Goal: Information Seeking & Learning: Learn about a topic

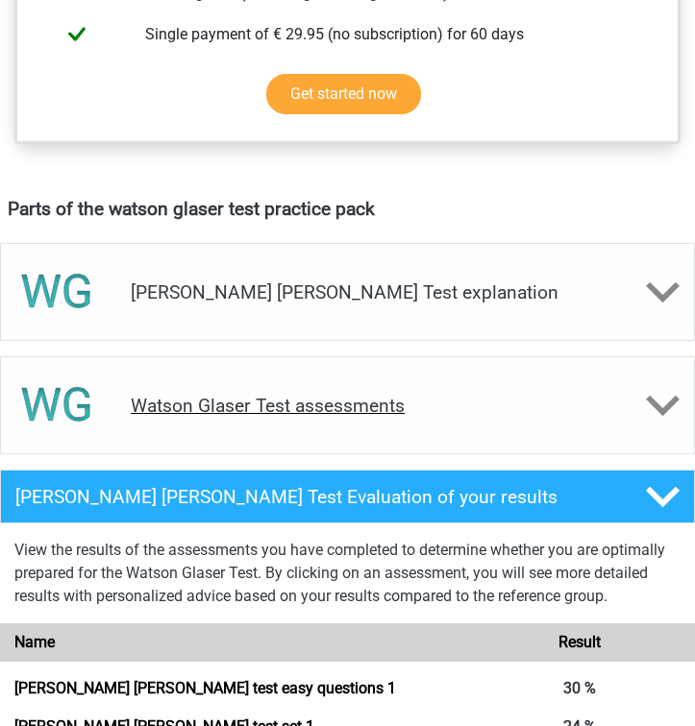
scroll to position [914, 0]
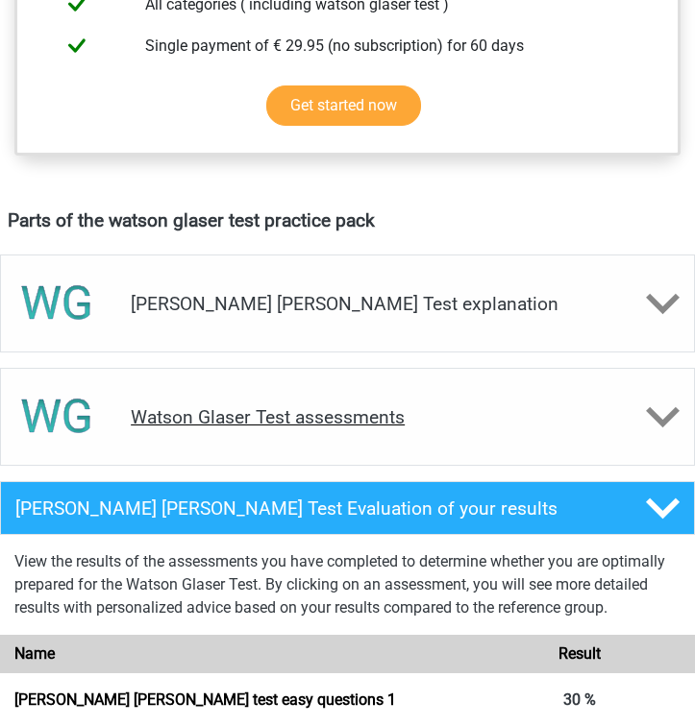
click at [319, 398] on div "Watson Glaser Test assessments" at bounding box center [347, 417] width 695 height 98
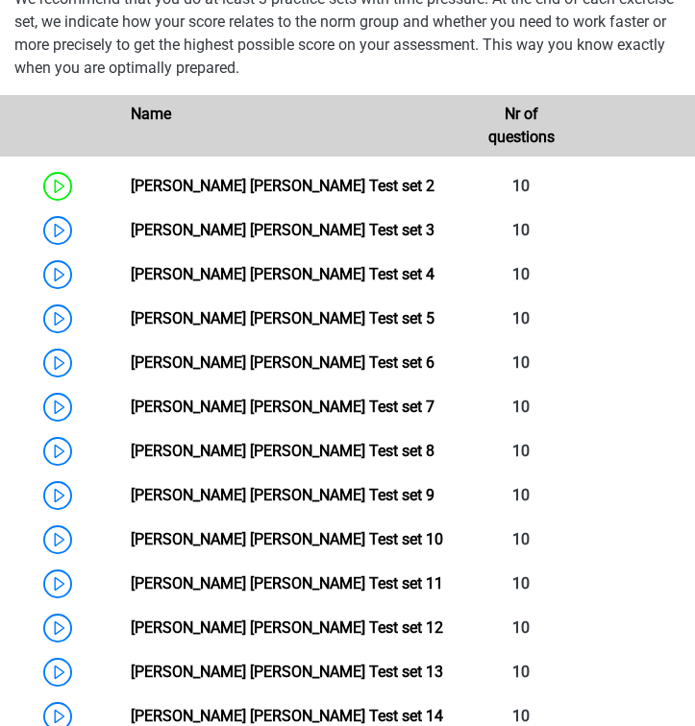
scroll to position [1393, 0]
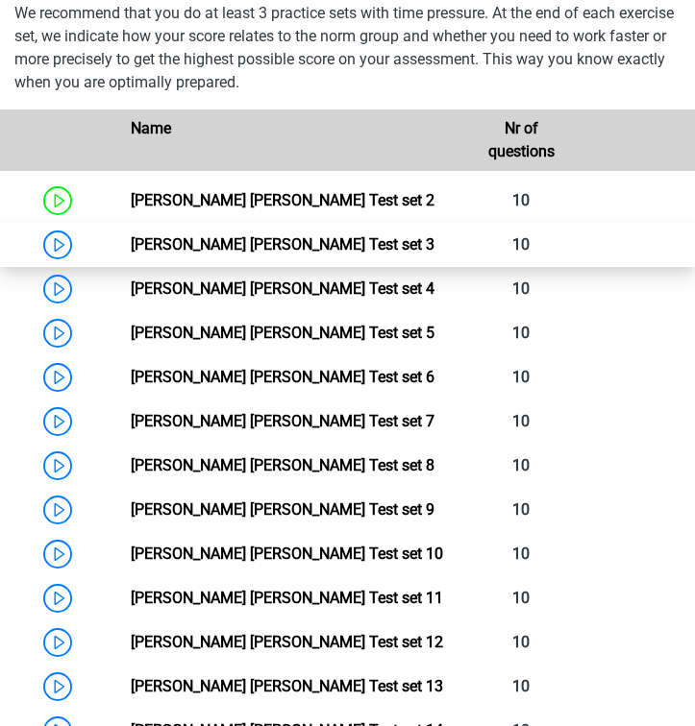
click at [188, 236] on link "Watson Glaser Test set 3" at bounding box center [283, 244] width 304 height 18
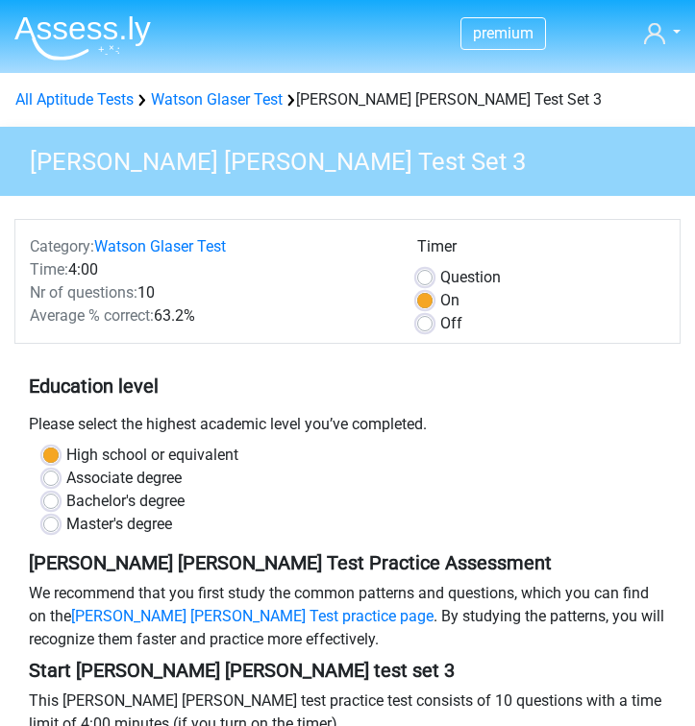
click at [440, 318] on label "Off" at bounding box center [451, 323] width 22 height 23
click at [429, 318] on input "Off" at bounding box center [424, 321] width 15 height 19
radio input "true"
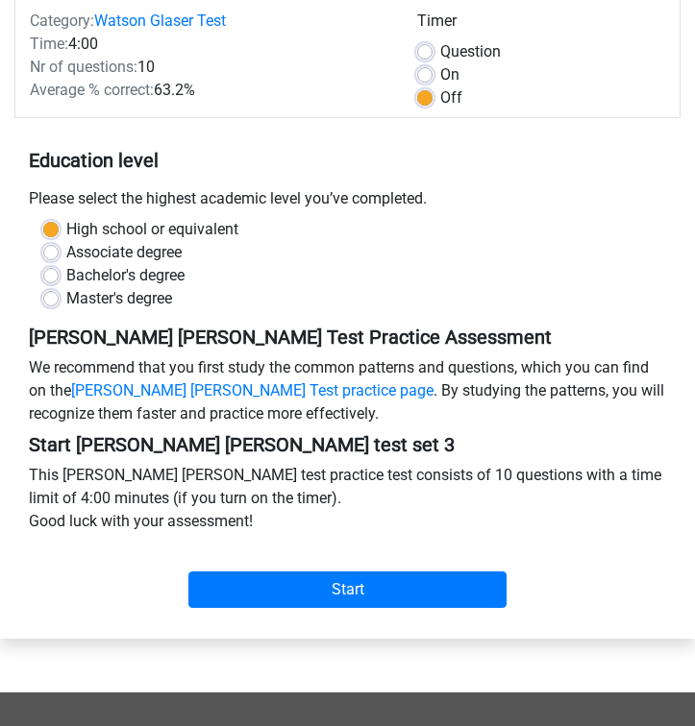
scroll to position [228, 0]
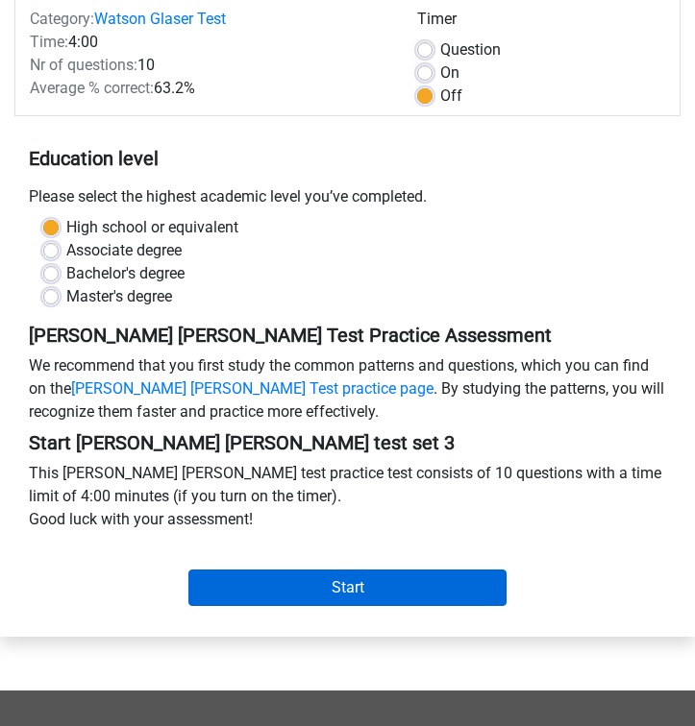
click at [325, 579] on input "Start" at bounding box center [347, 588] width 319 height 37
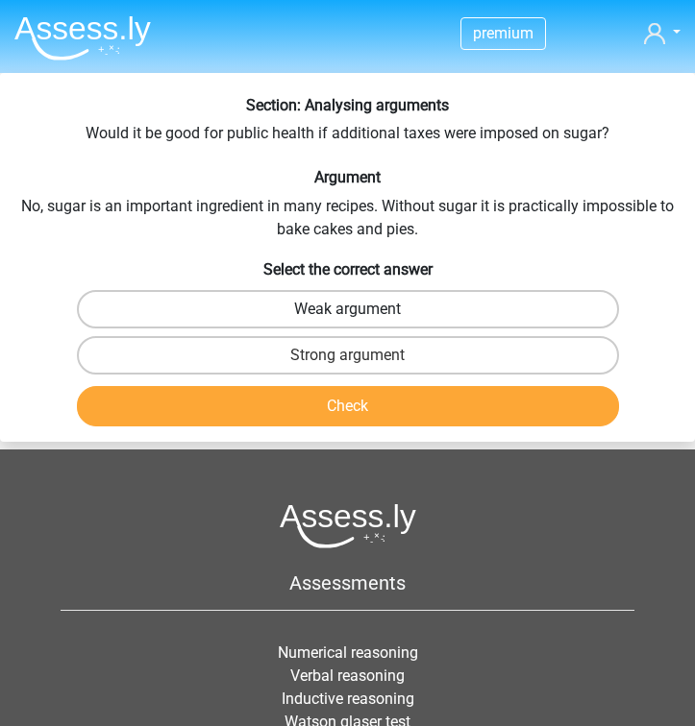
click at [339, 305] on label "Weak argument" at bounding box center [348, 309] width 542 height 38
click at [348, 309] on input "Weak argument" at bounding box center [354, 315] width 12 height 12
radio input "true"
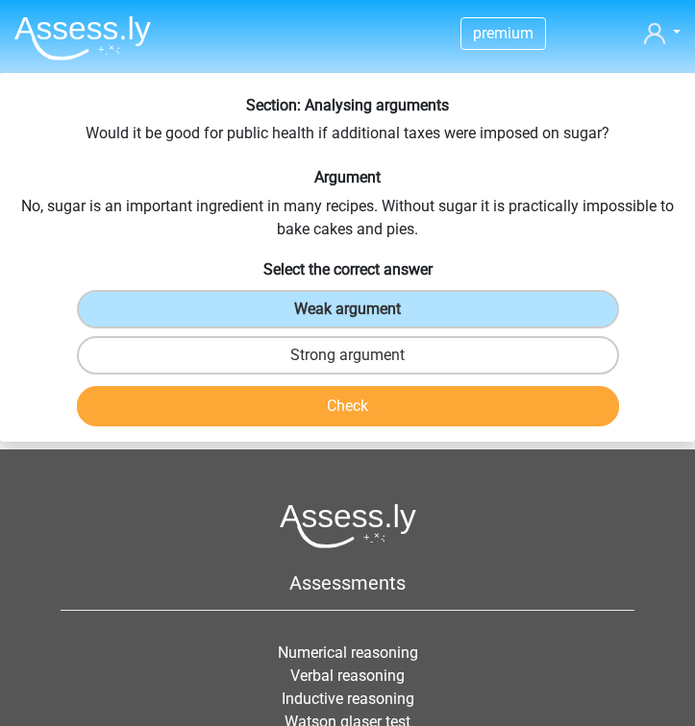
click at [320, 400] on button "Check" at bounding box center [348, 406] width 542 height 40
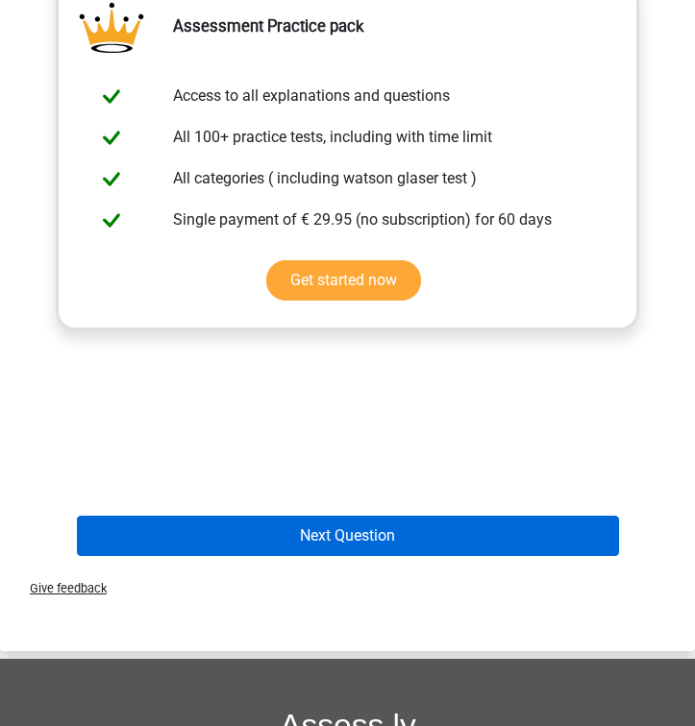
click at [273, 524] on button "Next Question" at bounding box center [348, 536] width 542 height 40
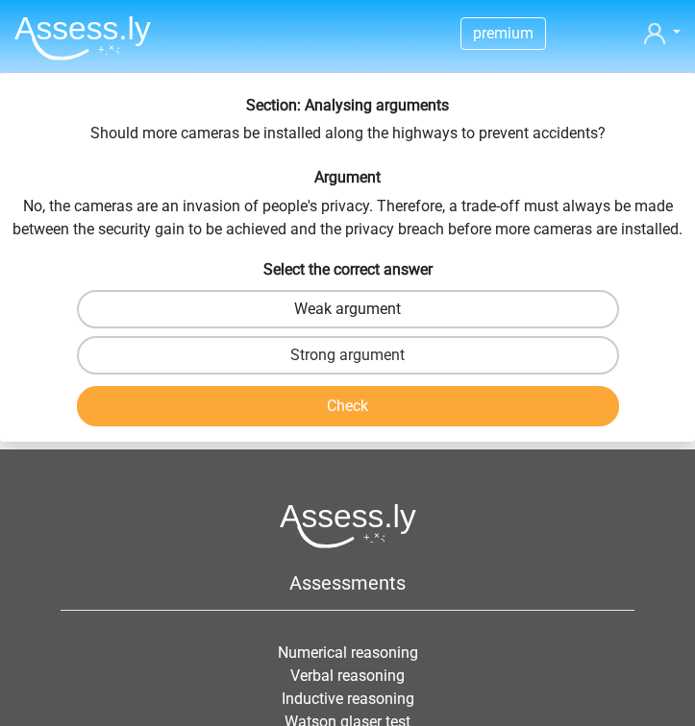
click at [385, 306] on label "Weak argument" at bounding box center [348, 309] width 542 height 38
click at [360, 309] on input "Weak argument" at bounding box center [354, 315] width 12 height 12
radio input "true"
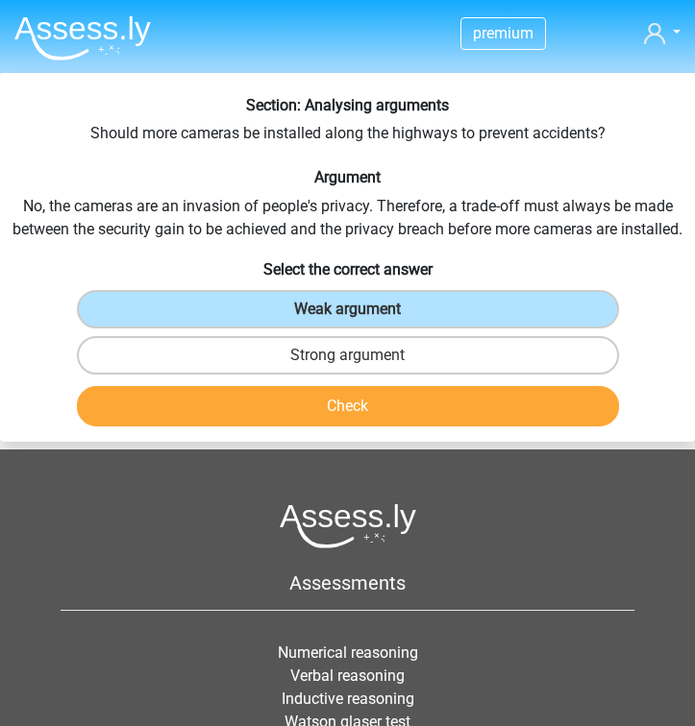
click at [355, 406] on button "Check" at bounding box center [348, 406] width 542 height 40
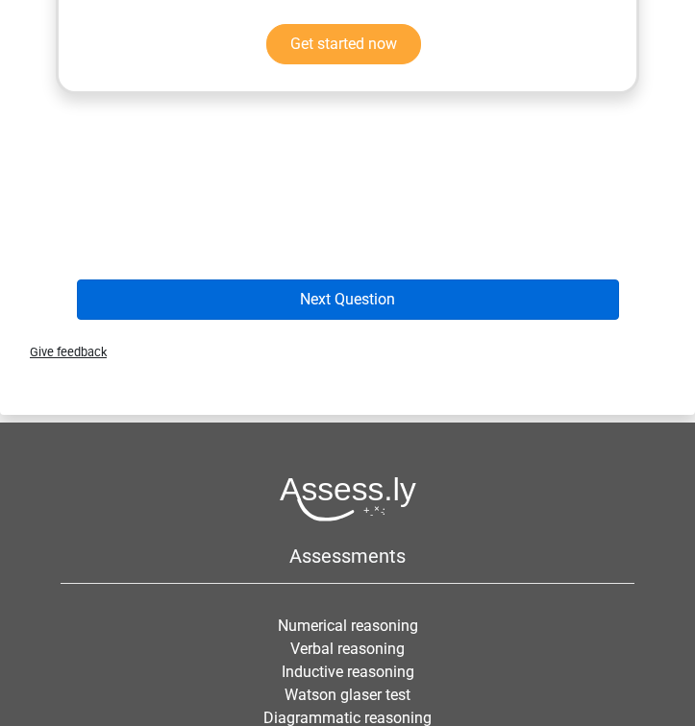
click at [412, 305] on button "Next Question" at bounding box center [348, 300] width 542 height 40
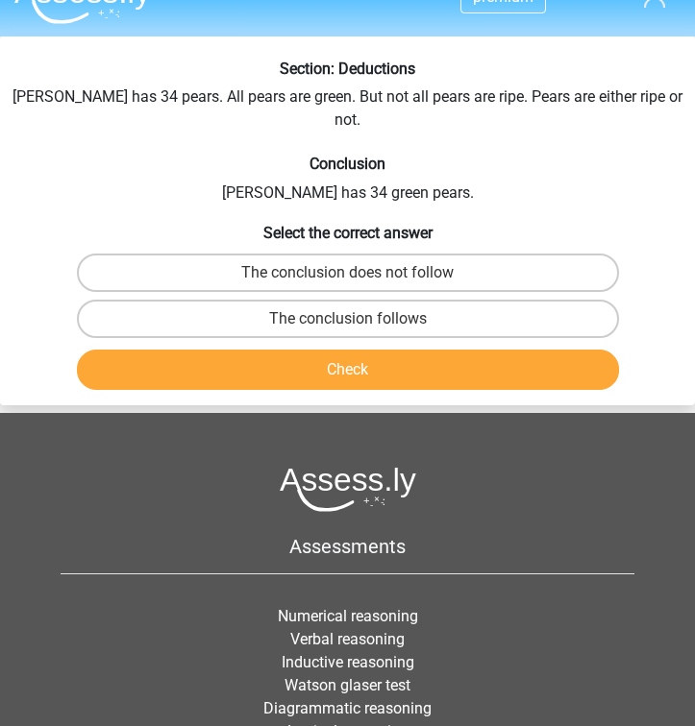
scroll to position [34, 0]
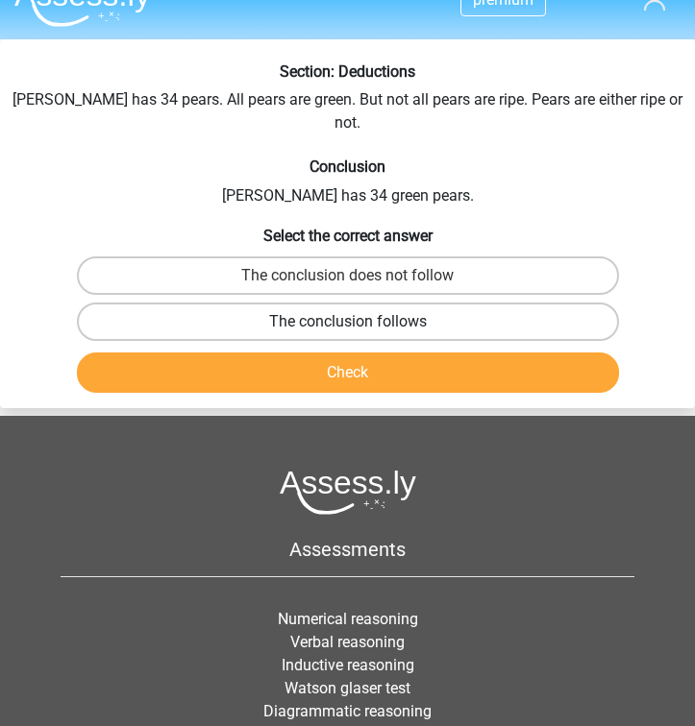
click at [442, 303] on label "The conclusion follows" at bounding box center [348, 322] width 542 height 38
click at [360, 322] on input "The conclusion follows" at bounding box center [354, 328] width 12 height 12
radio input "true"
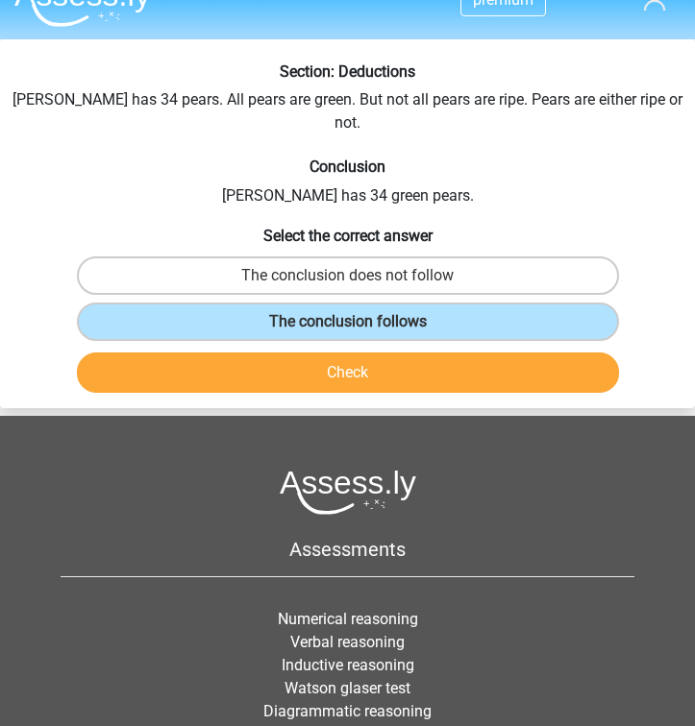
click at [430, 345] on div "Check" at bounding box center [347, 373] width 679 height 56
click at [431, 353] on button "Check" at bounding box center [348, 373] width 542 height 40
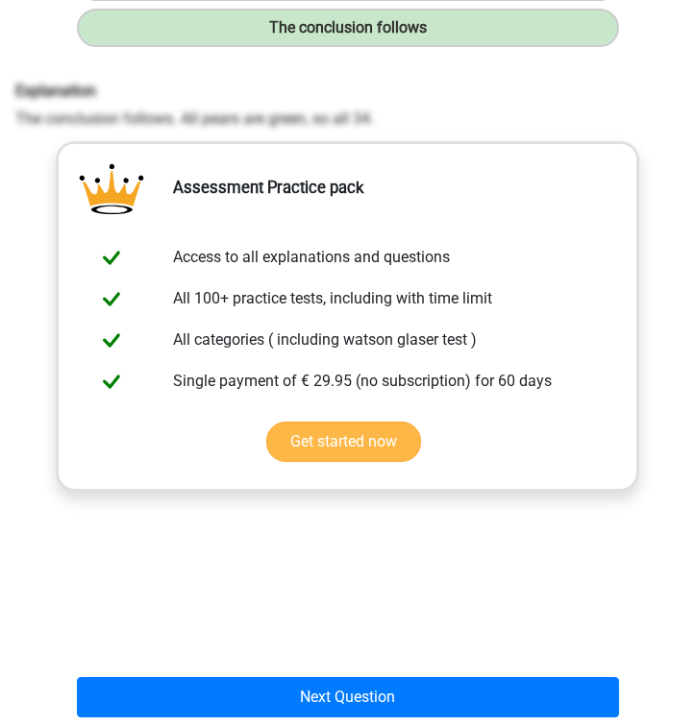
scroll to position [340, 0]
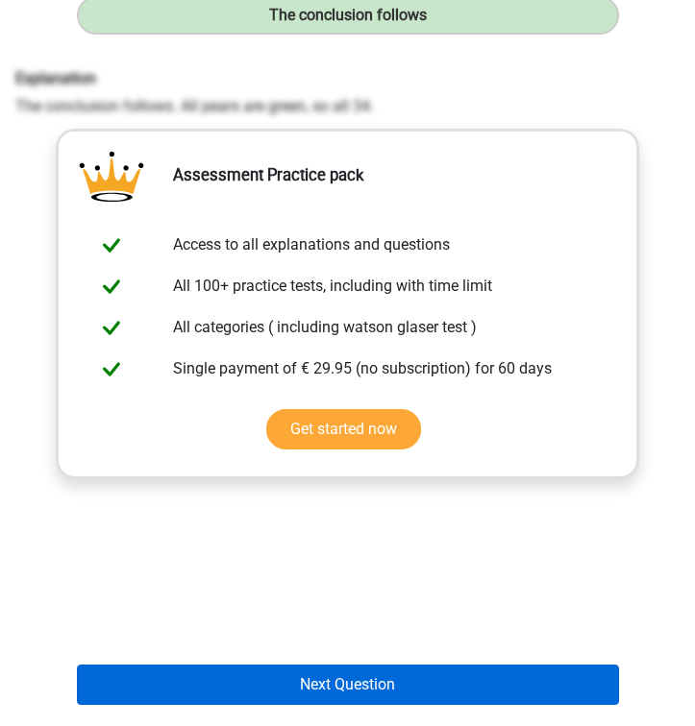
click at [333, 665] on button "Next Question" at bounding box center [348, 685] width 542 height 40
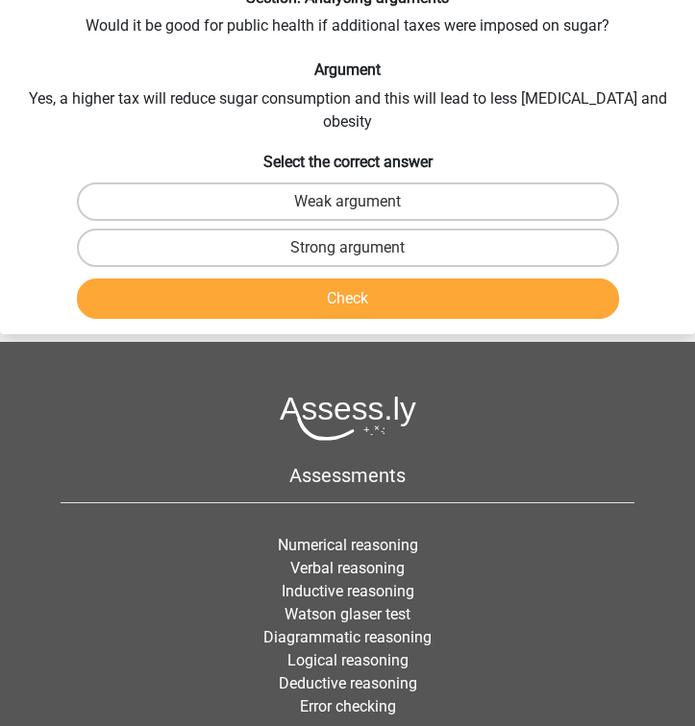
scroll to position [73, 0]
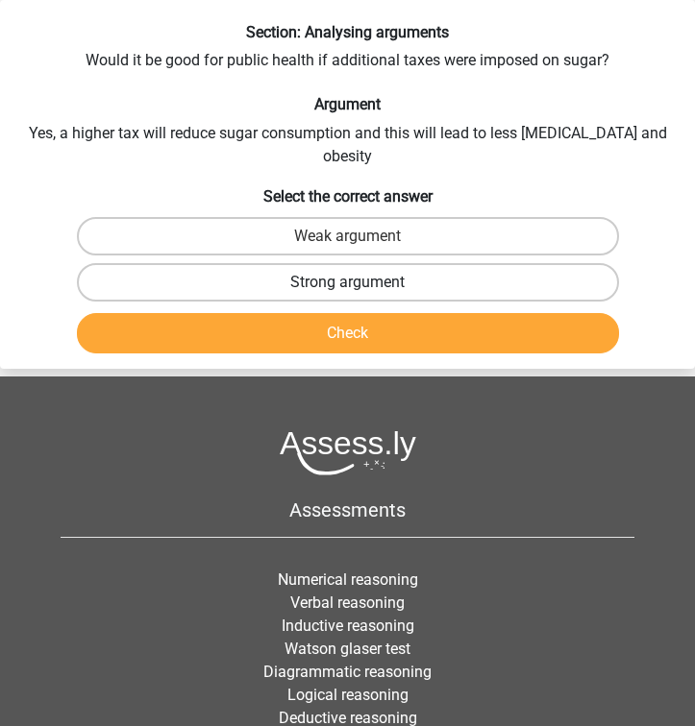
click at [499, 263] on label "Strong argument" at bounding box center [348, 282] width 542 height 38
click at [360, 282] on input "Strong argument" at bounding box center [354, 288] width 12 height 12
radio input "true"
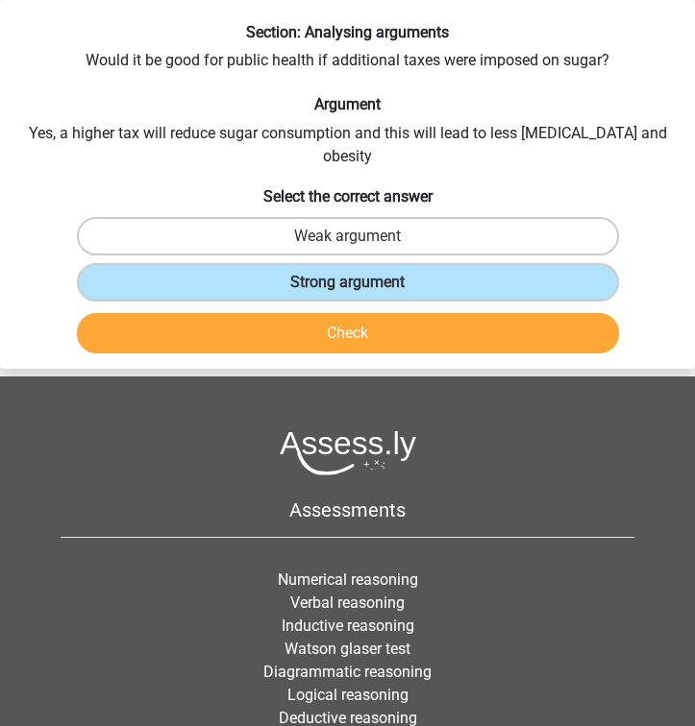
click at [478, 313] on button "Check" at bounding box center [348, 333] width 542 height 40
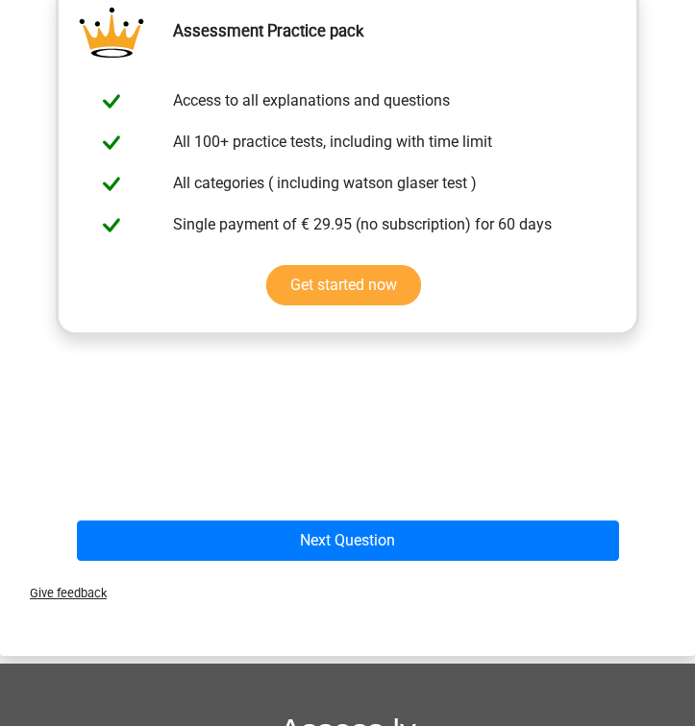
scroll to position [498, 0]
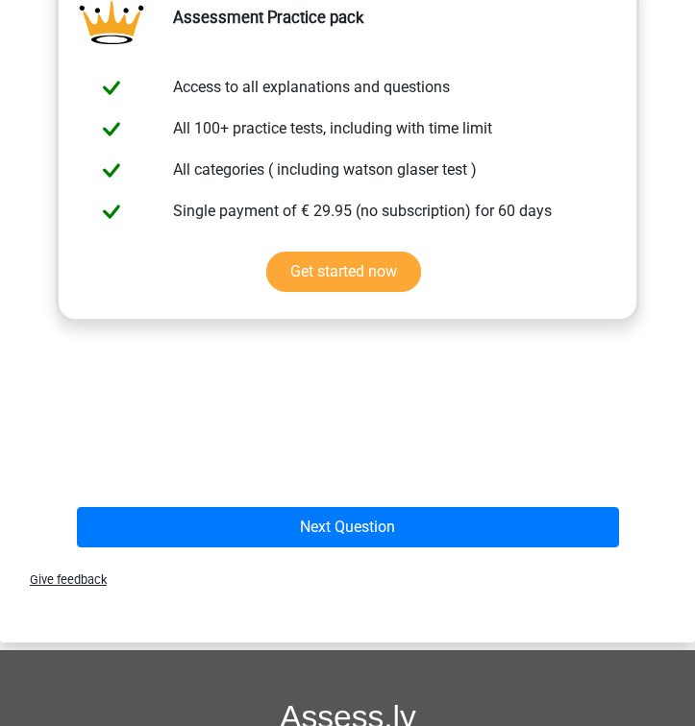
click at [388, 555] on div "Give feedback" at bounding box center [347, 579] width 695 height 49
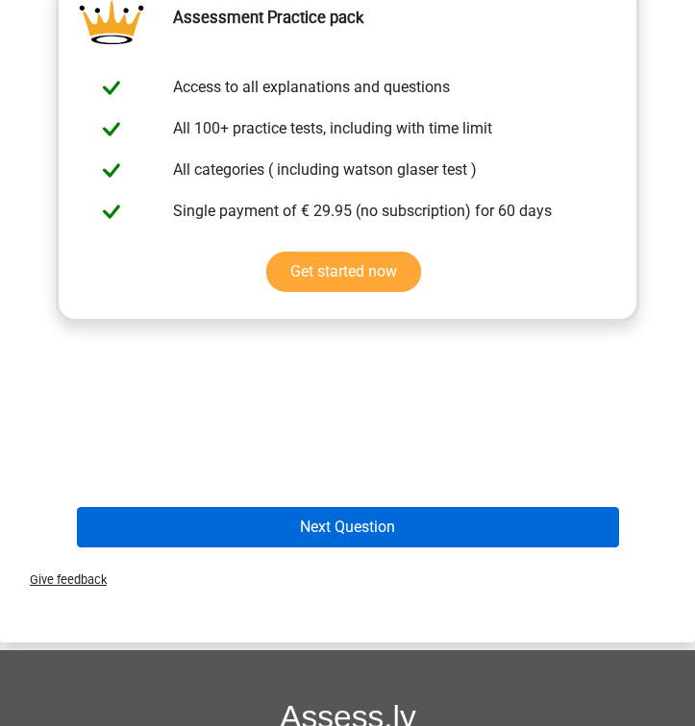
click at [388, 514] on button "Next Question" at bounding box center [348, 527] width 542 height 40
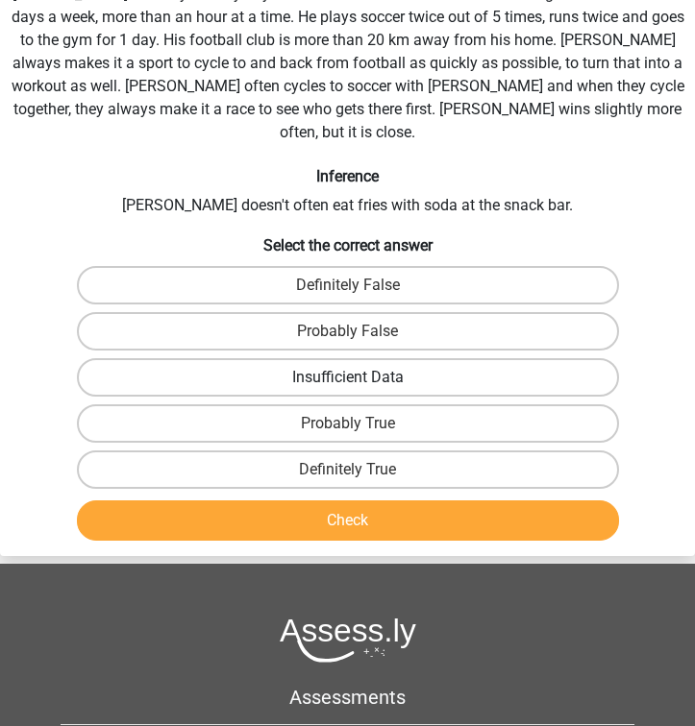
scroll to position [73, 0]
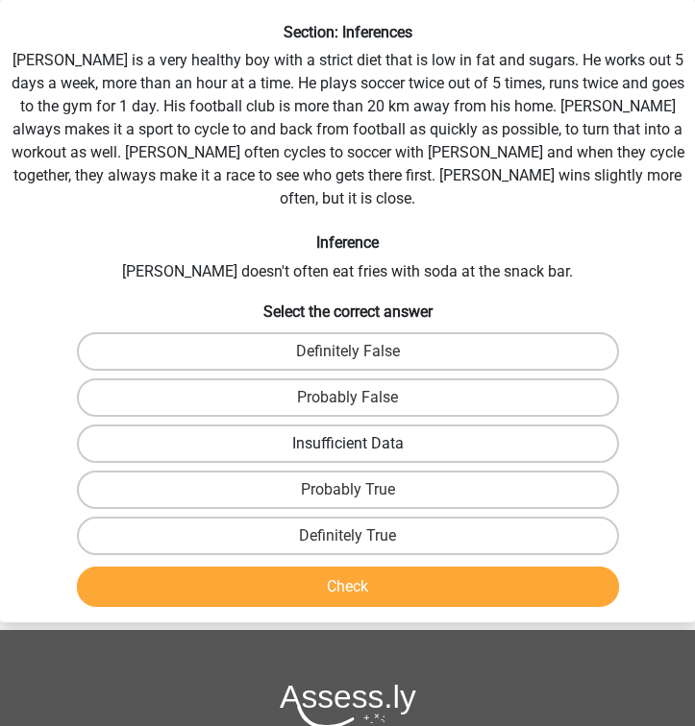
click at [542, 425] on label "Insufficient Data" at bounding box center [348, 444] width 542 height 38
click at [360, 444] on input "Insufficient Data" at bounding box center [354, 450] width 12 height 12
radio input "true"
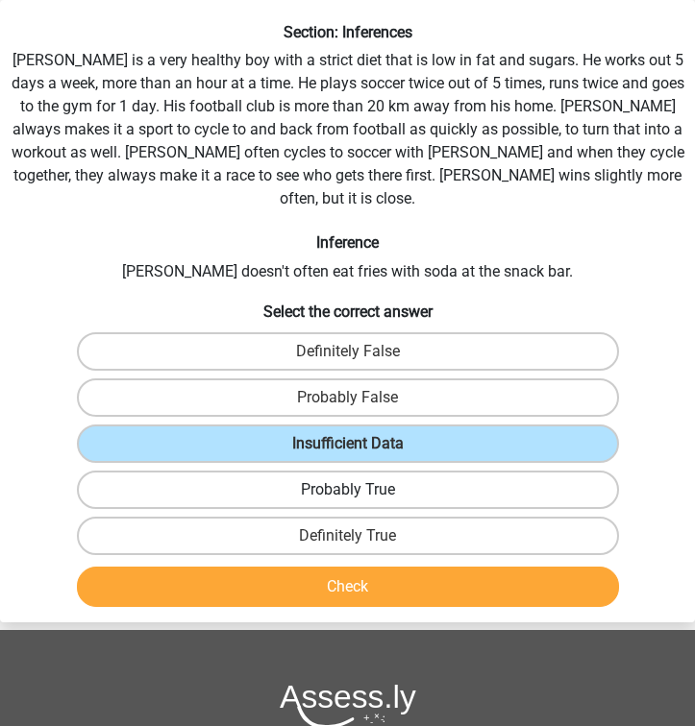
click at [439, 471] on label "Probably True" at bounding box center [348, 490] width 542 height 38
click at [360, 490] on input "Probably True" at bounding box center [354, 496] width 12 height 12
radio input "true"
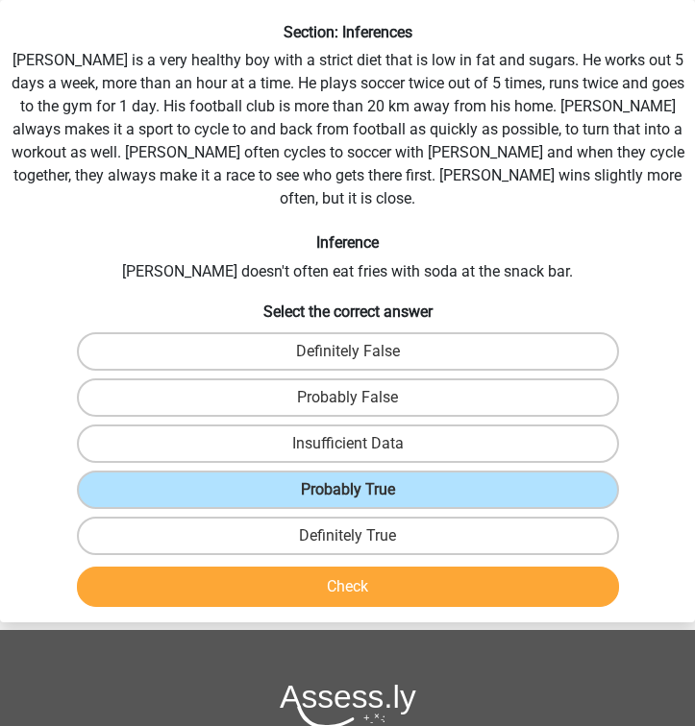
click at [374, 567] on button "Check" at bounding box center [348, 587] width 542 height 40
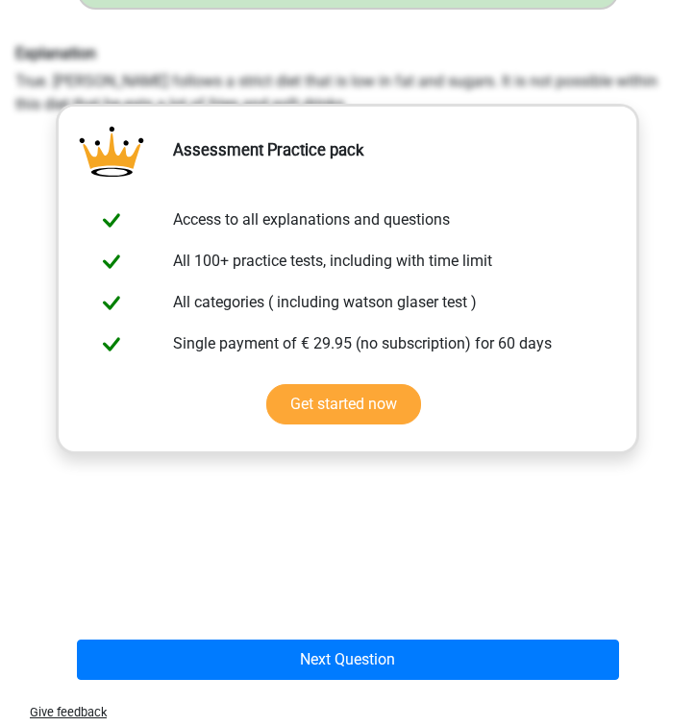
scroll to position [640, 0]
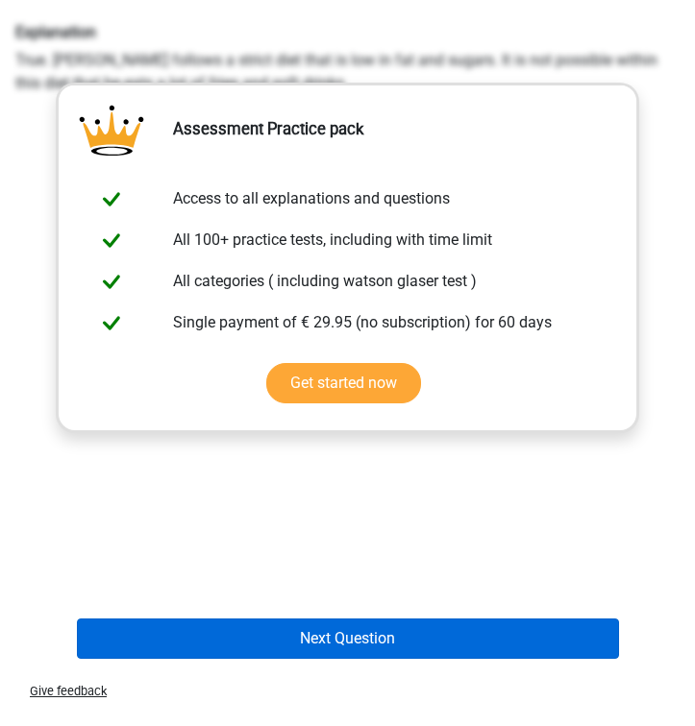
click at [368, 630] on button "Next Question" at bounding box center [348, 639] width 542 height 40
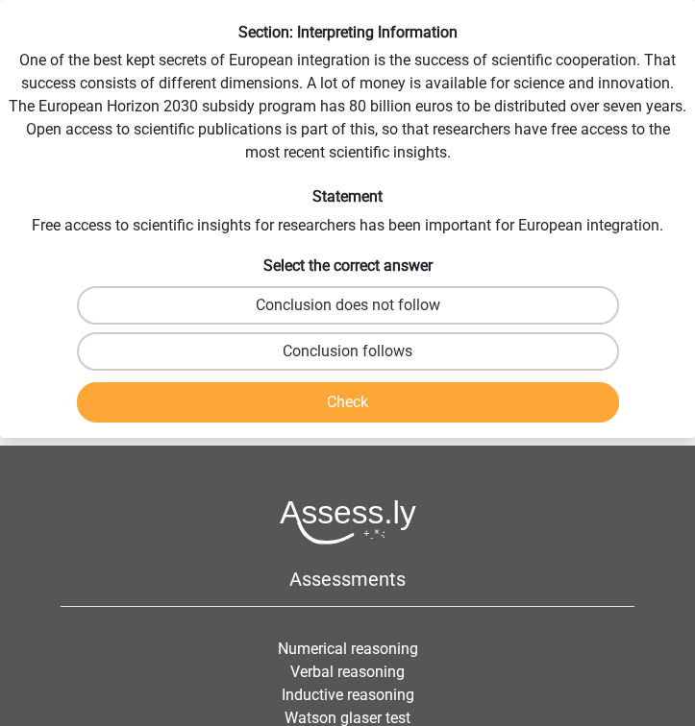
scroll to position [43, 0]
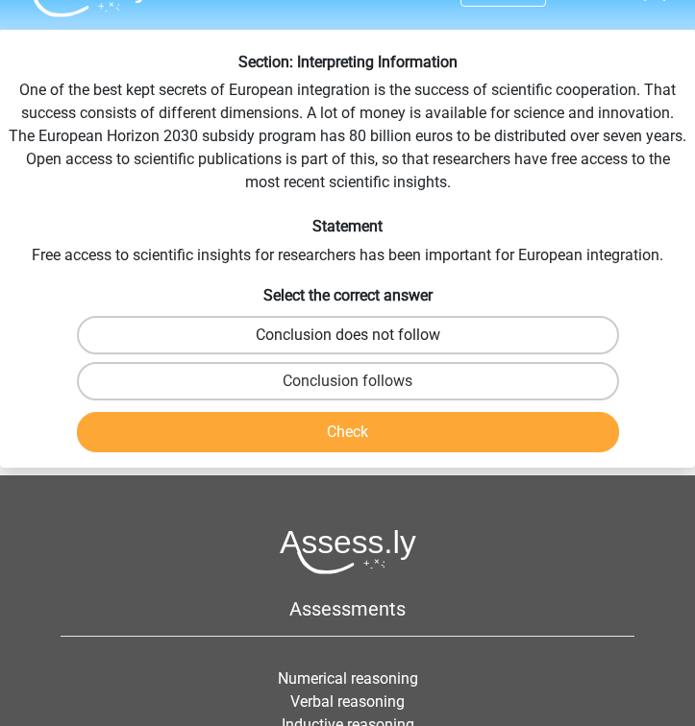
click at [510, 339] on label "Conclusion does not follow" at bounding box center [348, 335] width 542 height 38
click at [360, 339] on input "Conclusion does not follow" at bounding box center [354, 341] width 12 height 12
radio input "true"
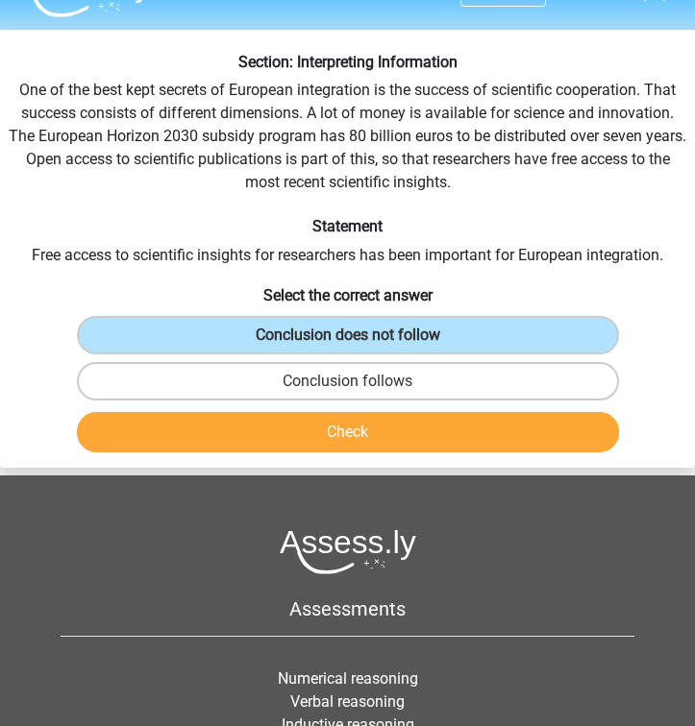
click at [476, 434] on button "Check" at bounding box center [348, 432] width 542 height 40
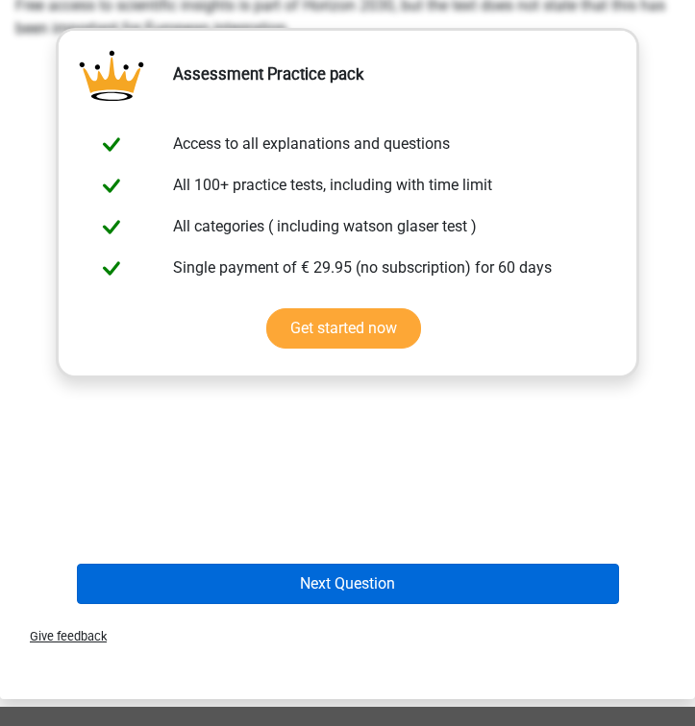
click at [396, 586] on button "Next Question" at bounding box center [348, 584] width 542 height 40
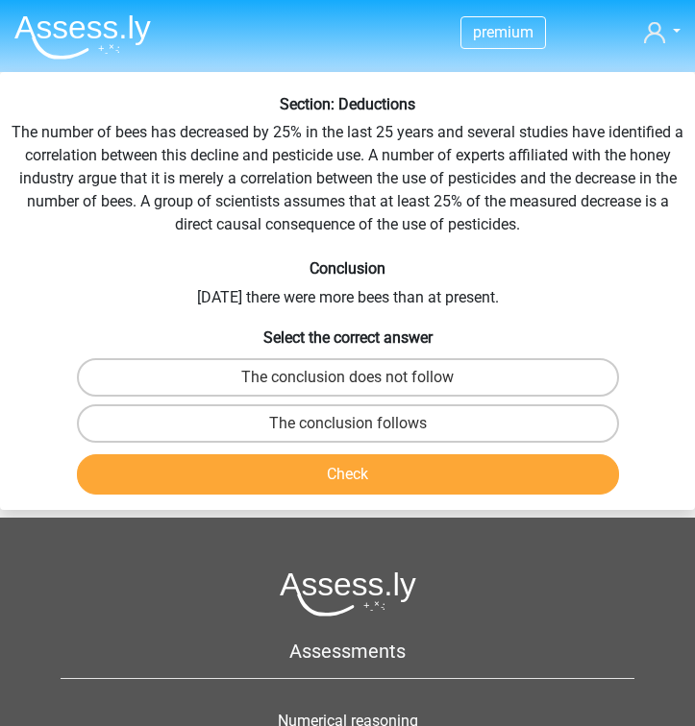
scroll to position [0, 0]
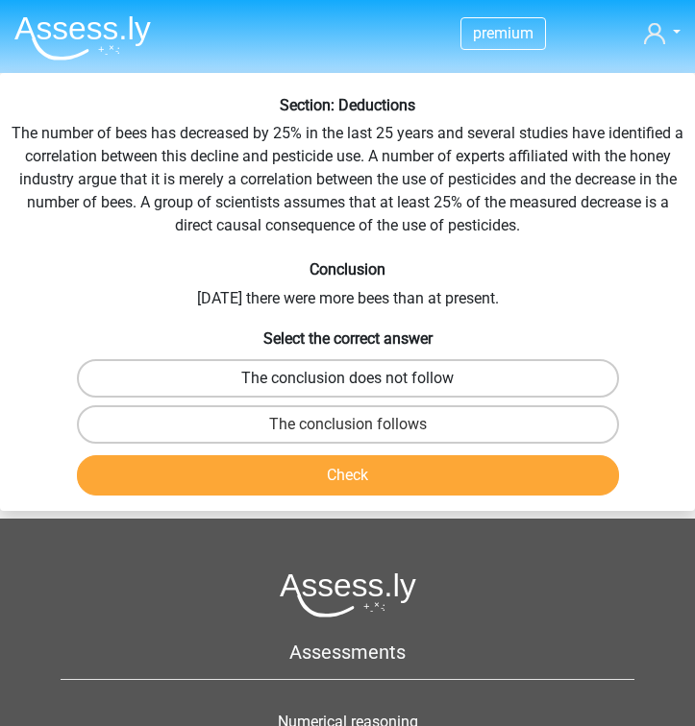
click at [460, 379] on label "The conclusion does not follow" at bounding box center [348, 378] width 542 height 38
click at [360, 379] on input "The conclusion does not follow" at bounding box center [354, 385] width 12 height 12
radio input "true"
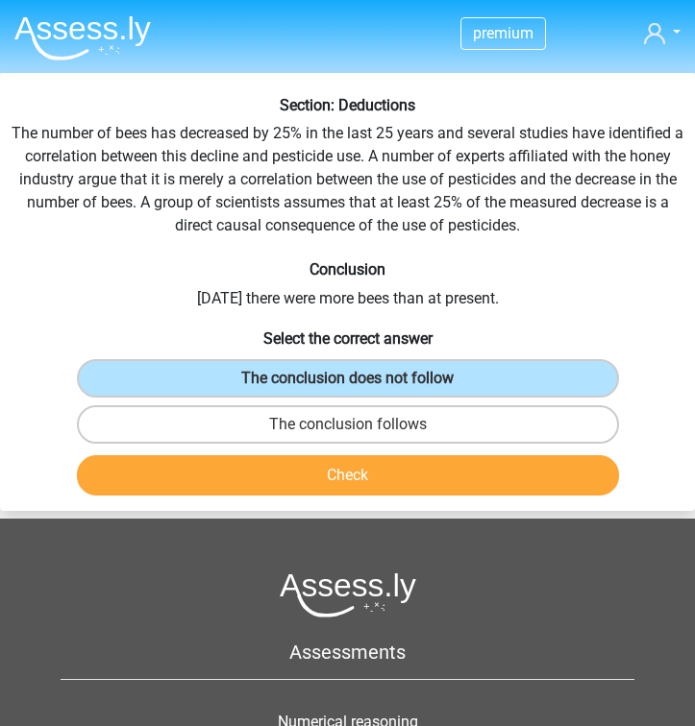
click at [424, 472] on button "Check" at bounding box center [348, 475] width 542 height 40
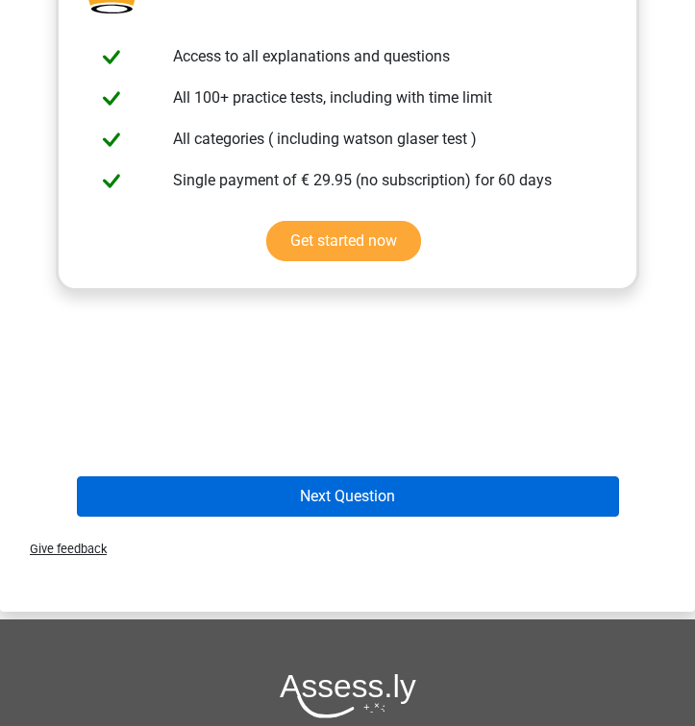
click at [392, 508] on button "Next Question" at bounding box center [348, 497] width 542 height 40
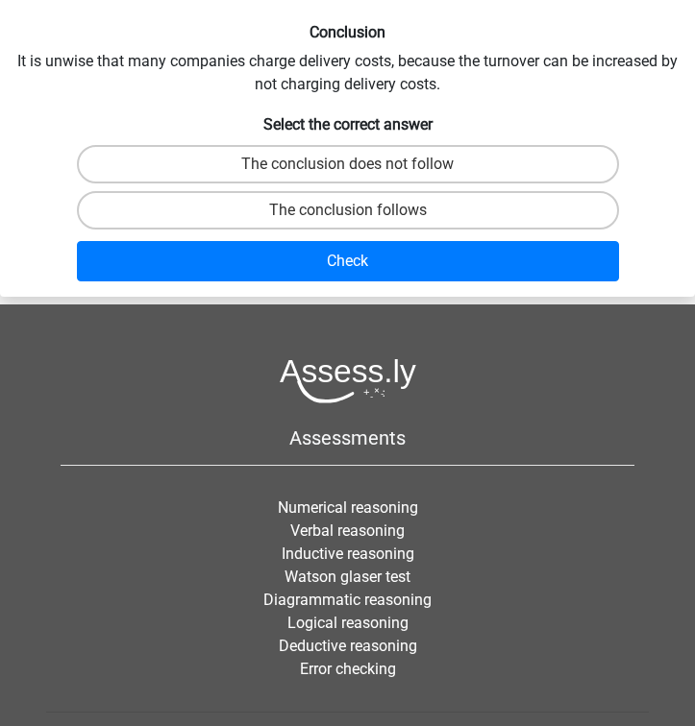
scroll to position [73, 0]
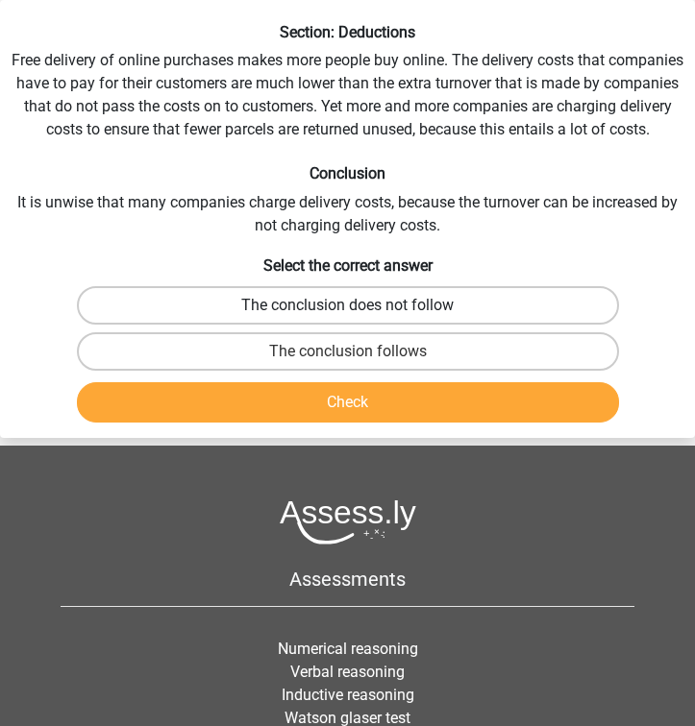
click at [404, 304] on label "The conclusion does not follow" at bounding box center [348, 305] width 542 height 38
click at [360, 306] on input "The conclusion does not follow" at bounding box center [354, 312] width 12 height 12
radio input "true"
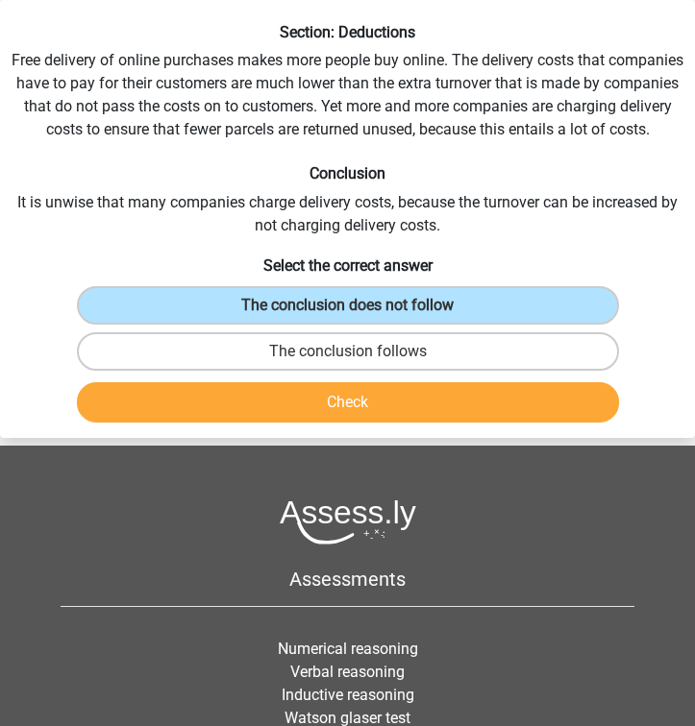
click at [395, 399] on button "Check" at bounding box center [348, 402] width 542 height 40
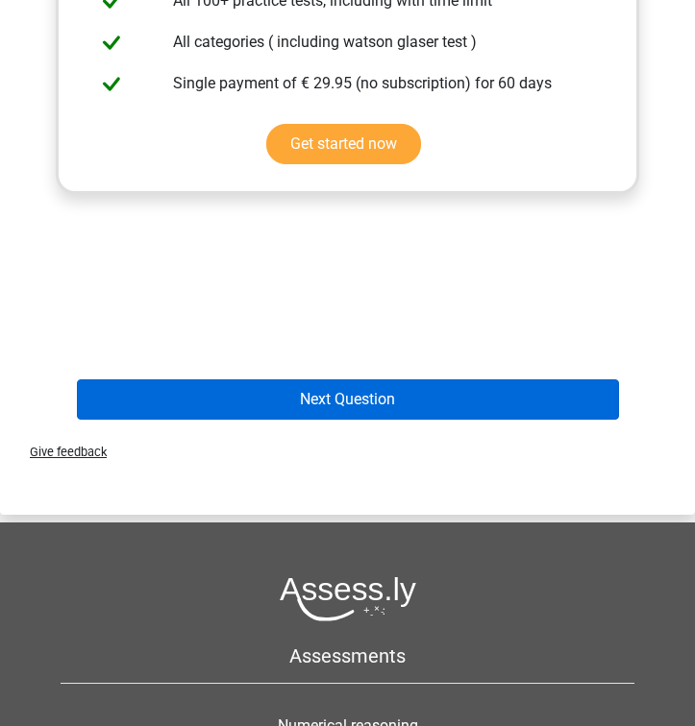
click at [391, 413] on button "Next Question" at bounding box center [348, 400] width 542 height 40
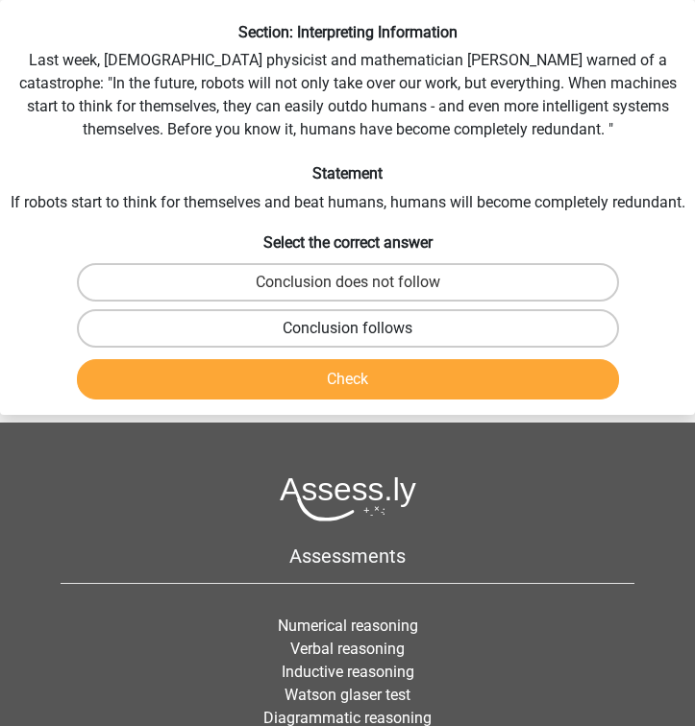
click at [371, 348] on label "Conclusion follows" at bounding box center [348, 328] width 542 height 38
click at [360, 341] on input "Conclusion follows" at bounding box center [354, 335] width 12 height 12
radio input "true"
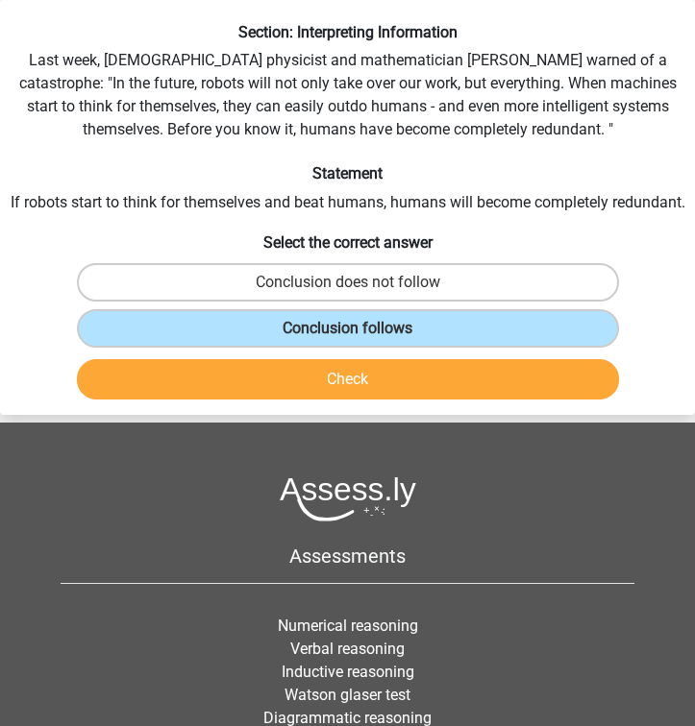
click at [357, 396] on button "Check" at bounding box center [348, 379] width 542 height 40
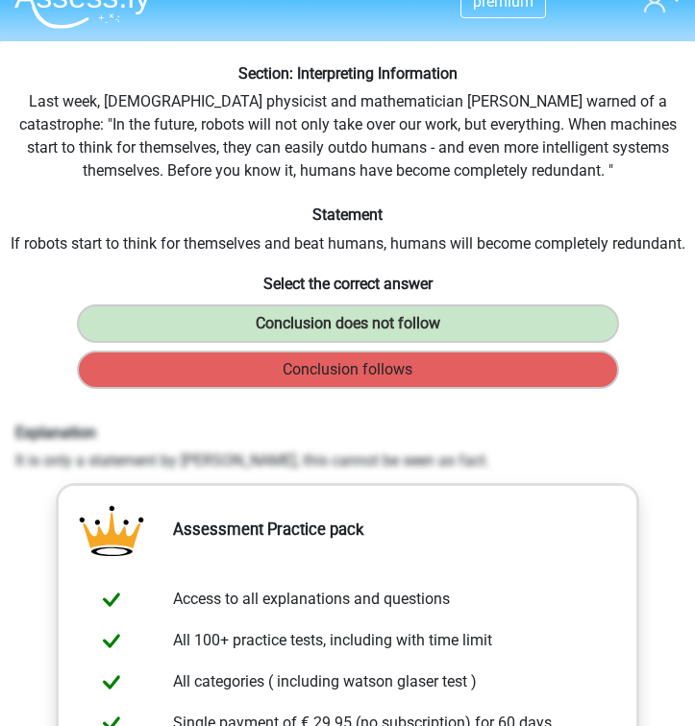
scroll to position [33, 0]
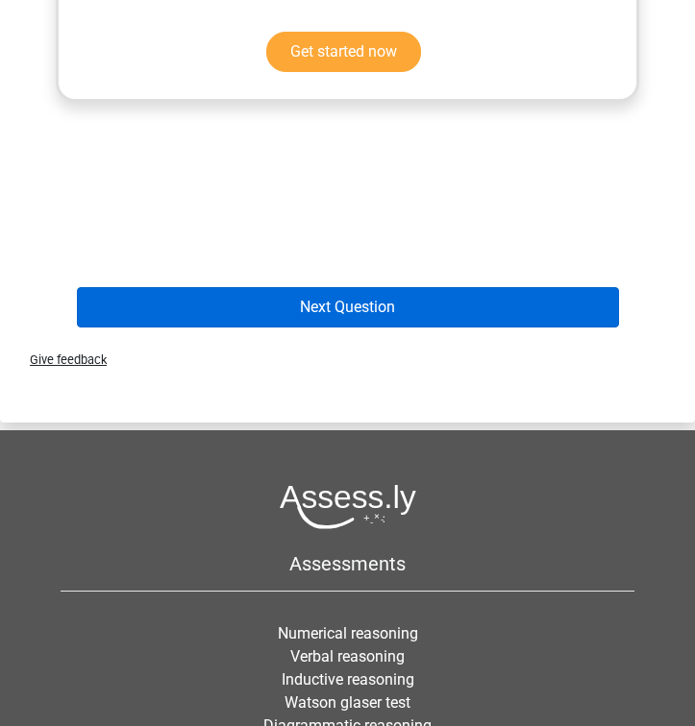
click at [394, 322] on button "Next Question" at bounding box center [348, 307] width 542 height 40
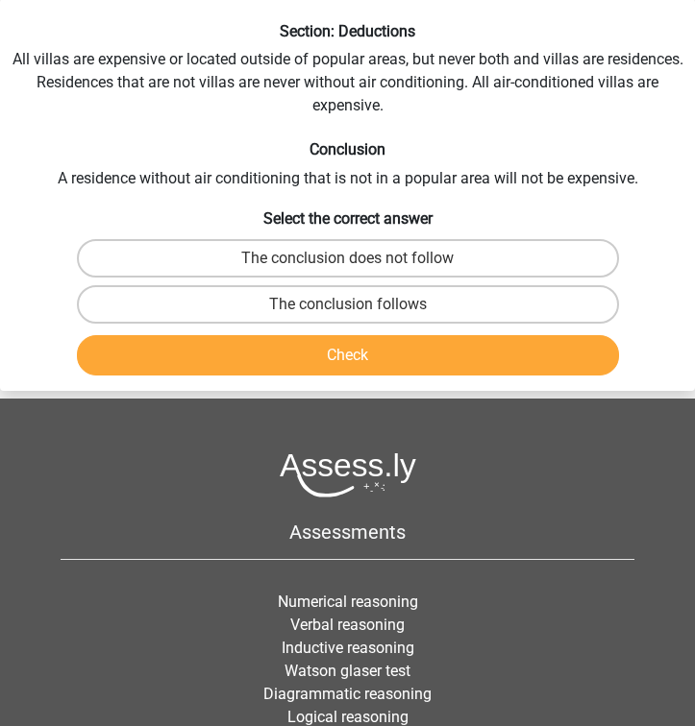
scroll to position [73, 0]
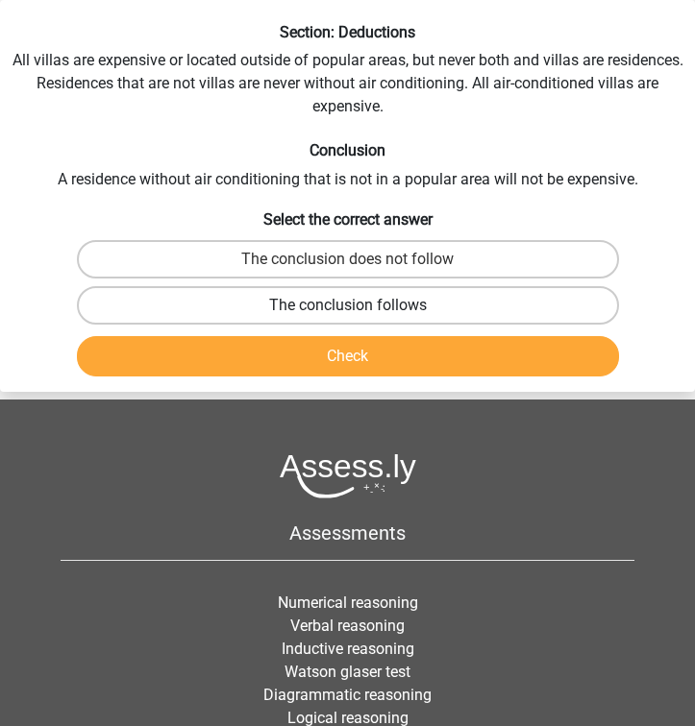
click at [394, 297] on label "The conclusion follows" at bounding box center [348, 305] width 542 height 38
click at [360, 306] on input "The conclusion follows" at bounding box center [354, 312] width 12 height 12
radio input "true"
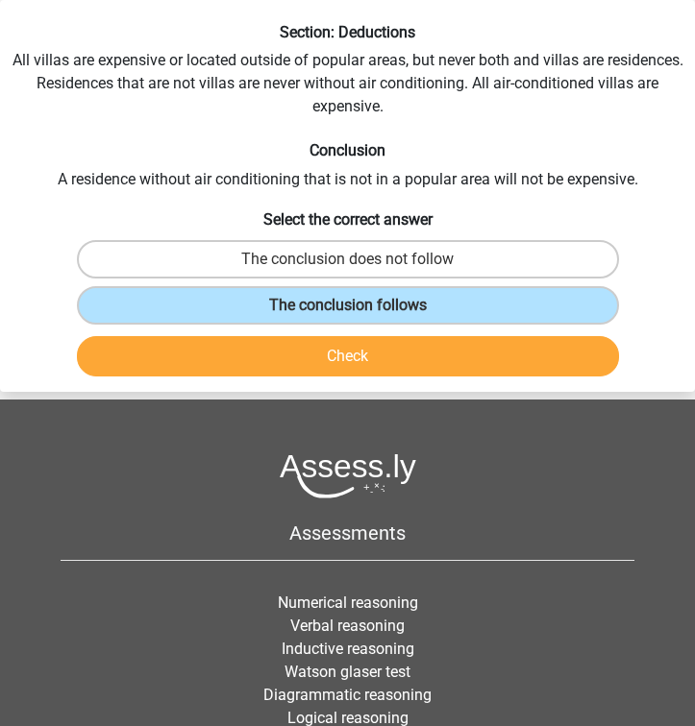
click at [373, 346] on button "Check" at bounding box center [348, 356] width 542 height 40
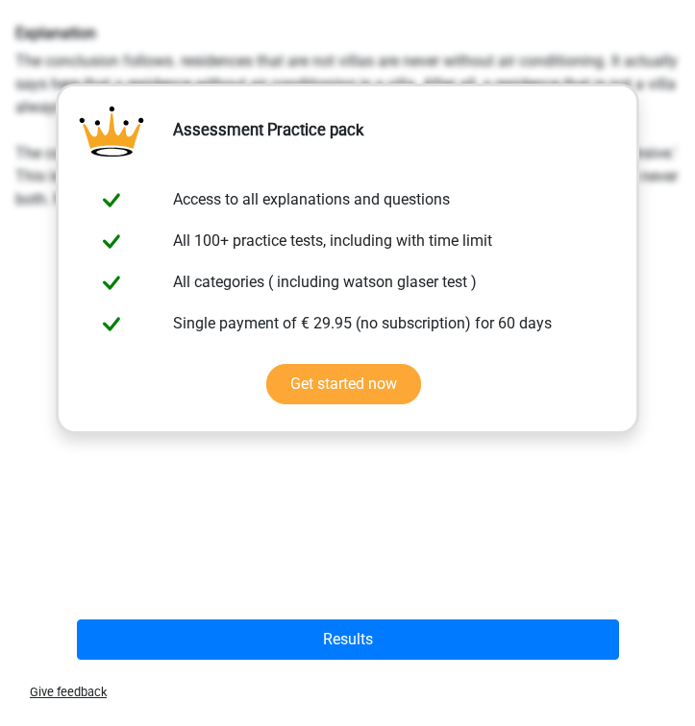
scroll to position [464, 0]
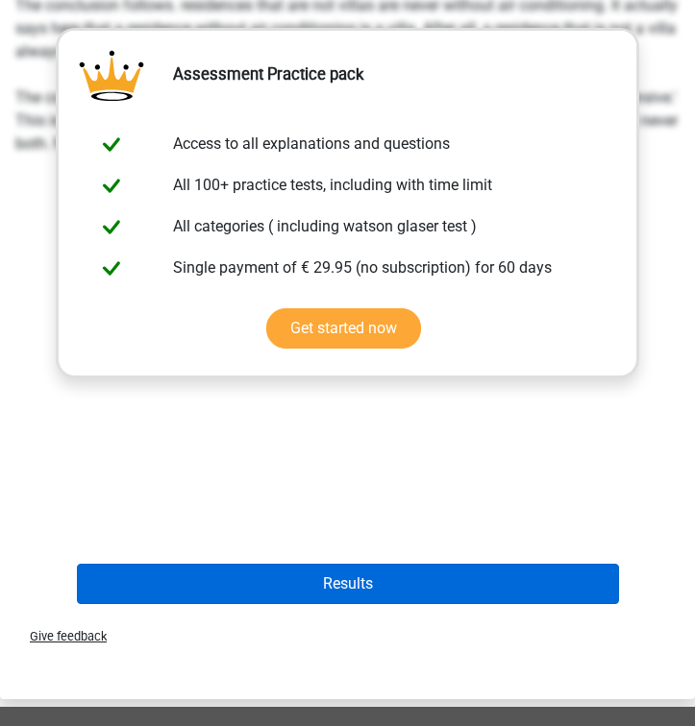
click at [385, 578] on button "Results" at bounding box center [348, 584] width 542 height 40
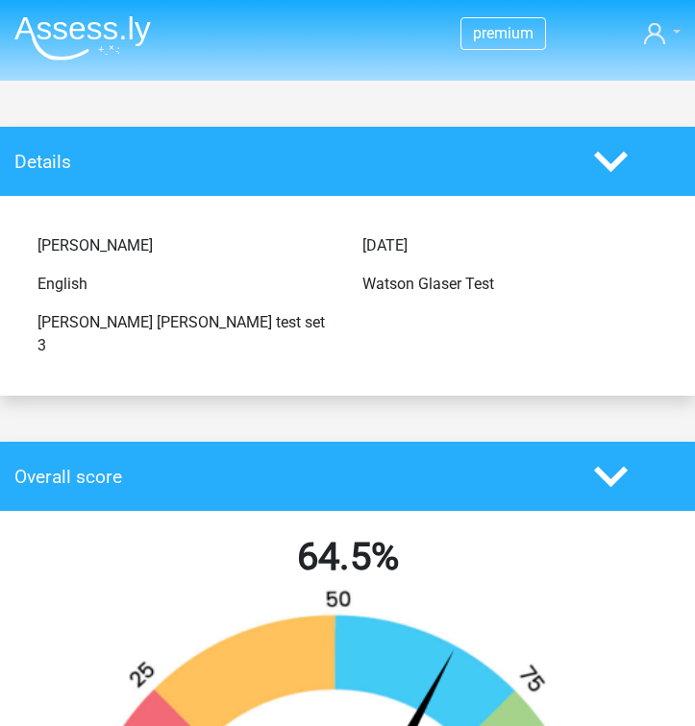
click at [650, 31] on icon at bounding box center [654, 33] width 21 height 21
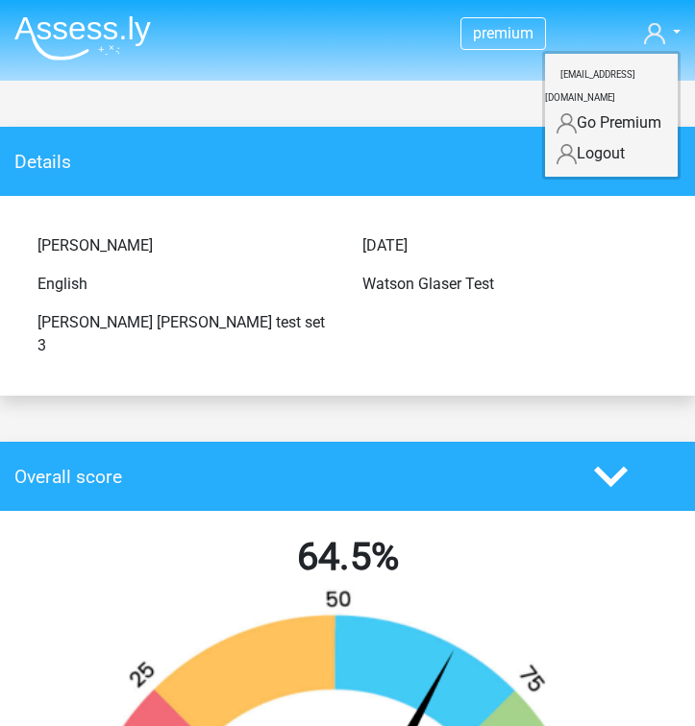
click at [121, 40] on img at bounding box center [82, 37] width 136 height 45
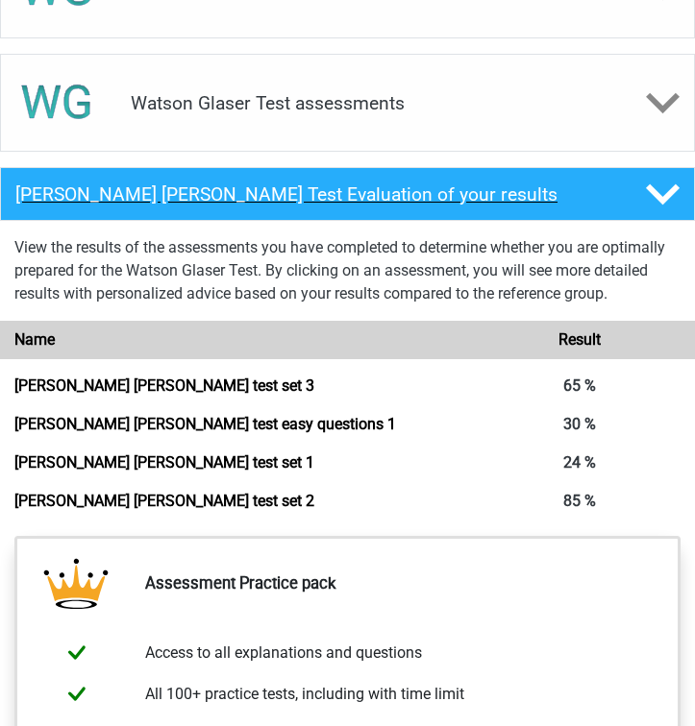
scroll to position [1229, 0]
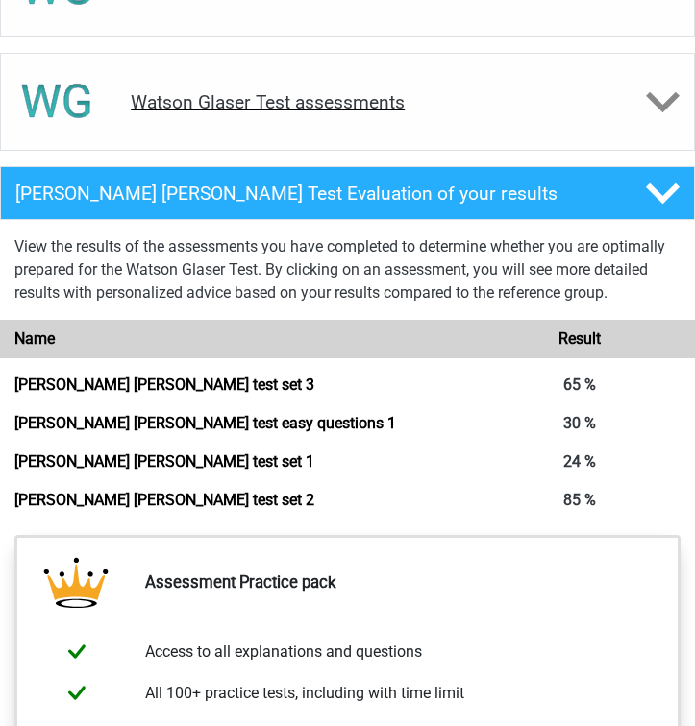
click at [568, 95] on div "Watson Glaser Test assessments" at bounding box center [347, 102] width 462 height 22
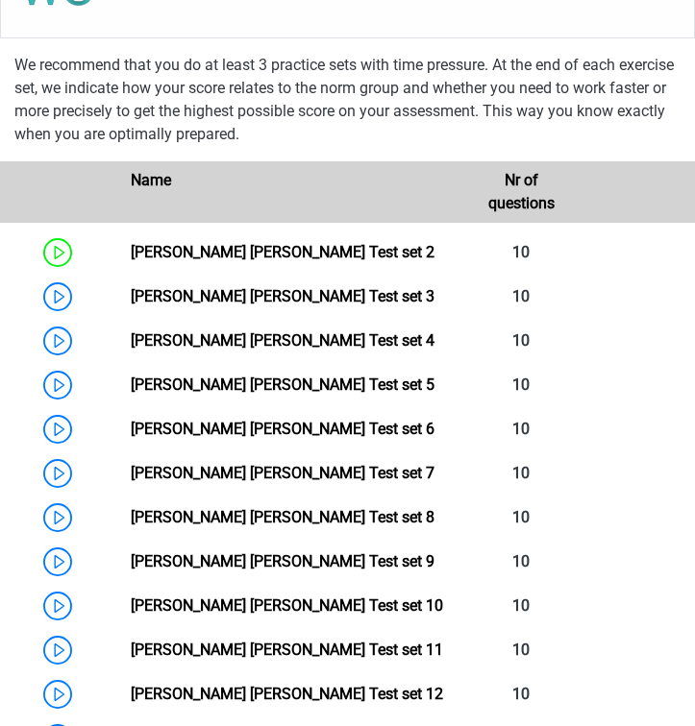
scroll to position [1348, 0]
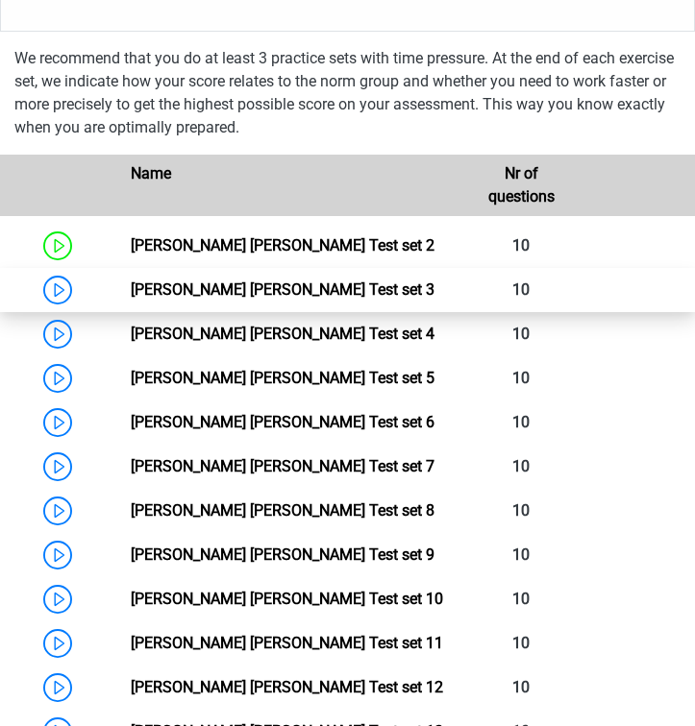
click at [304, 292] on link "Watson Glaser Test set 3" at bounding box center [283, 290] width 304 height 18
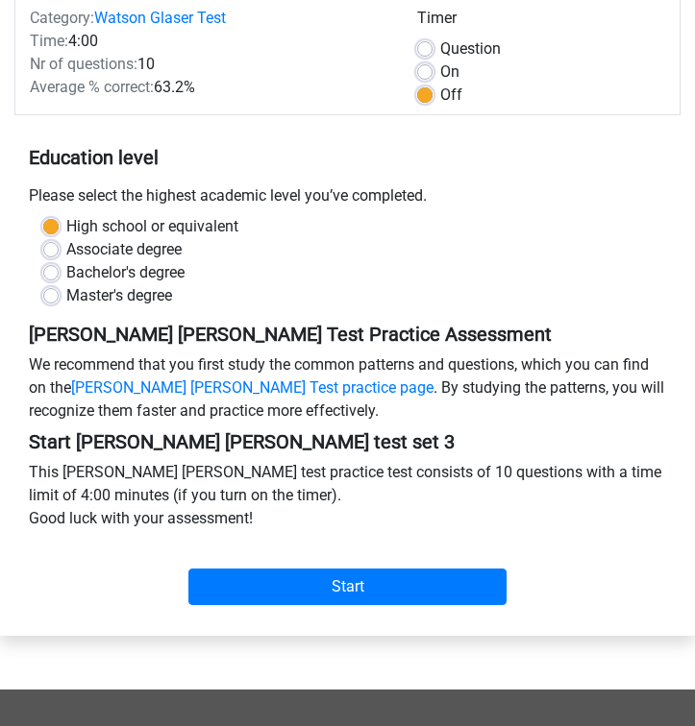
scroll to position [228, 0]
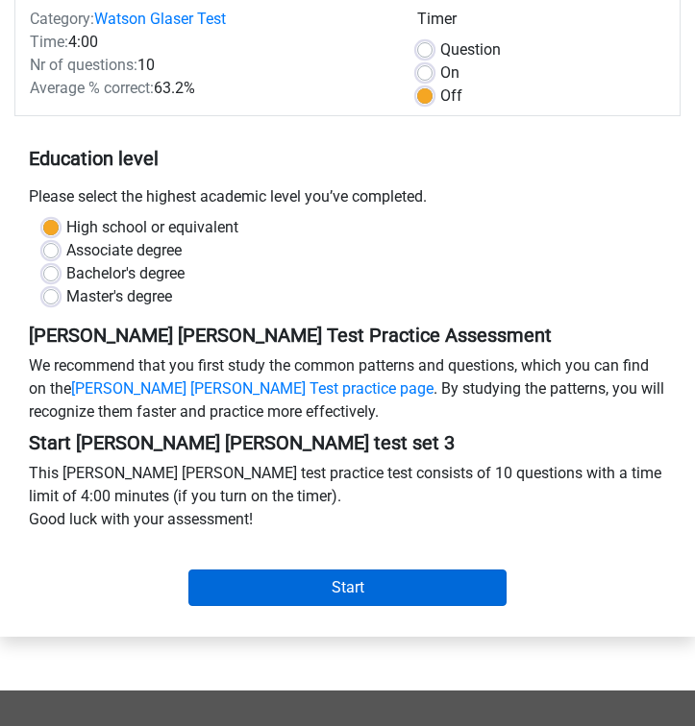
click at [315, 599] on input "Start" at bounding box center [347, 588] width 319 height 37
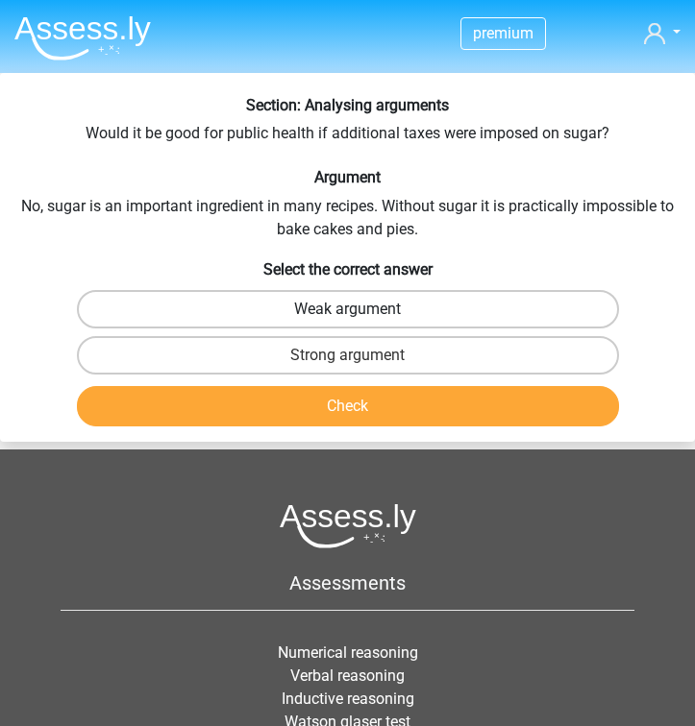
click at [501, 312] on label "Weak argument" at bounding box center [348, 309] width 542 height 38
click at [360, 312] on input "Weak argument" at bounding box center [354, 315] width 12 height 12
radio input "true"
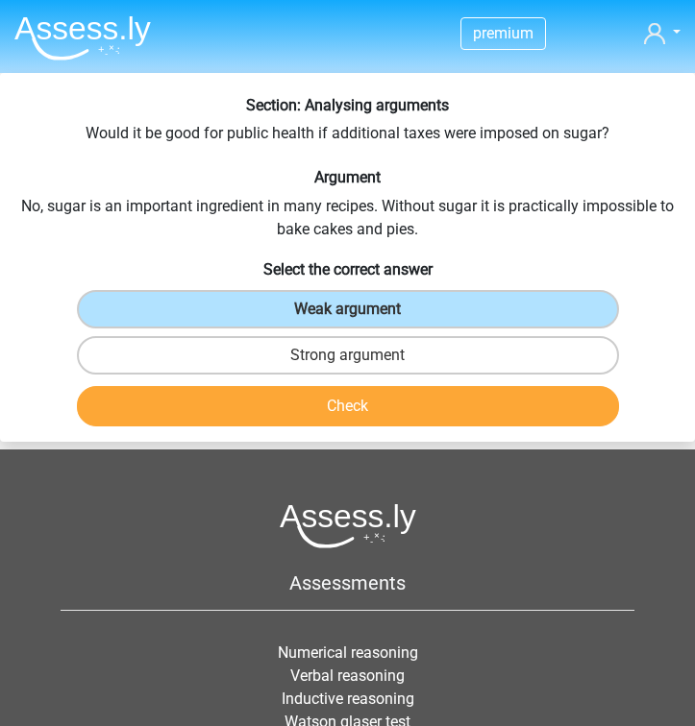
click at [471, 404] on button "Check" at bounding box center [348, 406] width 542 height 40
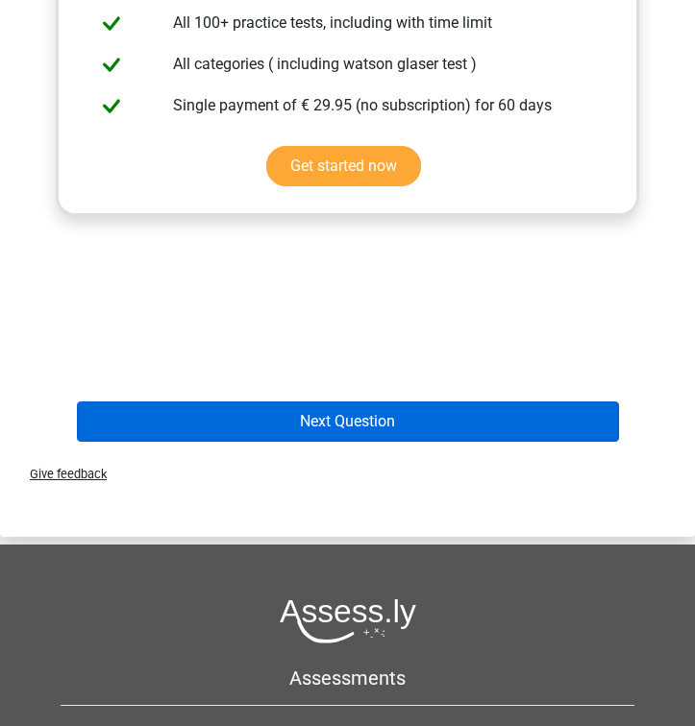
click at [471, 404] on button "Next Question" at bounding box center [348, 422] width 542 height 40
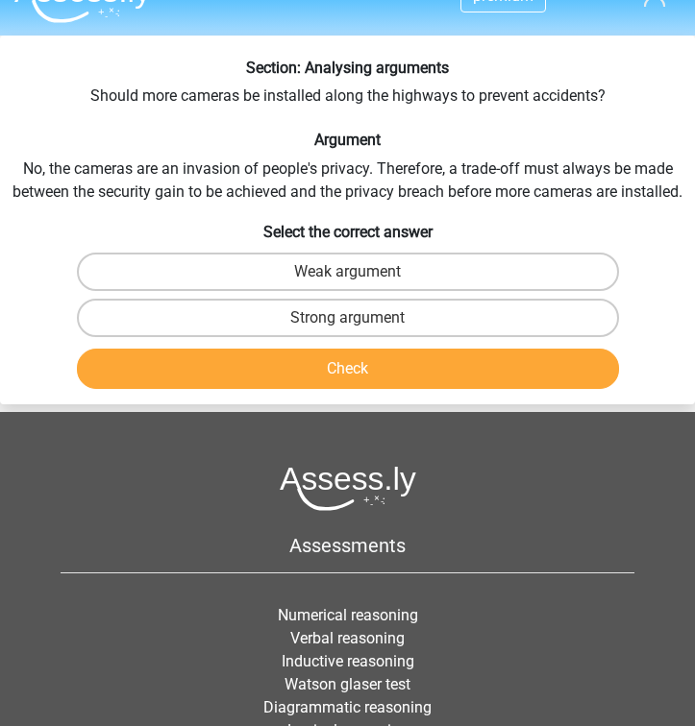
scroll to position [27, 0]
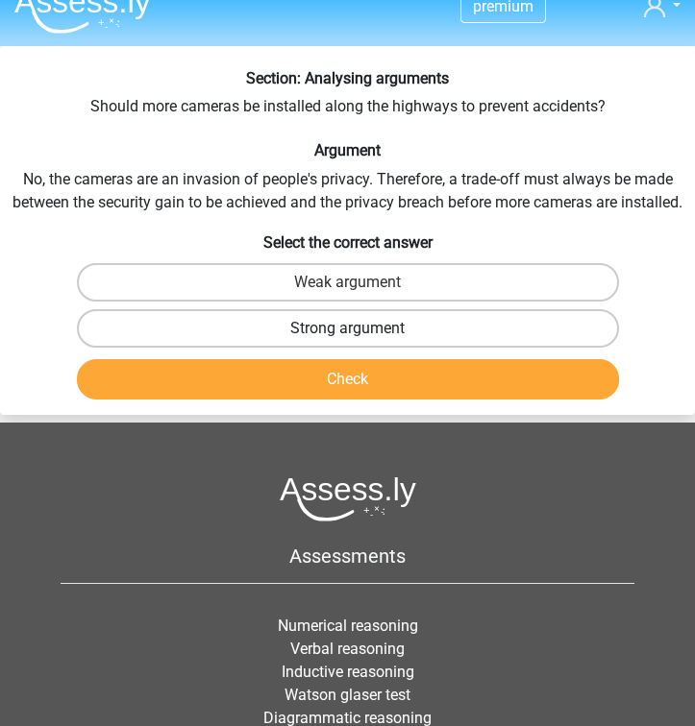
click at [495, 318] on label "Strong argument" at bounding box center [348, 328] width 542 height 38
click at [360, 329] on input "Strong argument" at bounding box center [354, 335] width 12 height 12
radio input "true"
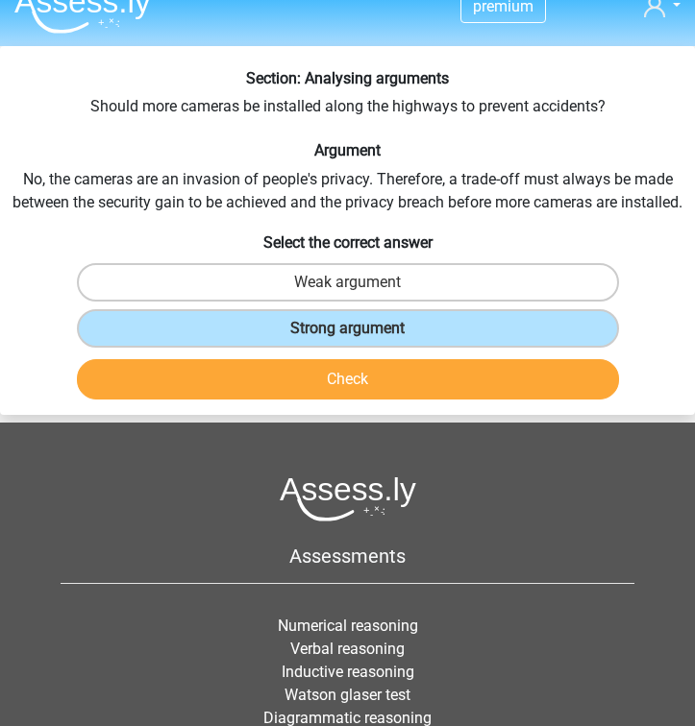
click at [479, 372] on button "Check" at bounding box center [348, 379] width 542 height 40
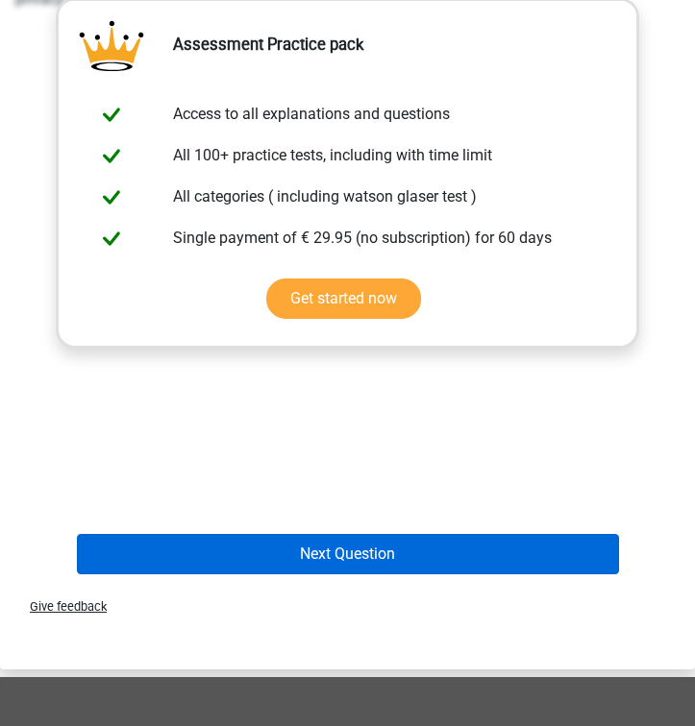
click at [428, 572] on button "Next Question" at bounding box center [348, 554] width 542 height 40
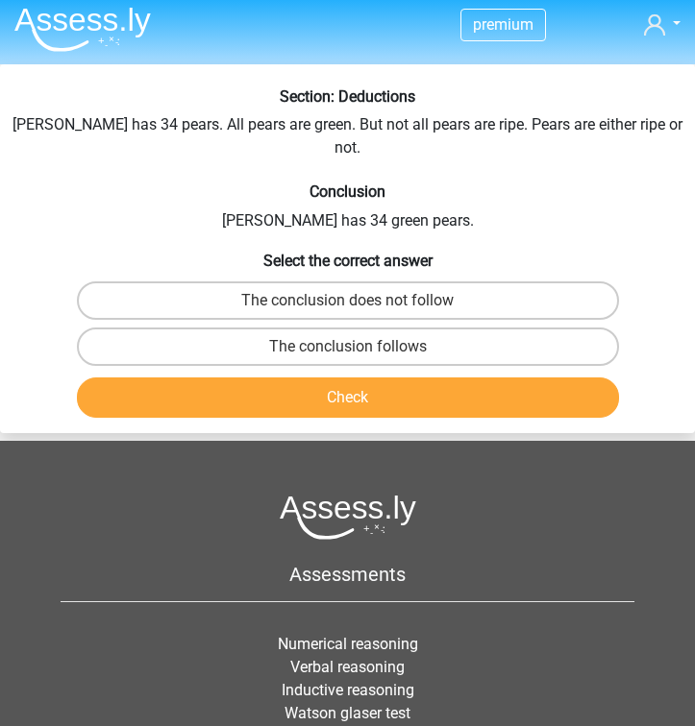
scroll to position [0, 0]
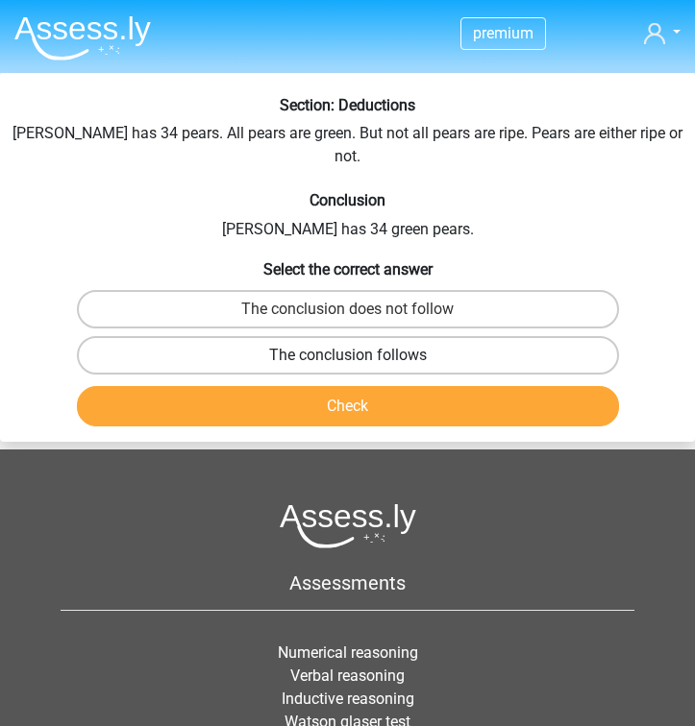
click at [525, 336] on label "The conclusion follows" at bounding box center [348, 355] width 542 height 38
click at [360, 355] on input "The conclusion follows" at bounding box center [354, 361] width 12 height 12
radio input "true"
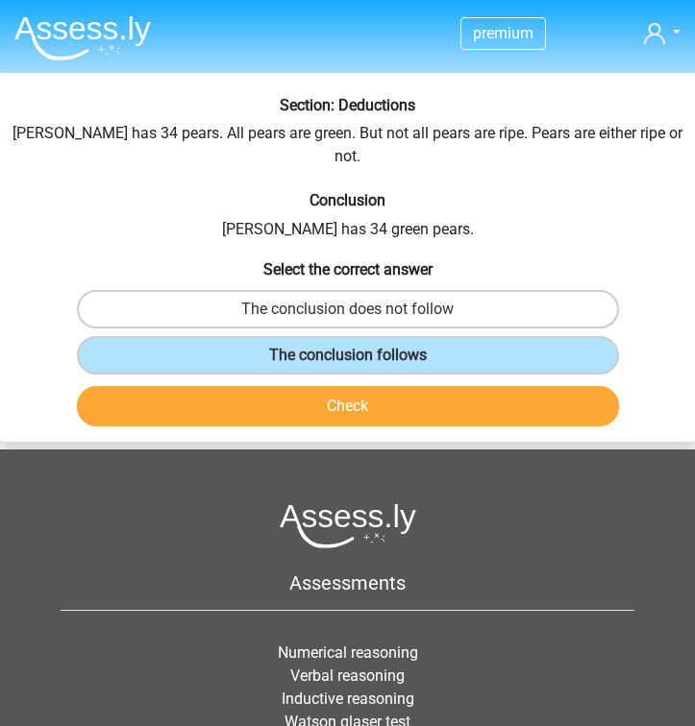
click at [479, 386] on button "Check" at bounding box center [348, 406] width 542 height 40
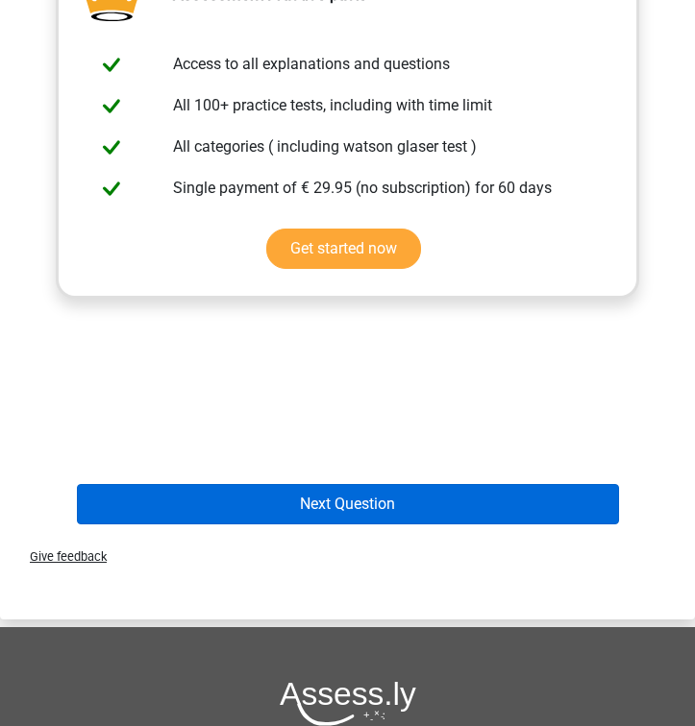
click at [454, 484] on button "Next Question" at bounding box center [348, 504] width 542 height 40
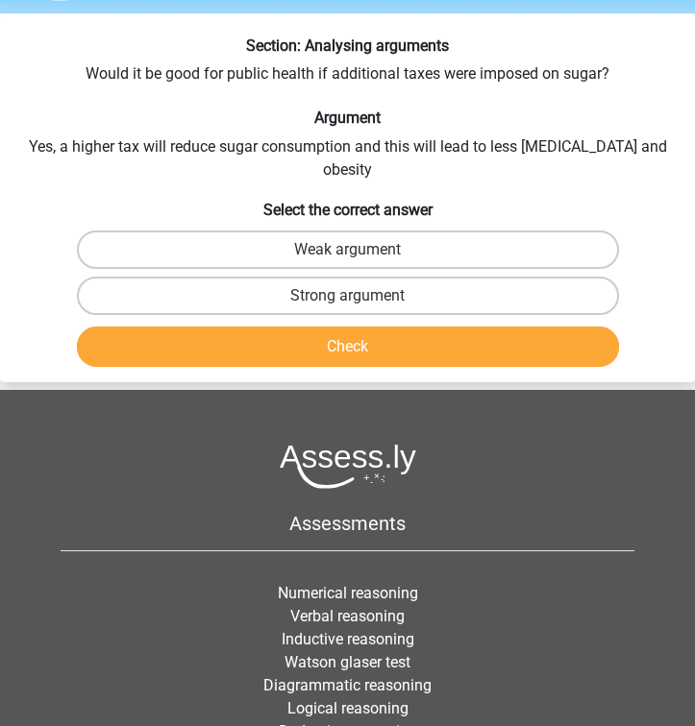
scroll to position [59, 0]
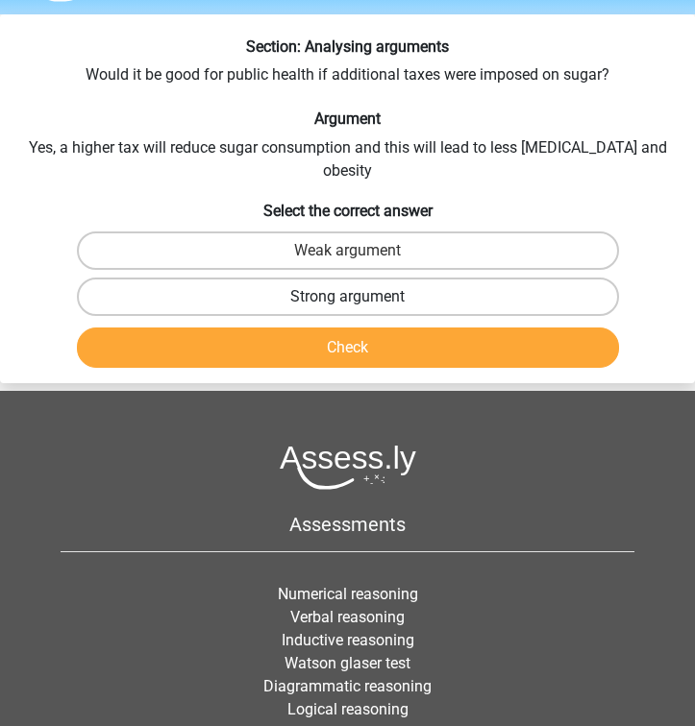
click at [518, 278] on label "Strong argument" at bounding box center [348, 297] width 542 height 38
click at [360, 297] on input "Strong argument" at bounding box center [354, 303] width 12 height 12
radio input "true"
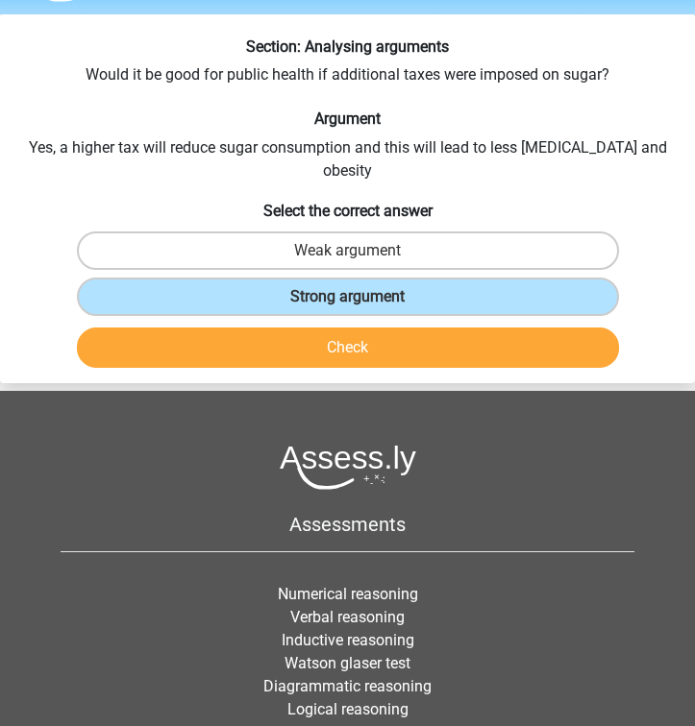
click at [502, 328] on button "Check" at bounding box center [348, 348] width 542 height 40
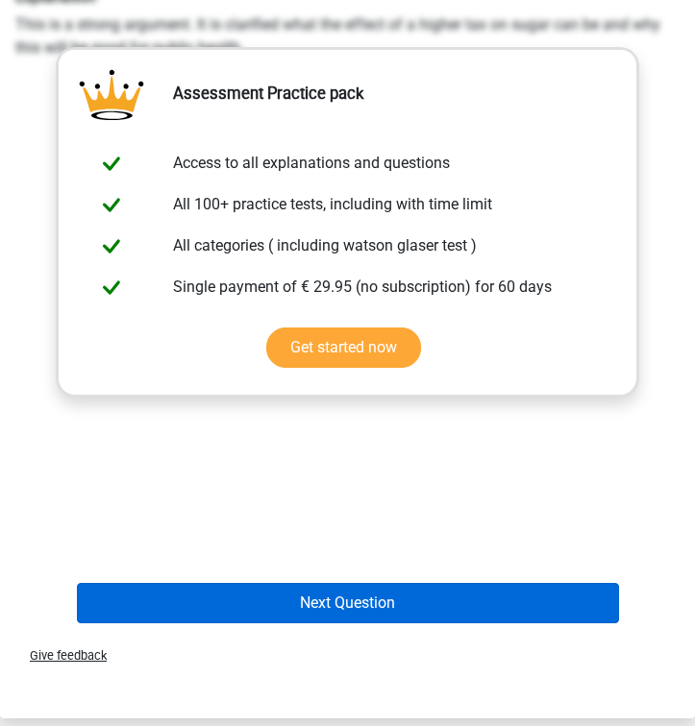
click at [419, 583] on button "Next Question" at bounding box center [348, 603] width 542 height 40
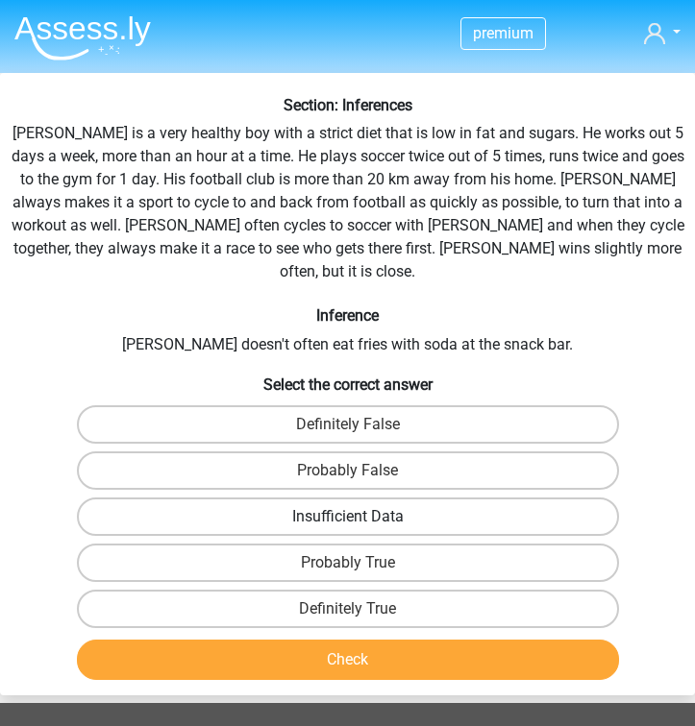
scroll to position [0, 0]
click at [383, 590] on label "Definitely True" at bounding box center [348, 609] width 542 height 38
click at [360, 609] on input "Definitely True" at bounding box center [354, 615] width 12 height 12
radio input "true"
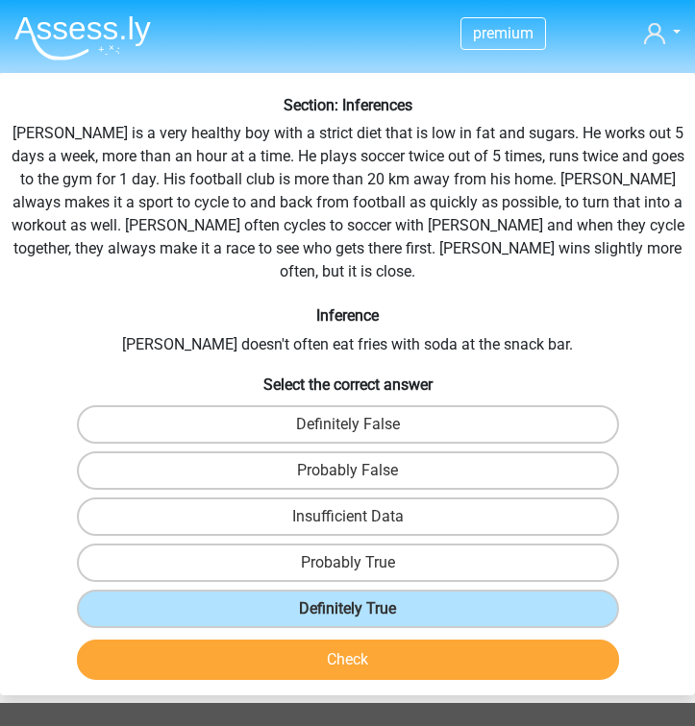
click at [369, 640] on button "Check" at bounding box center [348, 660] width 542 height 40
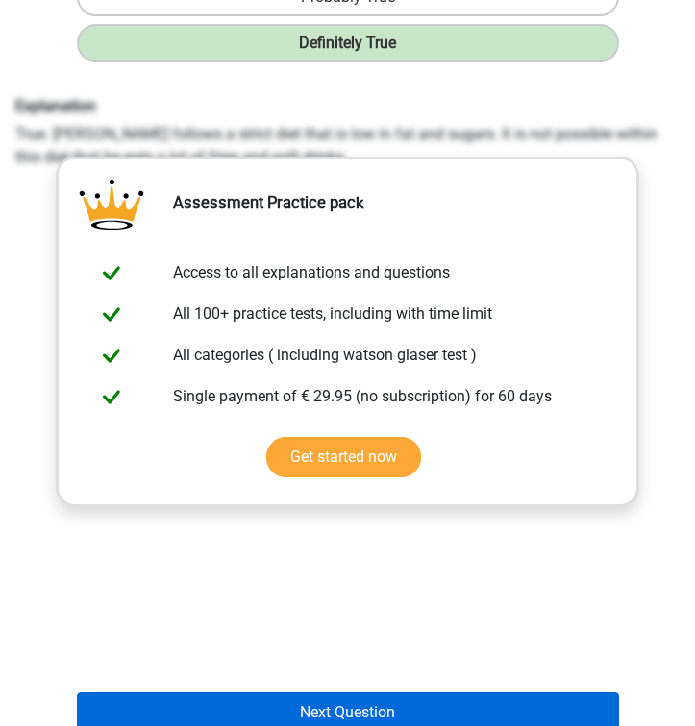
click at [366, 693] on button "Next Question" at bounding box center [348, 713] width 542 height 40
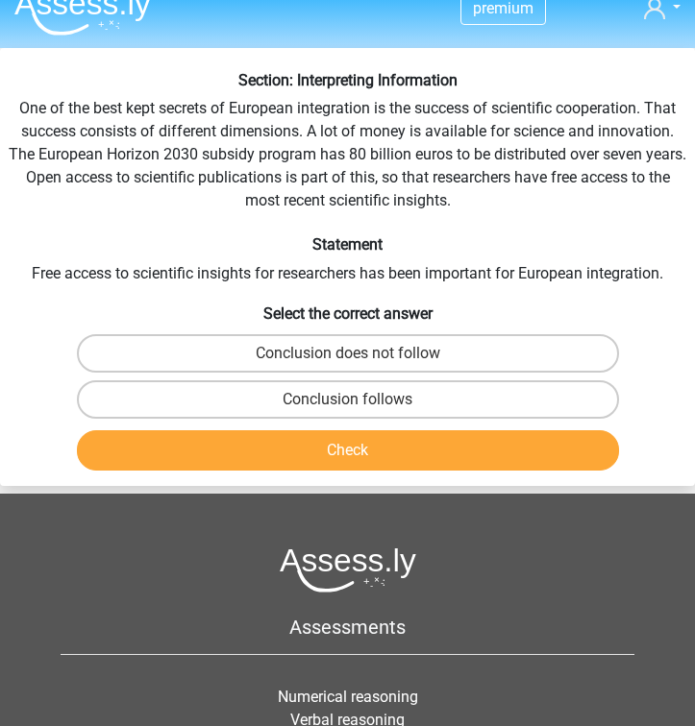
scroll to position [29, 0]
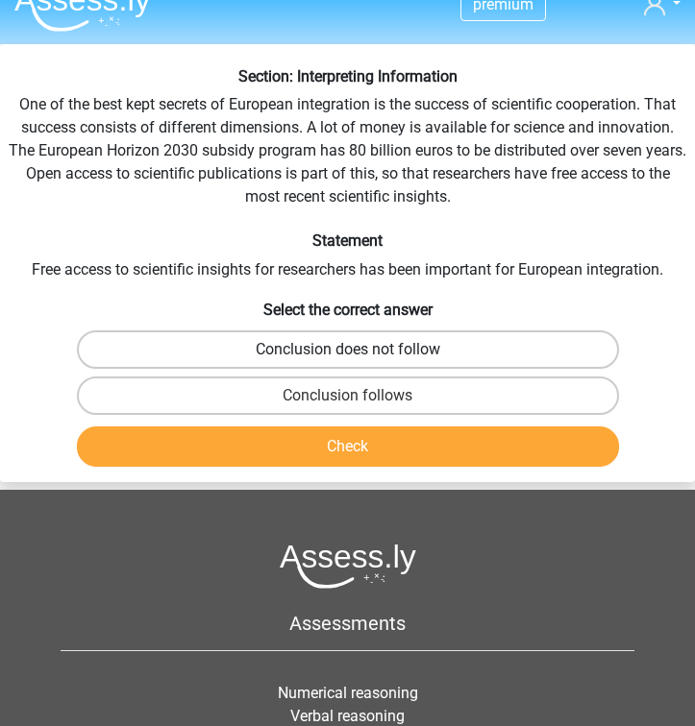
click at [469, 347] on label "Conclusion does not follow" at bounding box center [348, 350] width 542 height 38
click at [360, 350] on input "Conclusion does not follow" at bounding box center [354, 356] width 12 height 12
radio input "true"
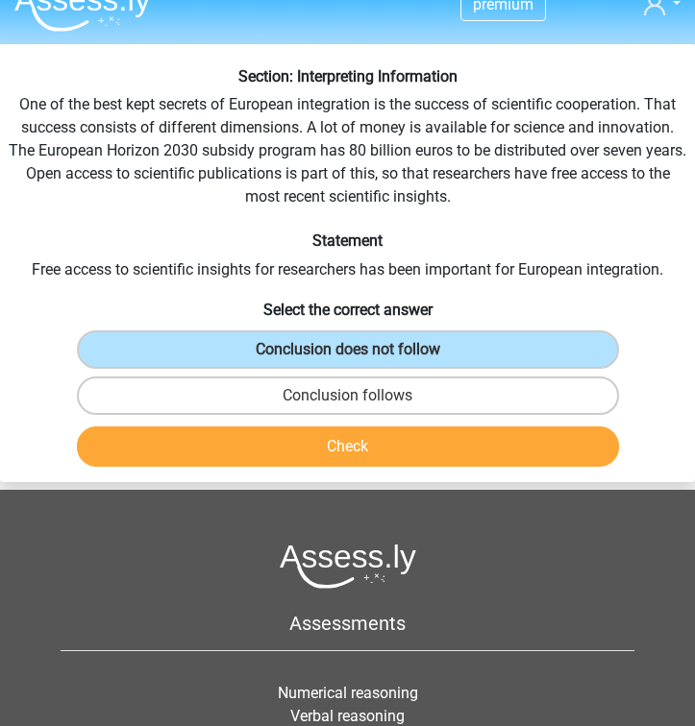
click at [448, 430] on button "Check" at bounding box center [348, 447] width 542 height 40
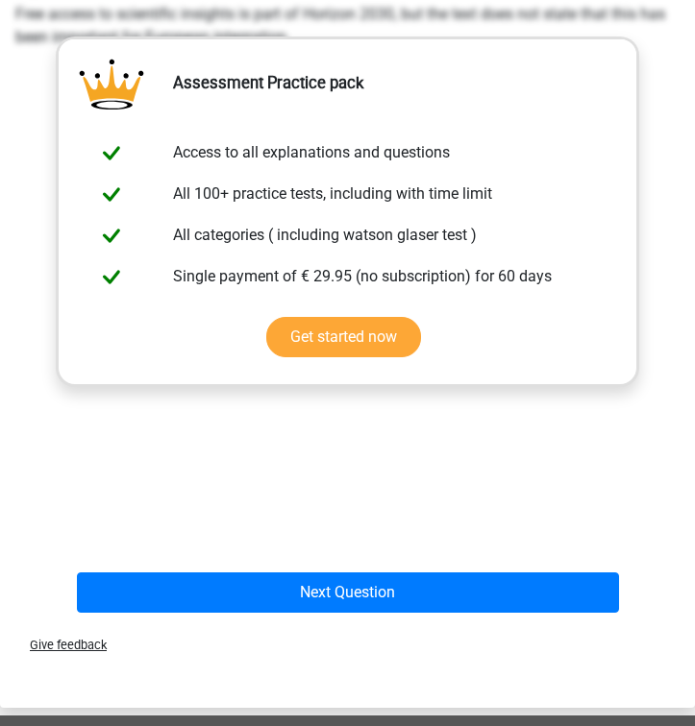
scroll to position [979, 0]
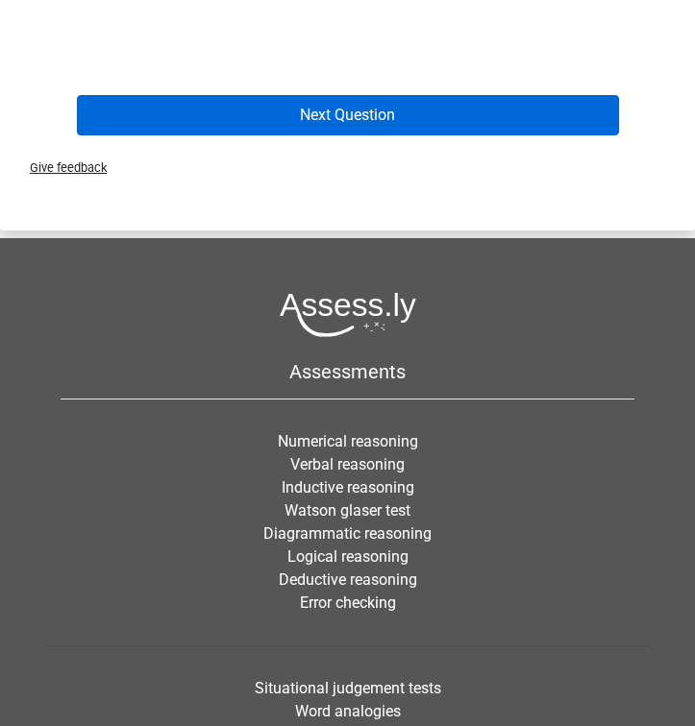
click at [578, 129] on button "Next Question" at bounding box center [348, 115] width 542 height 40
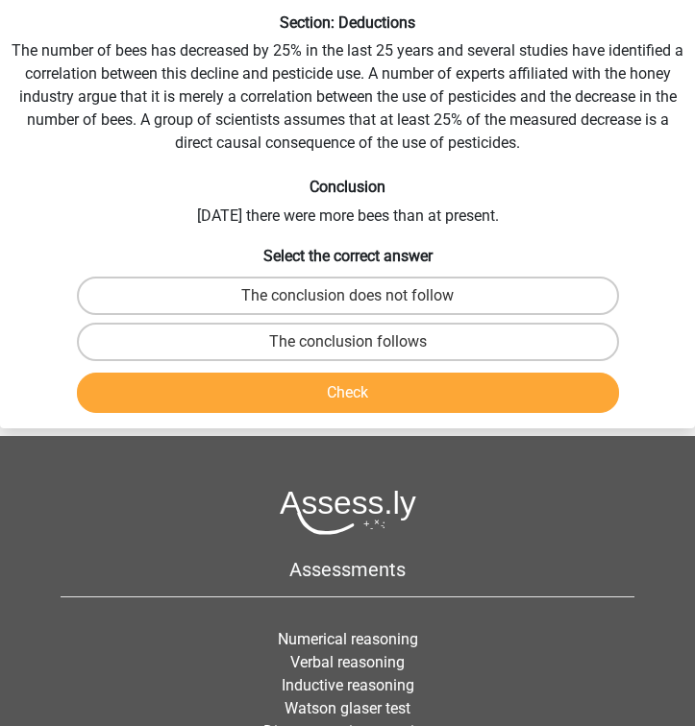
scroll to position [73, 0]
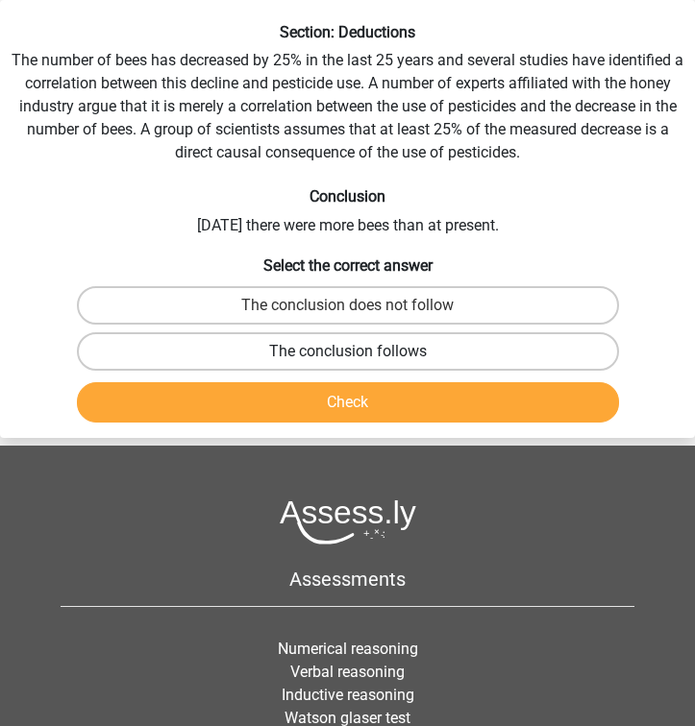
click at [452, 349] on label "The conclusion follows" at bounding box center [348, 351] width 542 height 38
click at [360, 352] on input "The conclusion follows" at bounding box center [354, 358] width 12 height 12
radio input "true"
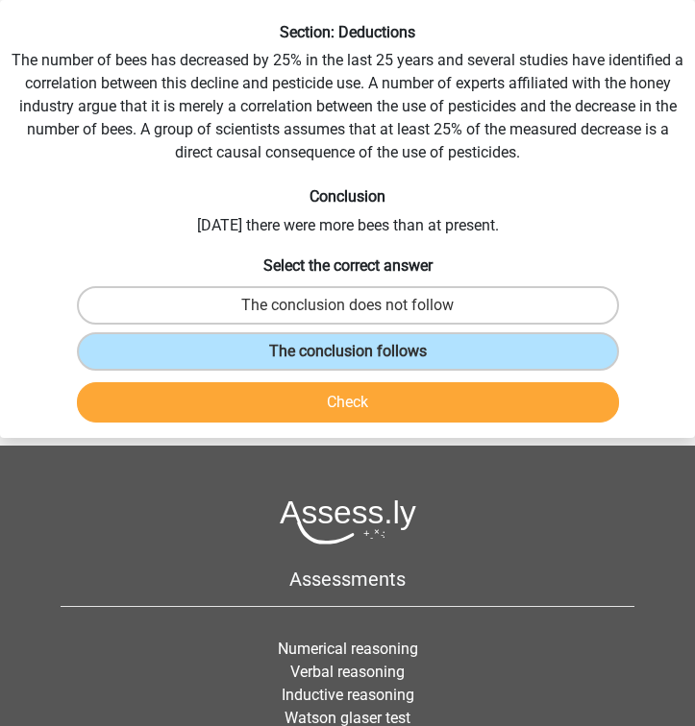
click at [450, 387] on button "Check" at bounding box center [348, 402] width 542 height 40
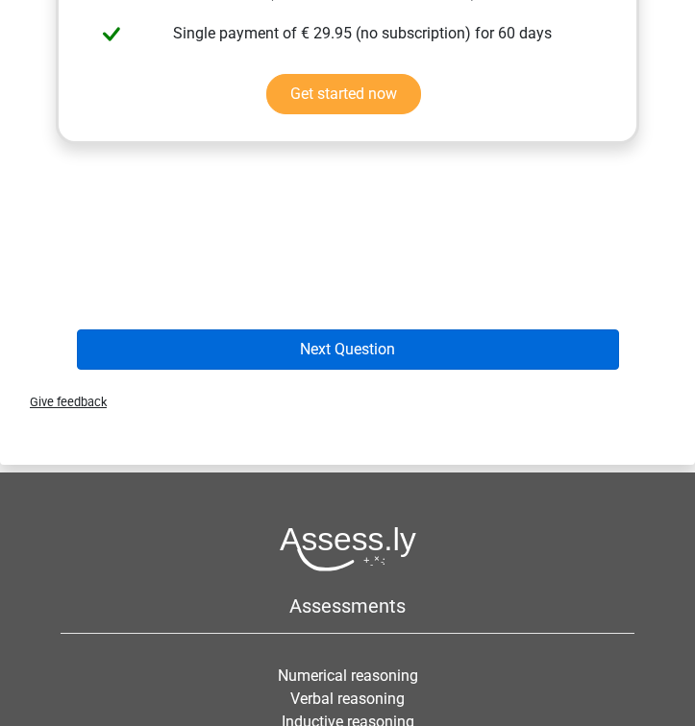
click at [454, 358] on button "Next Question" at bounding box center [348, 350] width 542 height 40
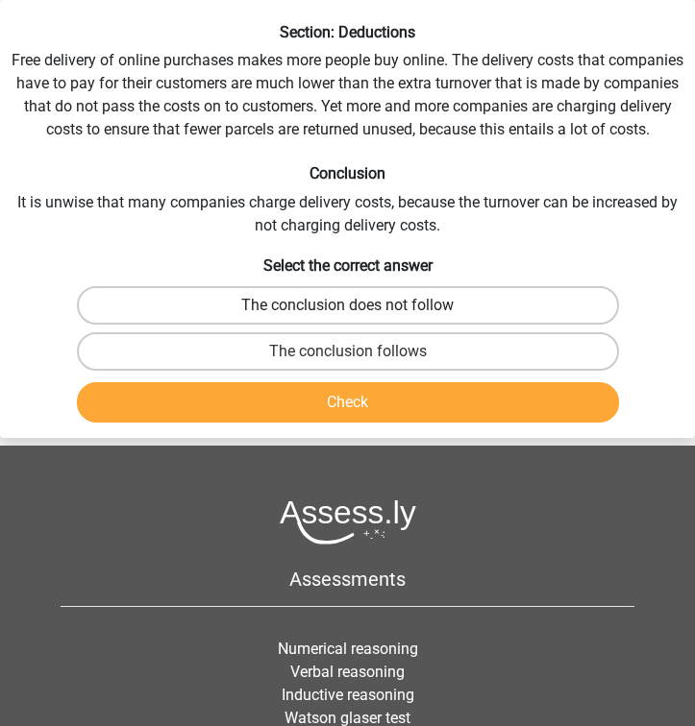
click at [467, 308] on label "The conclusion does not follow" at bounding box center [348, 305] width 542 height 38
click at [360, 308] on input "The conclusion does not follow" at bounding box center [354, 312] width 12 height 12
radio input "true"
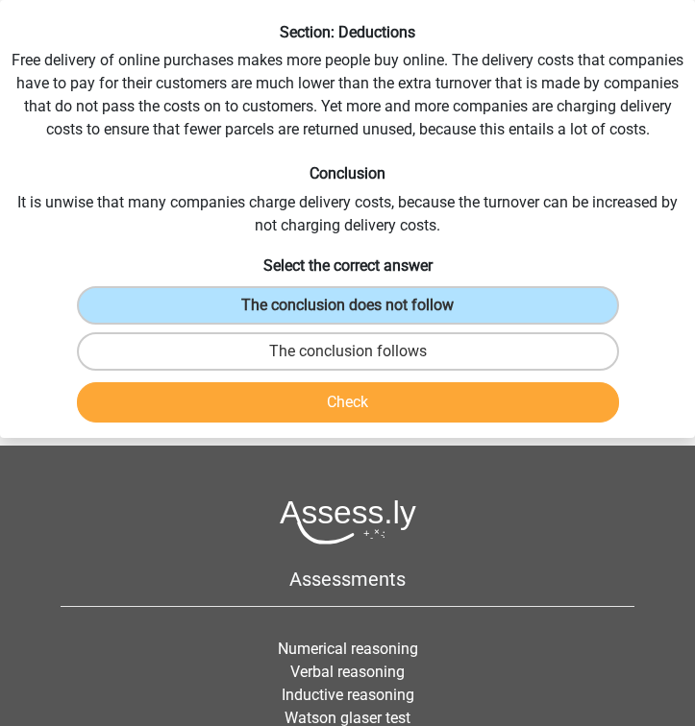
click at [432, 401] on button "Check" at bounding box center [348, 402] width 542 height 40
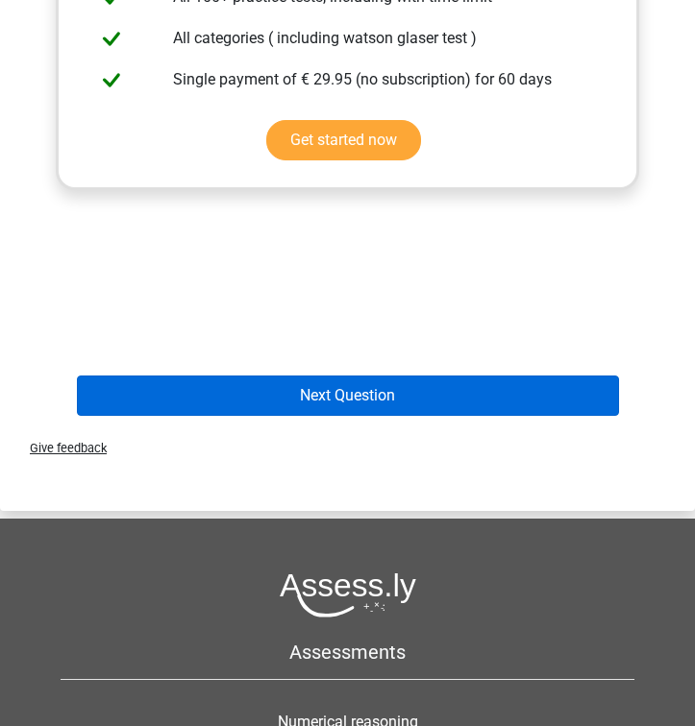
click at [433, 394] on button "Next Question" at bounding box center [348, 396] width 542 height 40
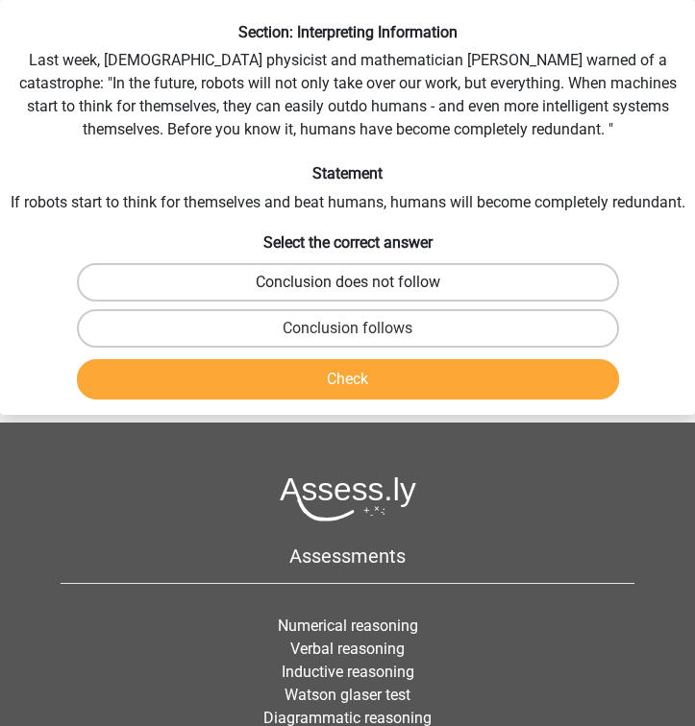
click at [483, 302] on label "Conclusion does not follow" at bounding box center [348, 282] width 542 height 38
click at [360, 295] on input "Conclusion does not follow" at bounding box center [354, 288] width 12 height 12
radio input "true"
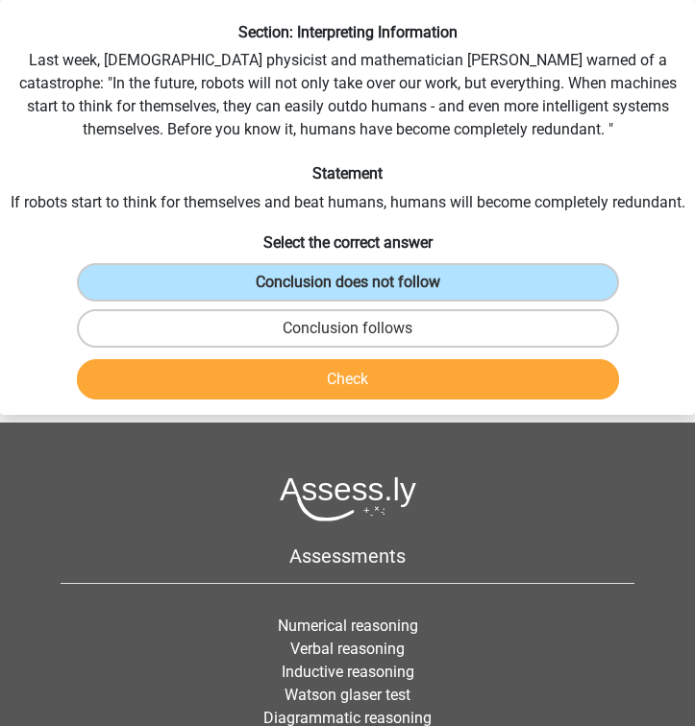
click at [453, 394] on button "Check" at bounding box center [348, 379] width 542 height 40
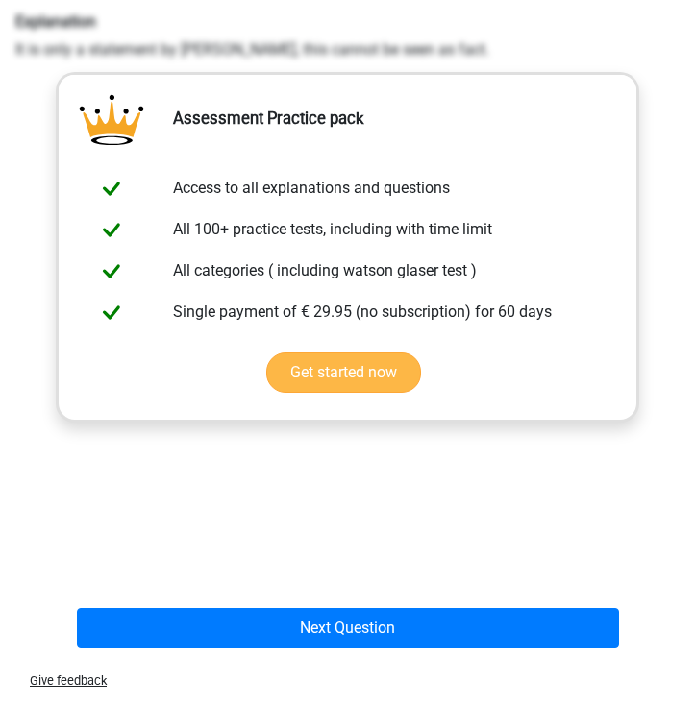
scroll to position [447, 0]
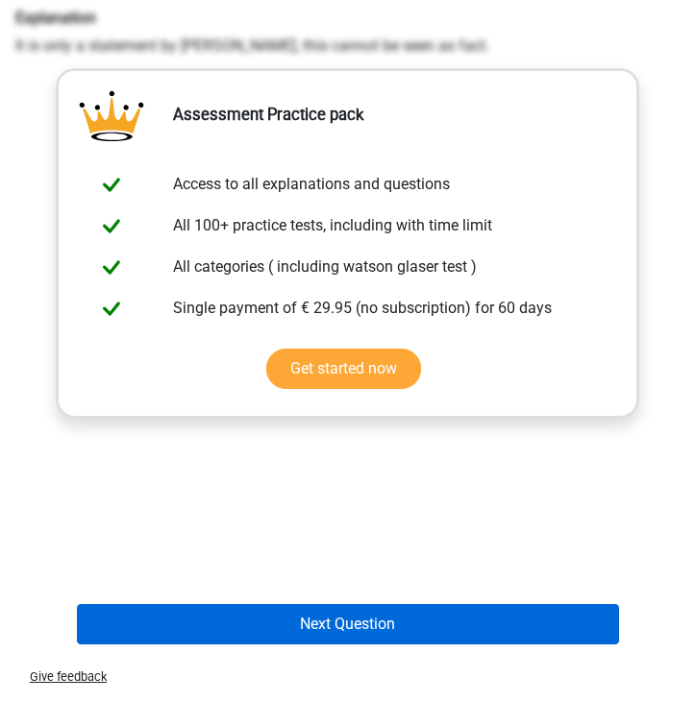
click at [379, 643] on button "Next Question" at bounding box center [348, 624] width 542 height 40
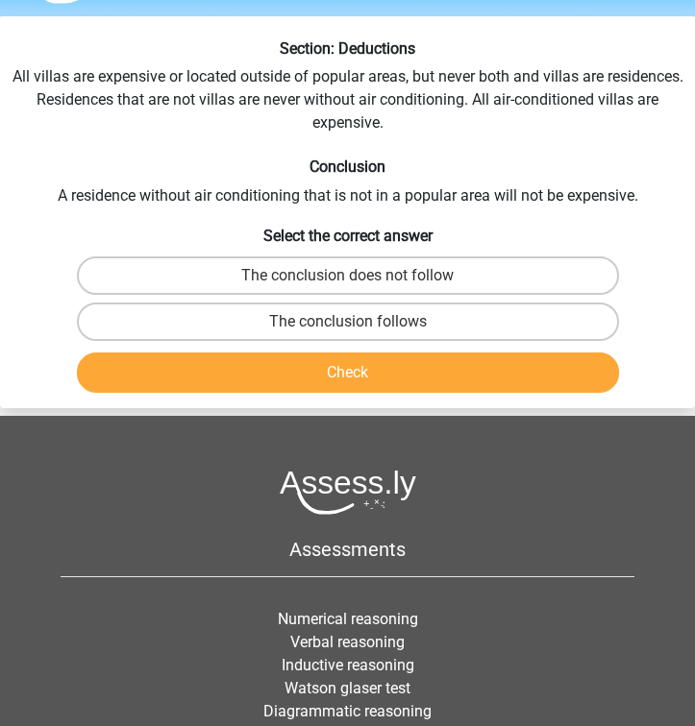
scroll to position [0, 0]
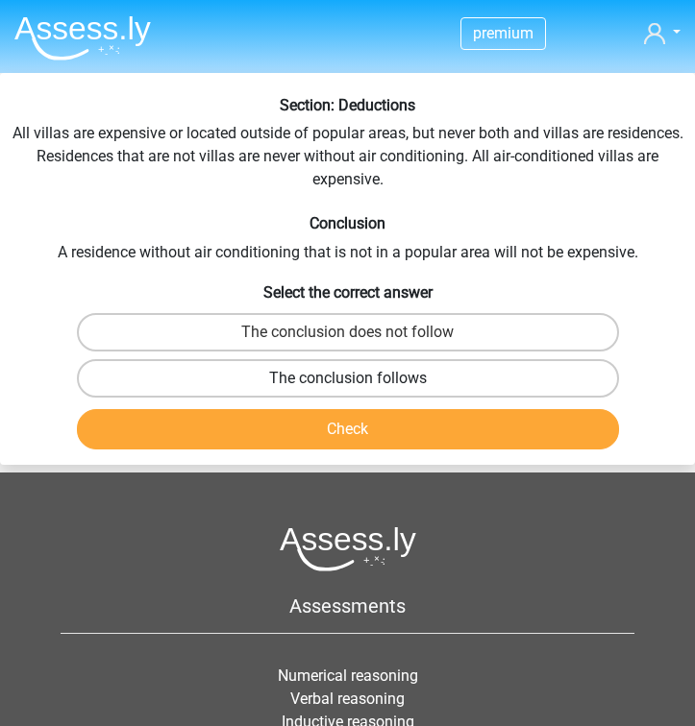
click at [467, 377] on label "The conclusion follows" at bounding box center [348, 378] width 542 height 38
click at [360, 379] on input "The conclusion follows" at bounding box center [354, 385] width 12 height 12
radio input "true"
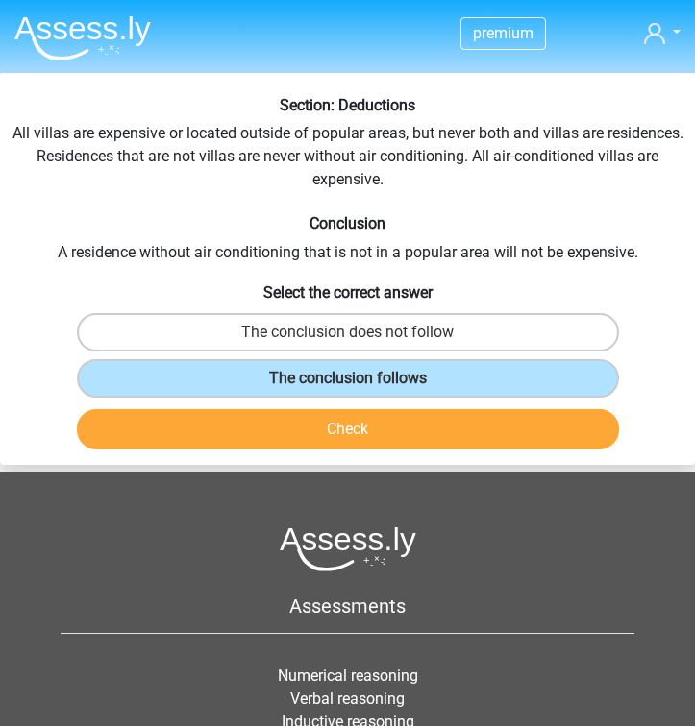
click at [463, 415] on button "Check" at bounding box center [348, 429] width 542 height 40
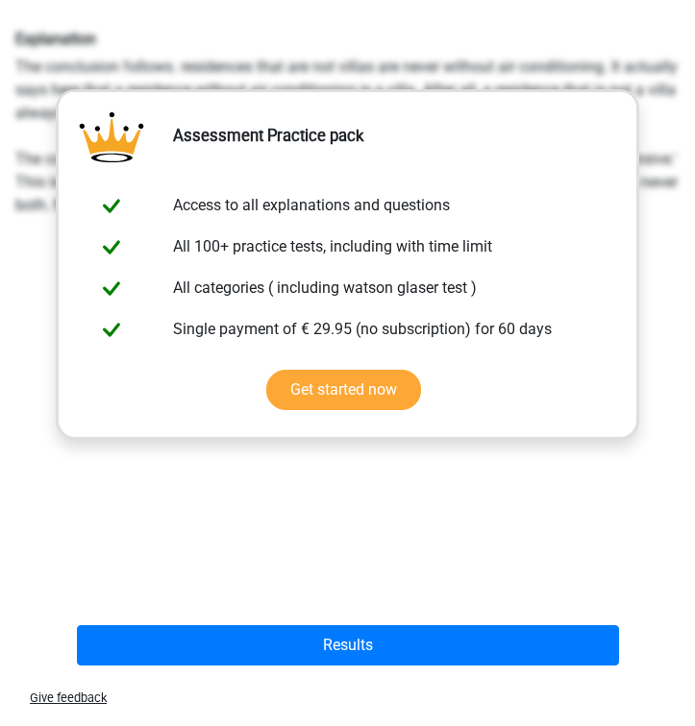
scroll to position [489, 0]
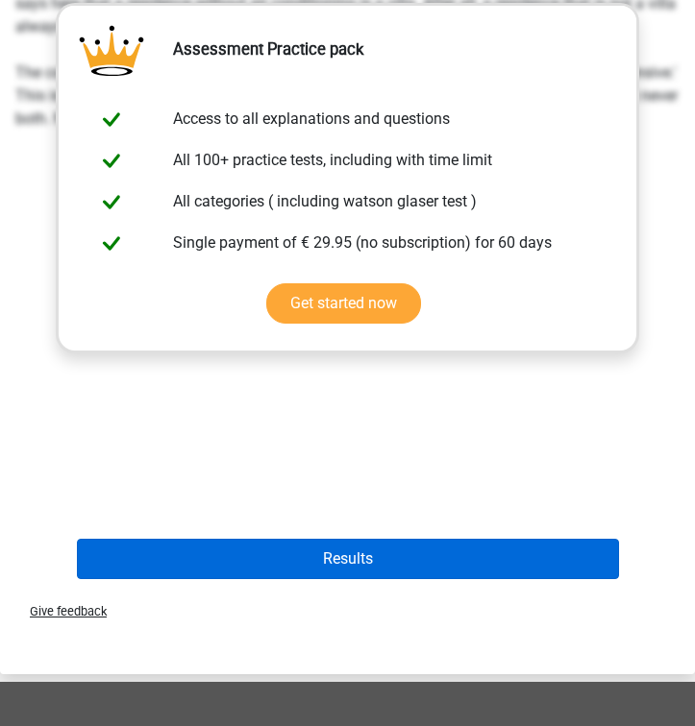
click at [426, 565] on button "Results" at bounding box center [348, 559] width 542 height 40
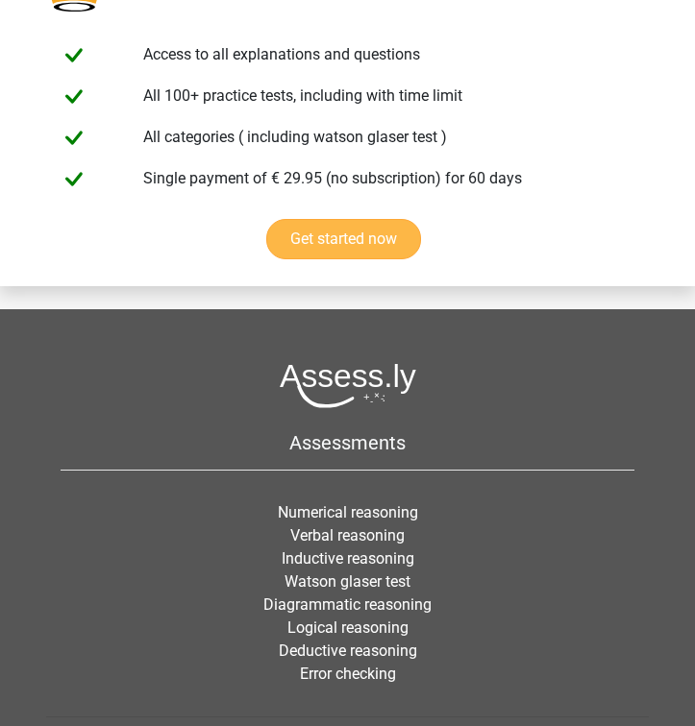
scroll to position [3915, 0]
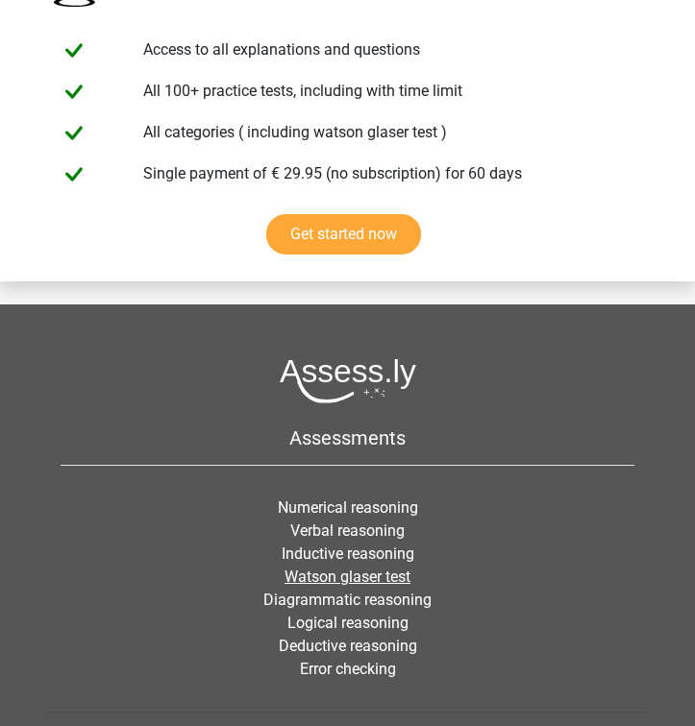
click at [328, 568] on link "Watson glaser test" at bounding box center [347, 577] width 126 height 18
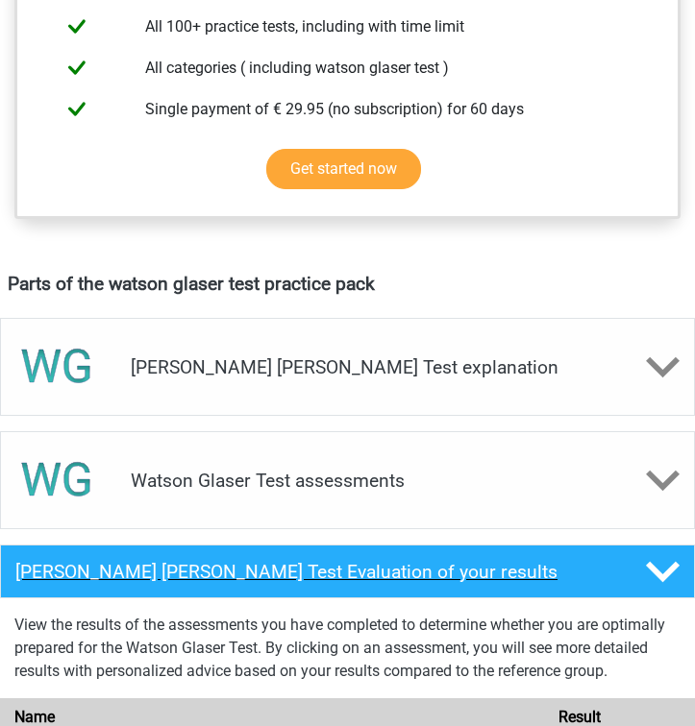
scroll to position [855, 0]
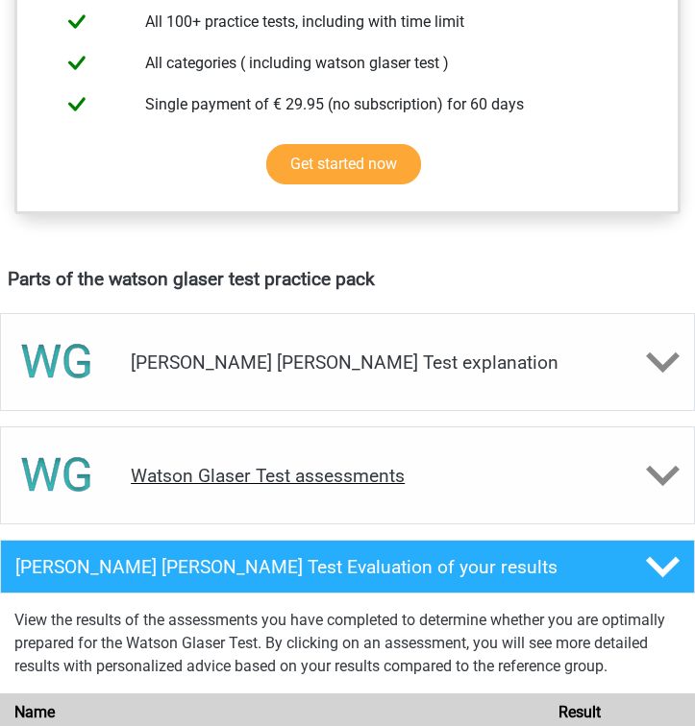
click at [368, 434] on div "Watson Glaser Test assessments" at bounding box center [347, 476] width 695 height 98
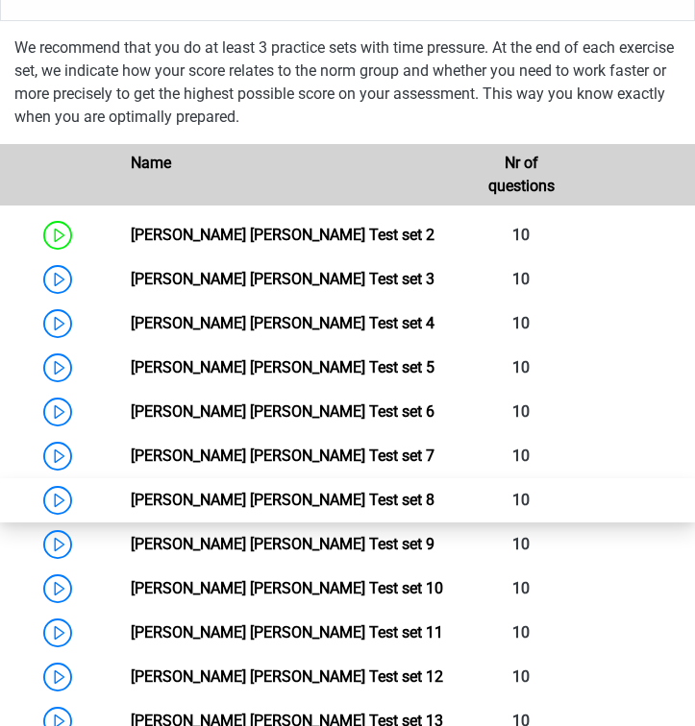
scroll to position [1360, 0]
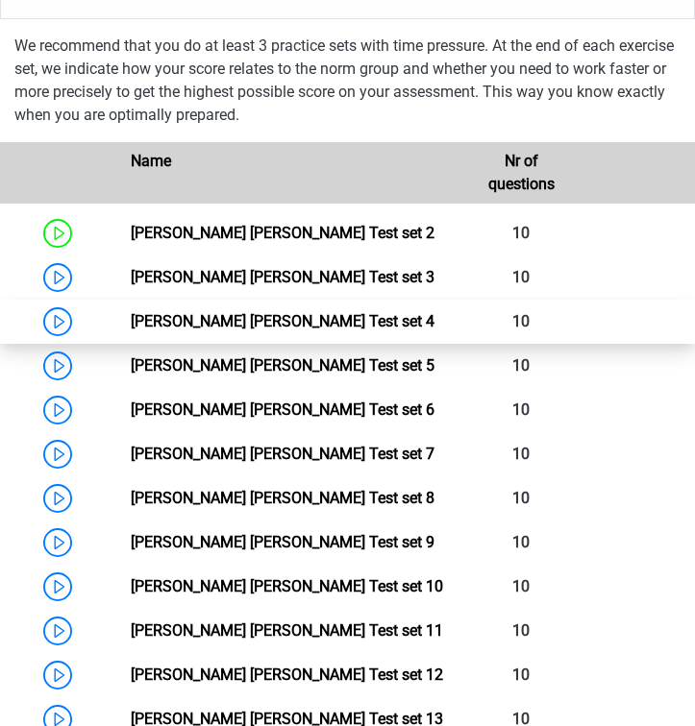
click at [285, 318] on link "[PERSON_NAME] [PERSON_NAME] Test set 4" at bounding box center [283, 321] width 304 height 18
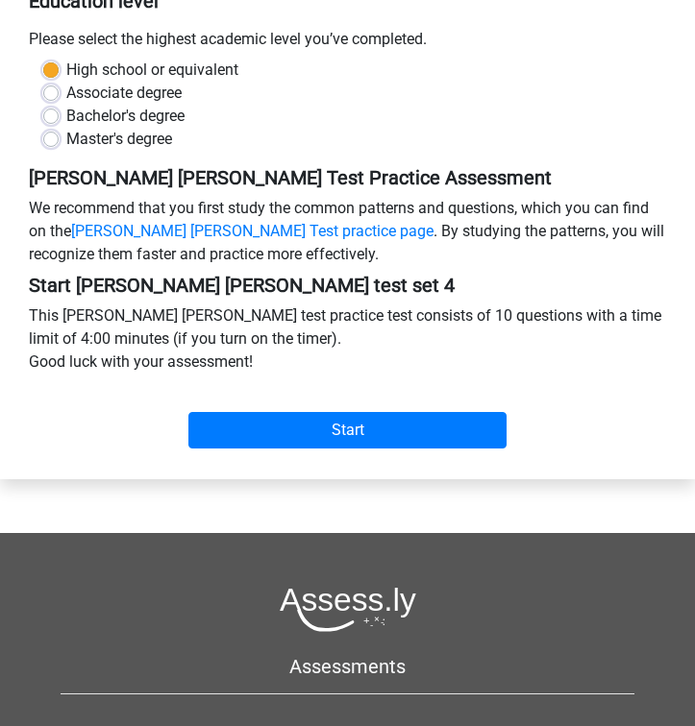
scroll to position [386, 0]
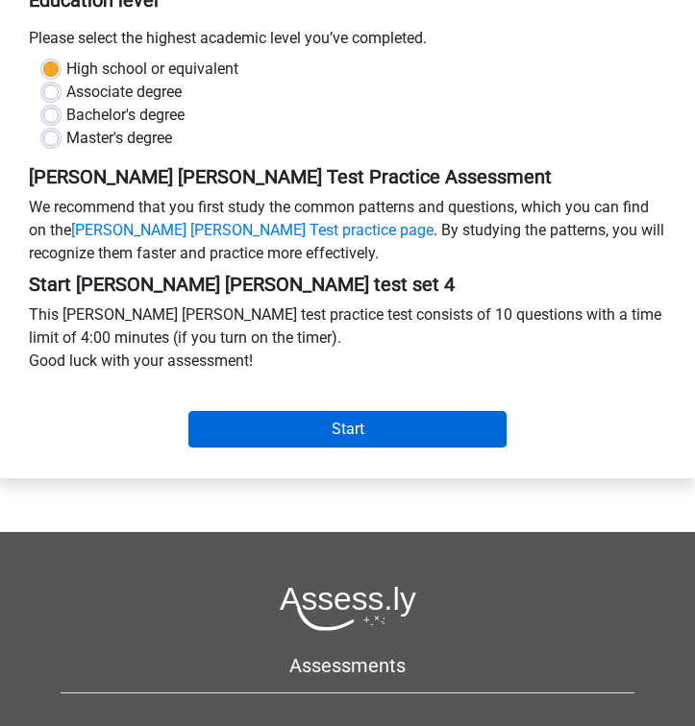
click at [271, 429] on input "Start" at bounding box center [347, 429] width 319 height 37
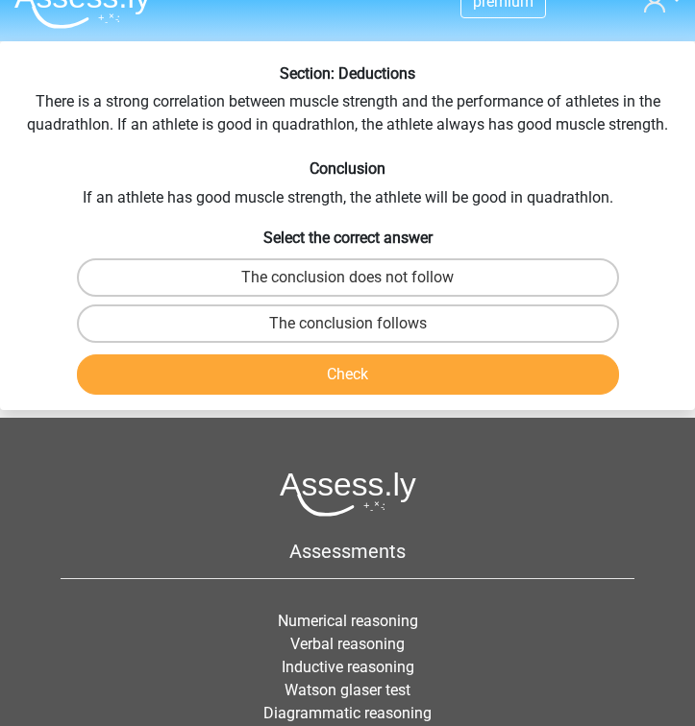
scroll to position [39, 0]
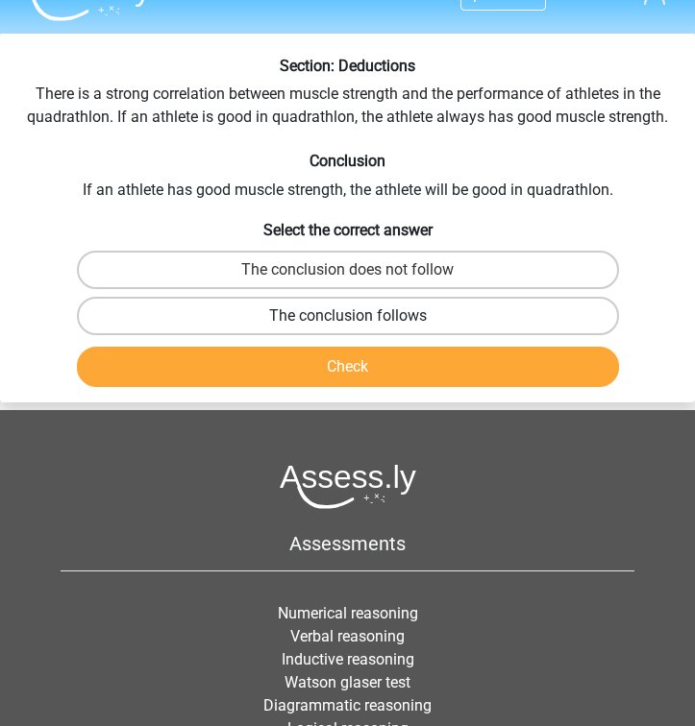
click at [315, 312] on label "The conclusion follows" at bounding box center [348, 316] width 542 height 38
click at [348, 316] on input "The conclusion follows" at bounding box center [354, 322] width 12 height 12
radio input "true"
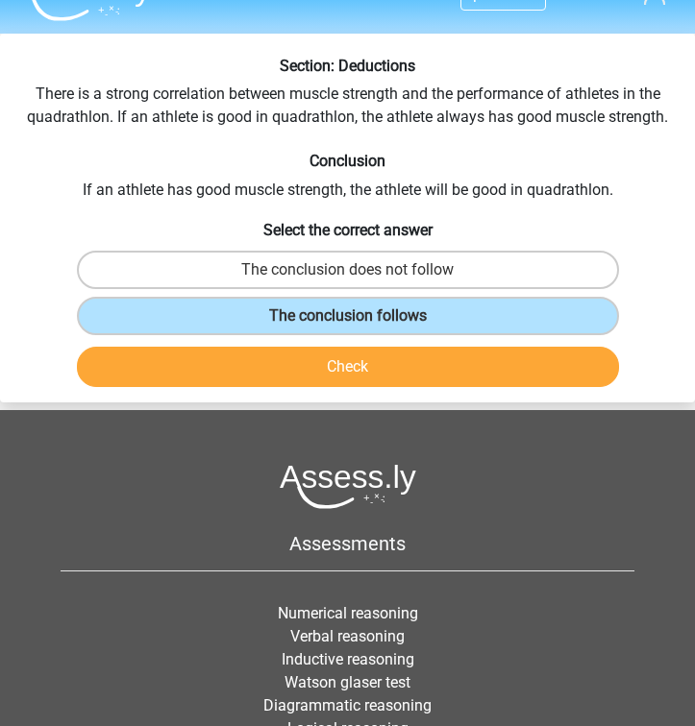
click at [306, 358] on button "Check" at bounding box center [348, 367] width 542 height 40
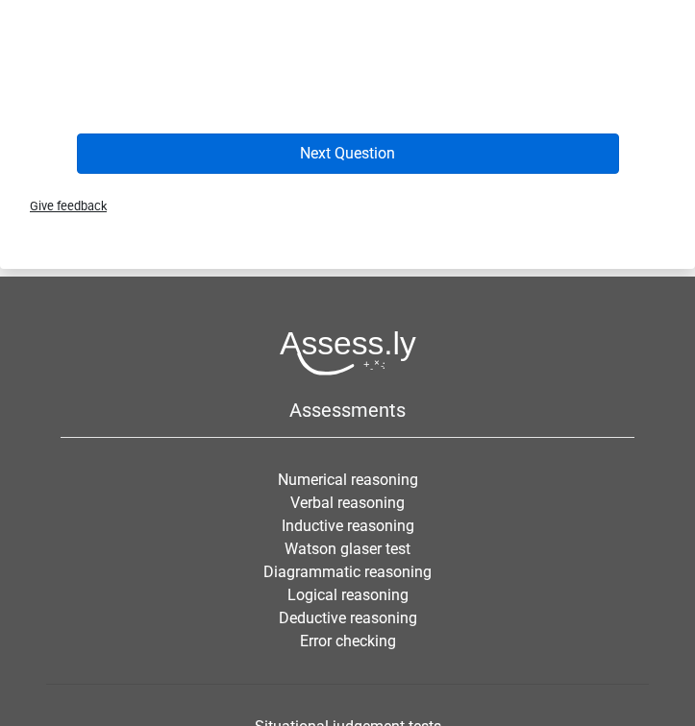
click at [414, 154] on button "Next Question" at bounding box center [348, 154] width 542 height 40
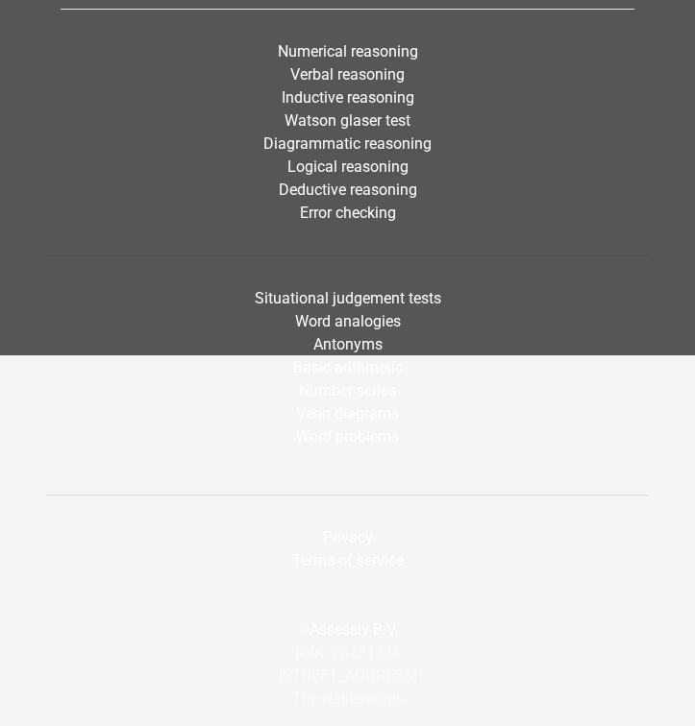
scroll to position [73, 0]
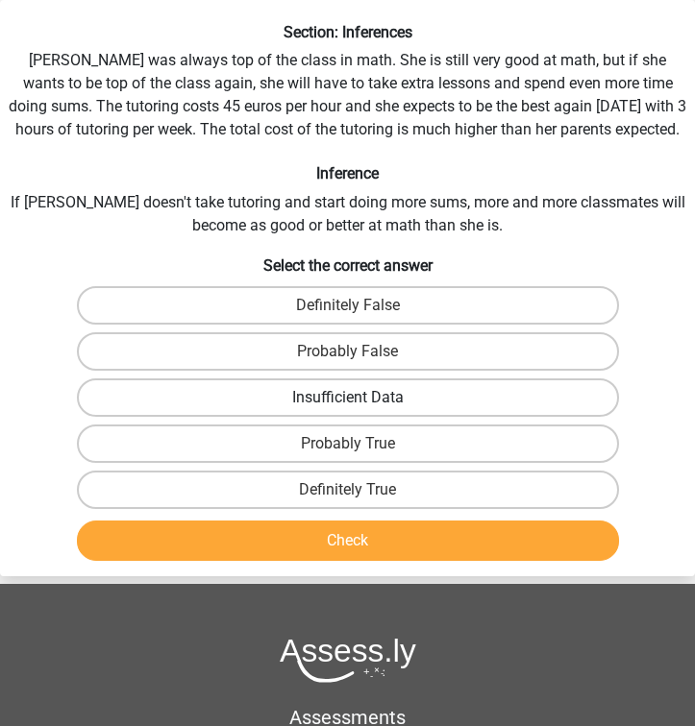
click at [341, 395] on label "Insufficient Data" at bounding box center [348, 398] width 542 height 38
click at [348, 398] on input "Insufficient Data" at bounding box center [354, 404] width 12 height 12
radio input "true"
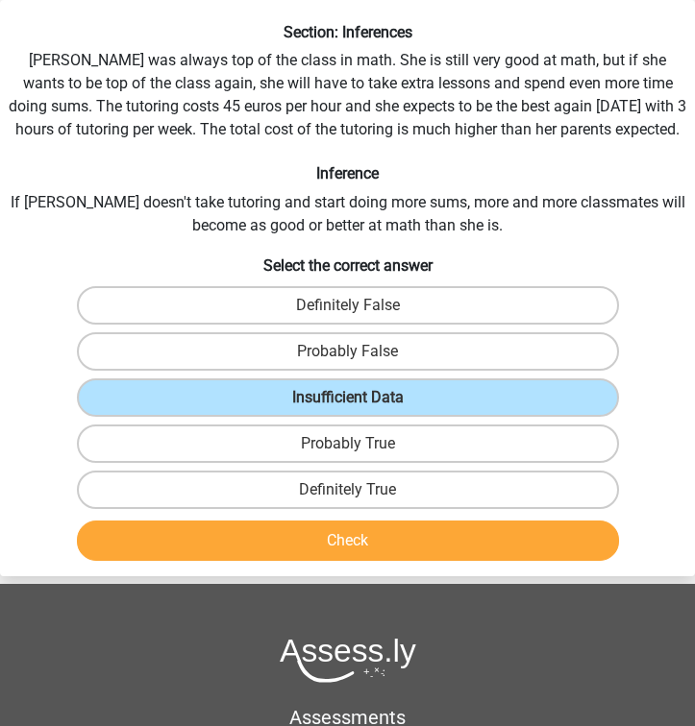
click at [362, 539] on button "Check" at bounding box center [348, 541] width 542 height 40
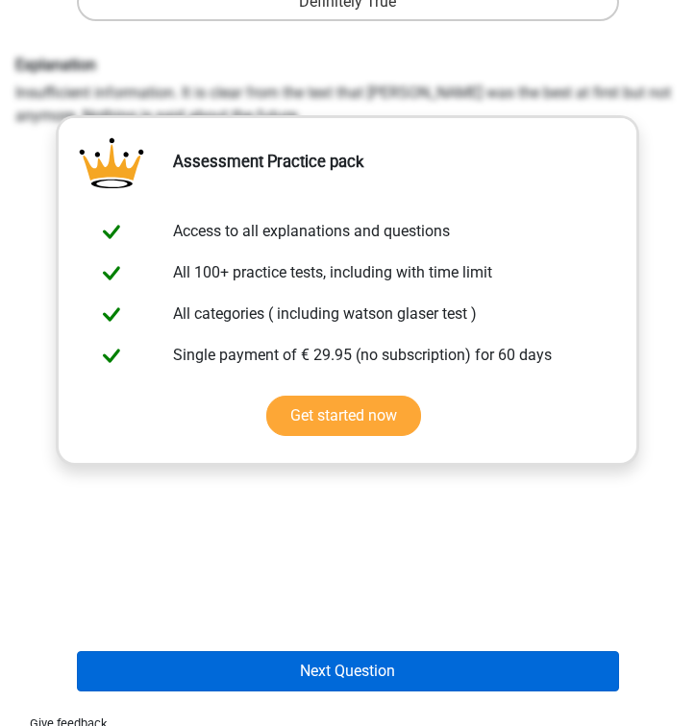
click at [341, 661] on button "Next Question" at bounding box center [348, 671] width 542 height 40
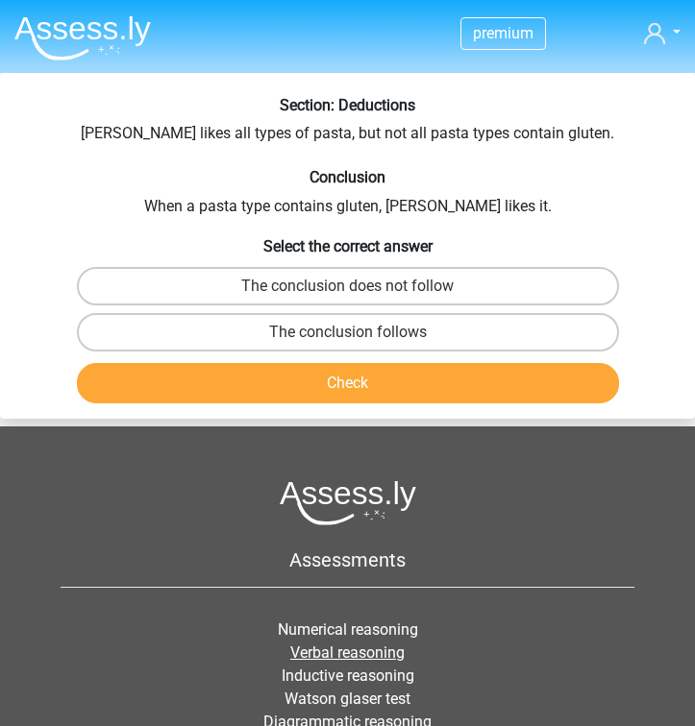
scroll to position [0, 0]
click at [312, 332] on label "The conclusion follows" at bounding box center [348, 332] width 542 height 38
click at [348, 332] on input "The conclusion follows" at bounding box center [354, 338] width 12 height 12
radio input "true"
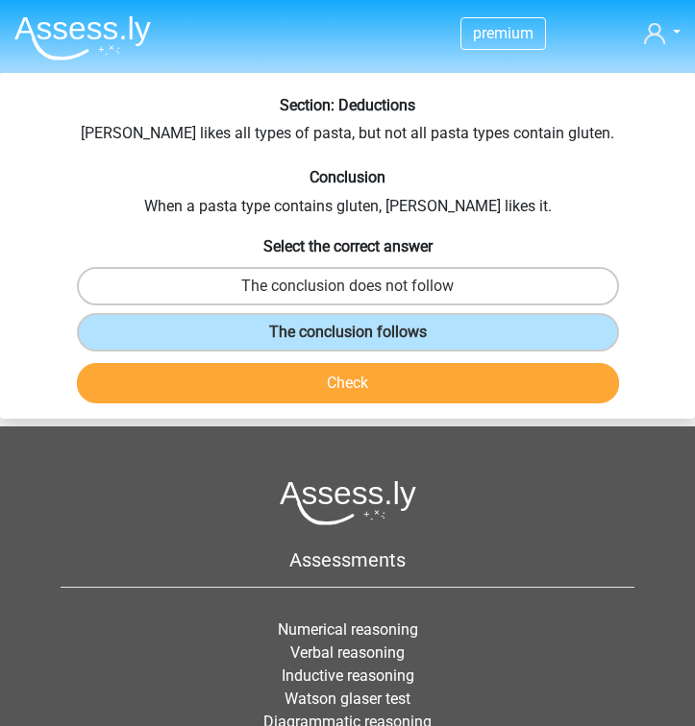
click at [298, 401] on button "Check" at bounding box center [348, 383] width 542 height 40
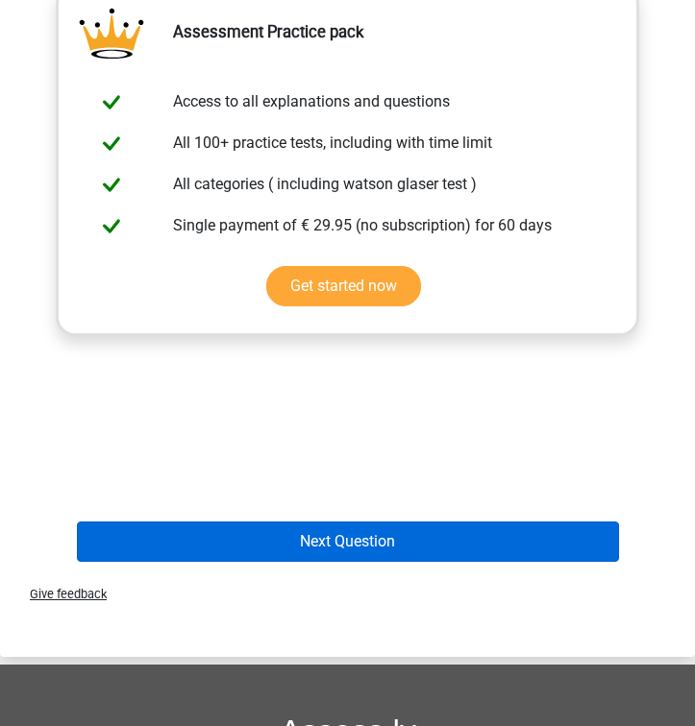
click at [272, 548] on button "Next Question" at bounding box center [348, 542] width 542 height 40
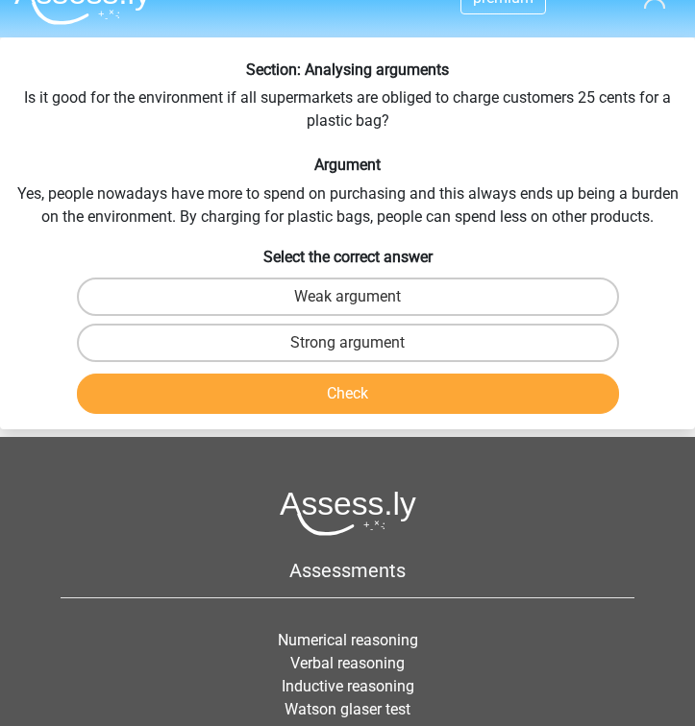
scroll to position [33, 0]
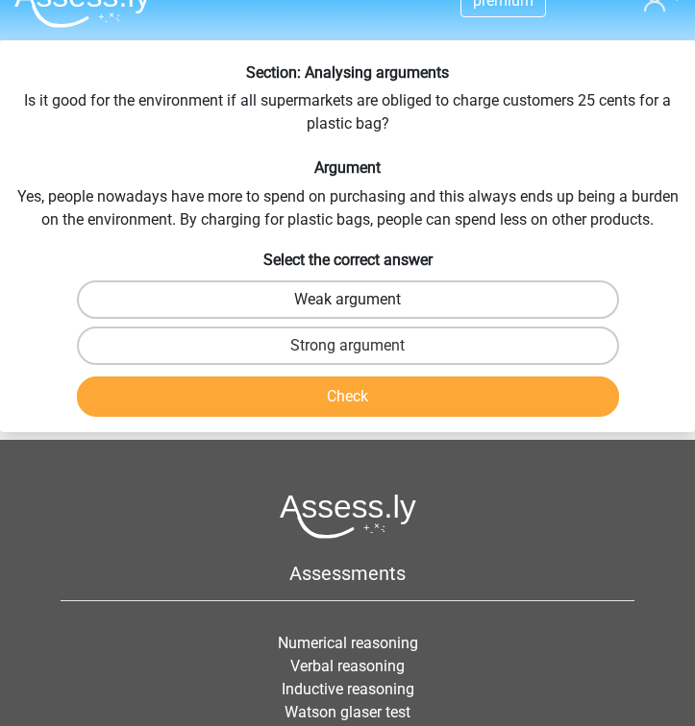
click at [319, 296] on label "Weak argument" at bounding box center [348, 300] width 542 height 38
click at [348, 300] on input "Weak argument" at bounding box center [354, 306] width 12 height 12
radio input "true"
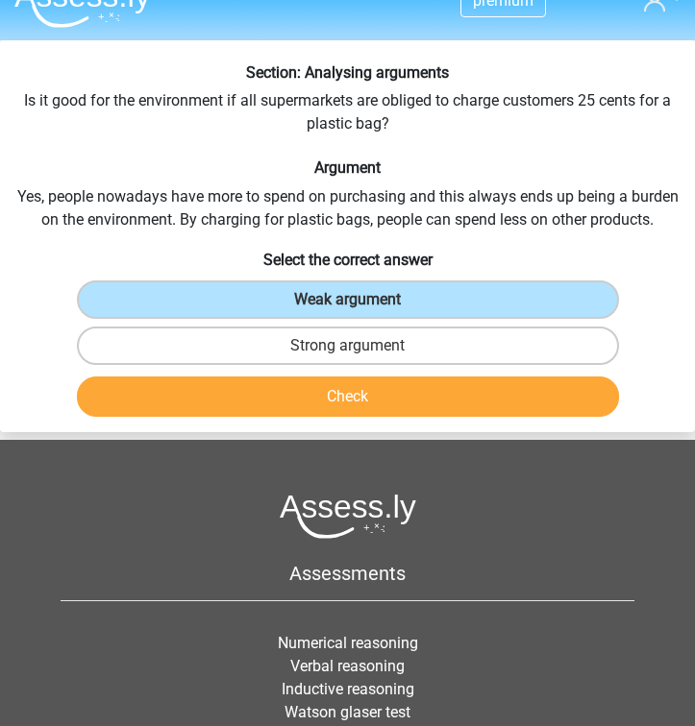
click at [331, 408] on button "Check" at bounding box center [348, 397] width 542 height 40
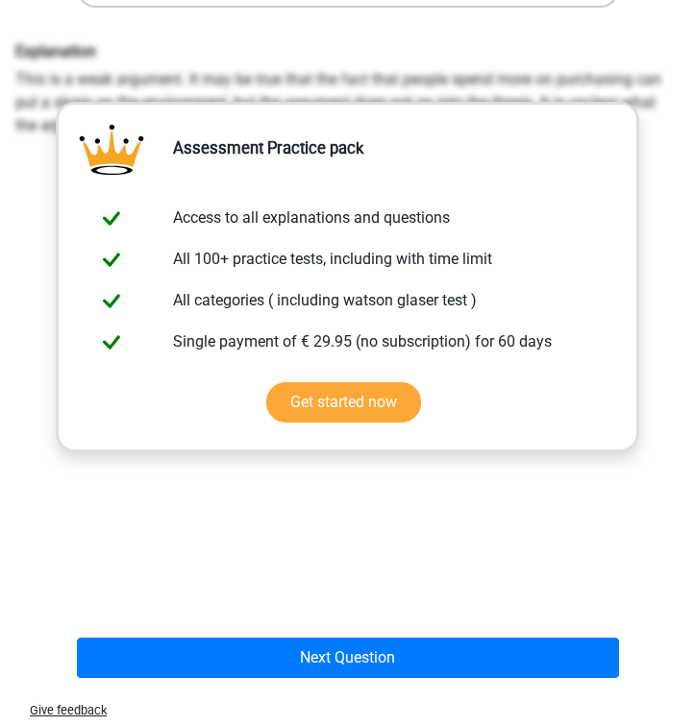
scroll to position [443, 0]
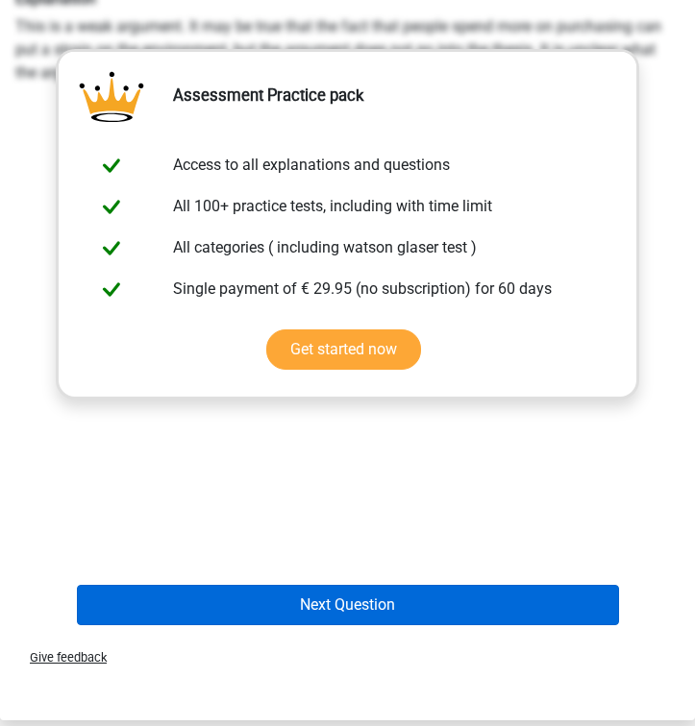
click at [288, 592] on button "Next Question" at bounding box center [348, 605] width 542 height 40
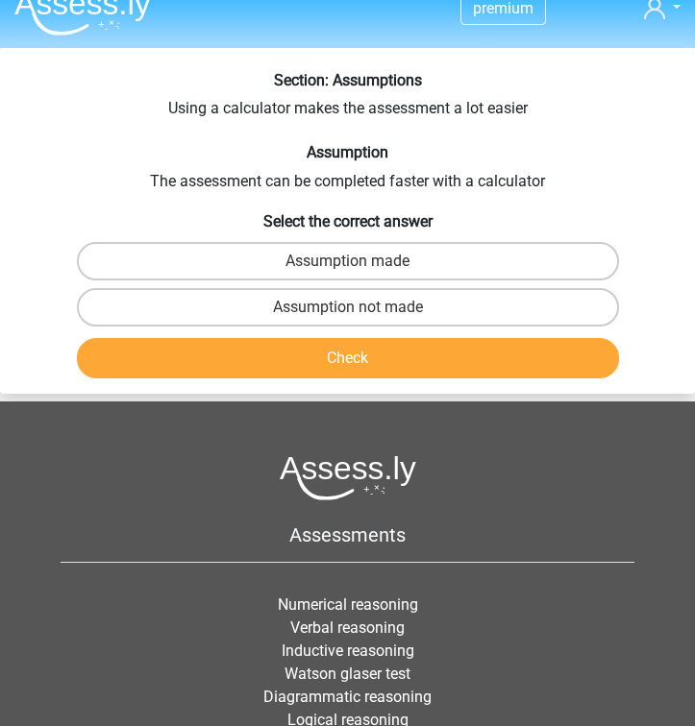
scroll to position [12, 0]
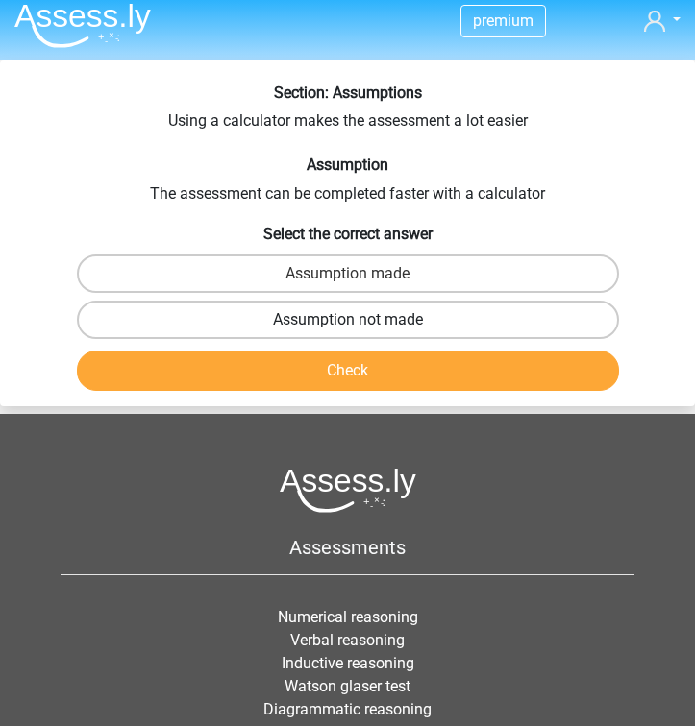
click at [363, 317] on label "Assumption not made" at bounding box center [348, 320] width 542 height 38
click at [360, 320] on input "Assumption not made" at bounding box center [354, 326] width 12 height 12
radio input "true"
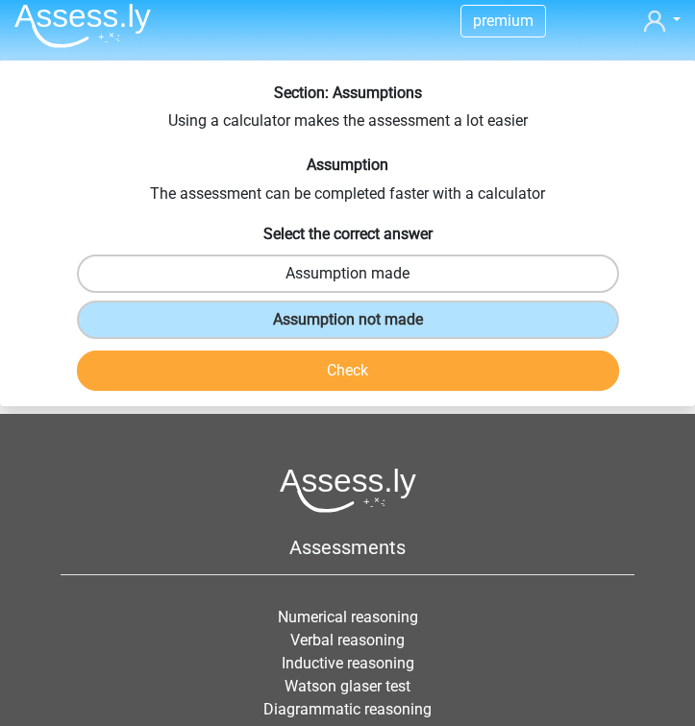
click at [571, 272] on label "Assumption made" at bounding box center [348, 274] width 542 height 38
click at [360, 274] on input "Assumption made" at bounding box center [354, 280] width 12 height 12
radio input "true"
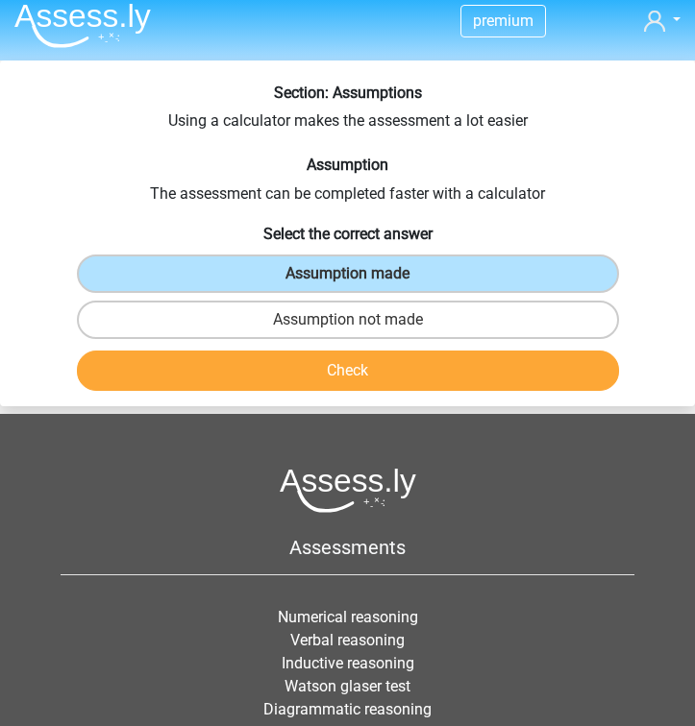
click at [503, 378] on button "Check" at bounding box center [348, 371] width 542 height 40
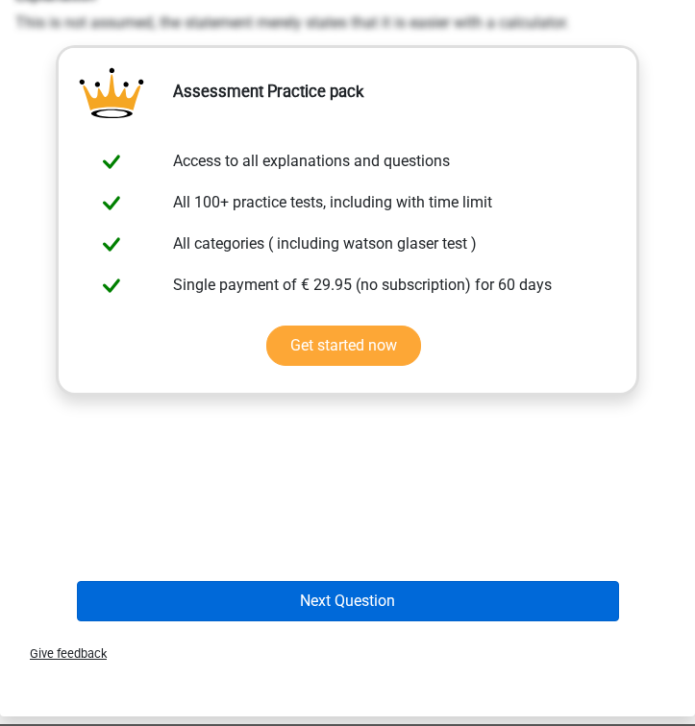
click at [420, 599] on button "Next Question" at bounding box center [348, 601] width 542 height 40
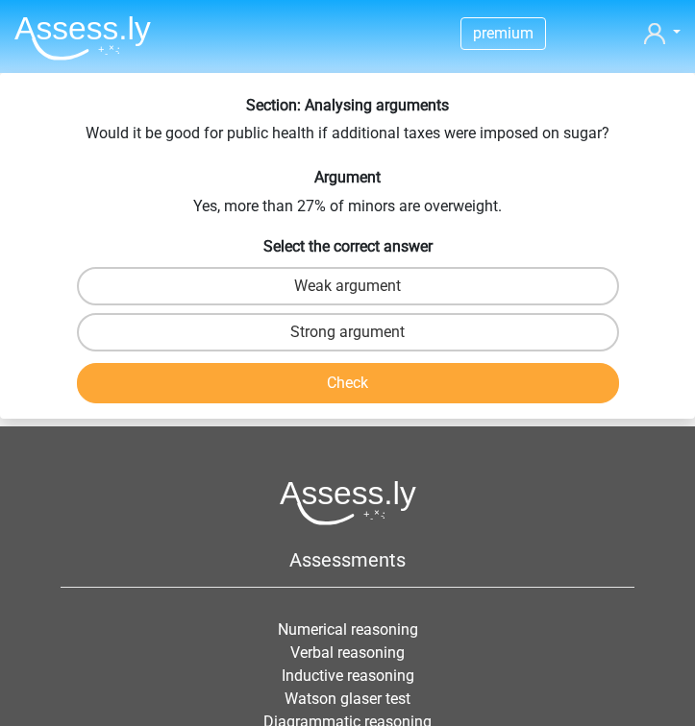
scroll to position [0, 0]
click at [551, 300] on label "Weak argument" at bounding box center [348, 286] width 542 height 38
click at [360, 299] on input "Weak argument" at bounding box center [354, 292] width 12 height 12
radio input "true"
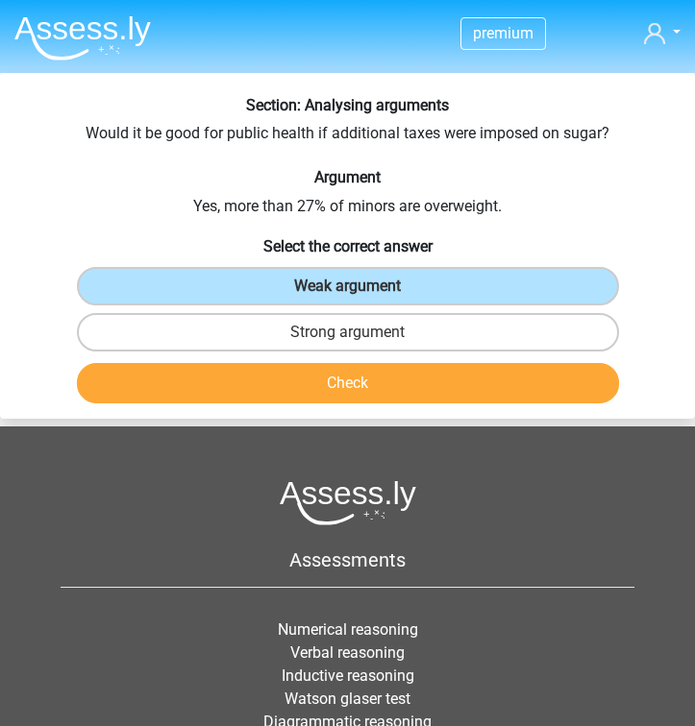
click at [512, 383] on button "Check" at bounding box center [348, 383] width 542 height 40
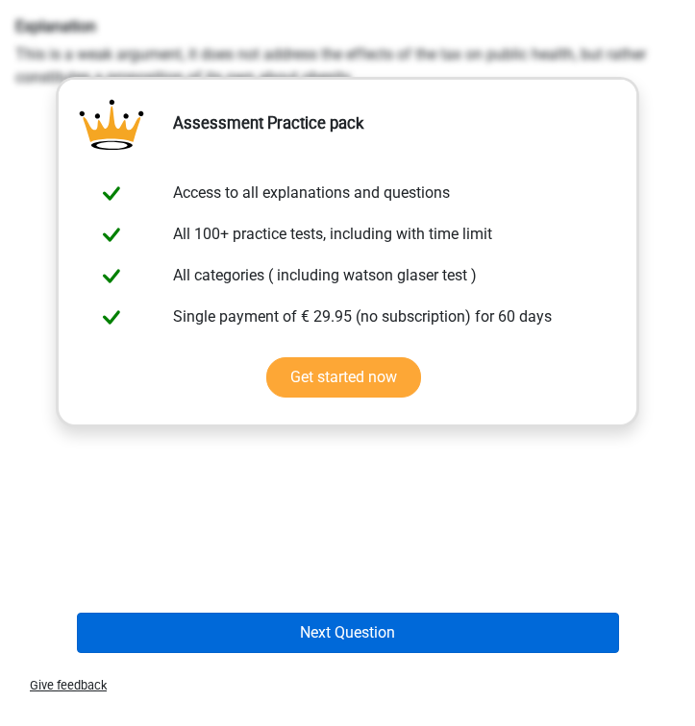
click at [424, 629] on button "Next Question" at bounding box center [348, 633] width 542 height 40
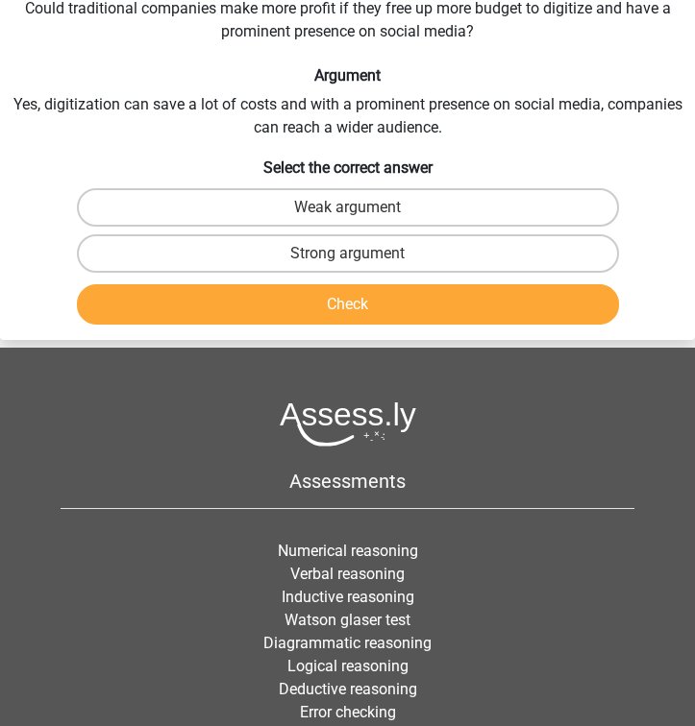
scroll to position [73, 0]
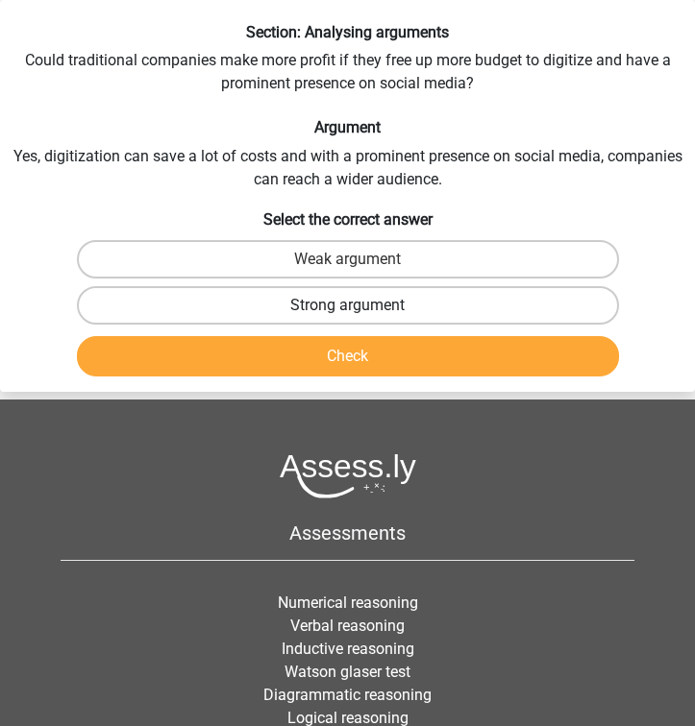
click at [478, 296] on label "Strong argument" at bounding box center [348, 305] width 542 height 38
click at [360, 306] on input "Strong argument" at bounding box center [354, 312] width 12 height 12
radio input "true"
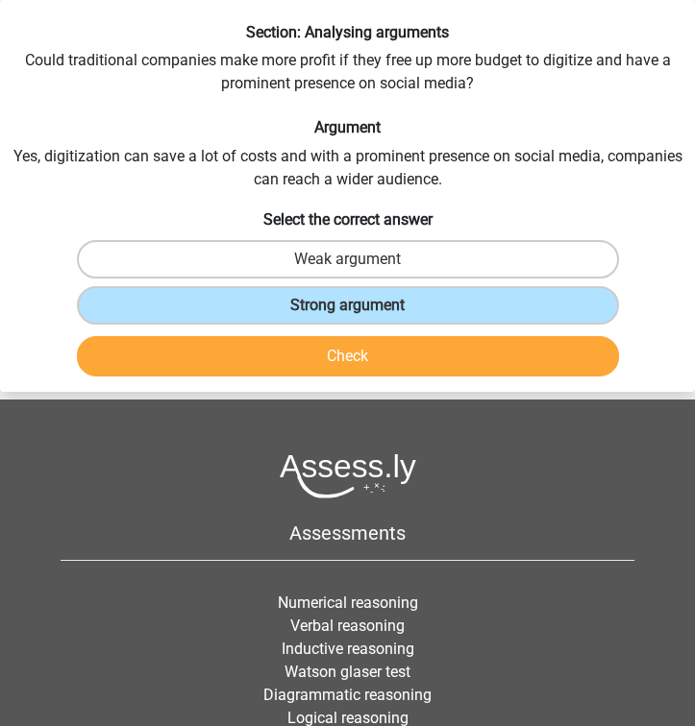
click at [459, 355] on button "Check" at bounding box center [348, 356] width 542 height 40
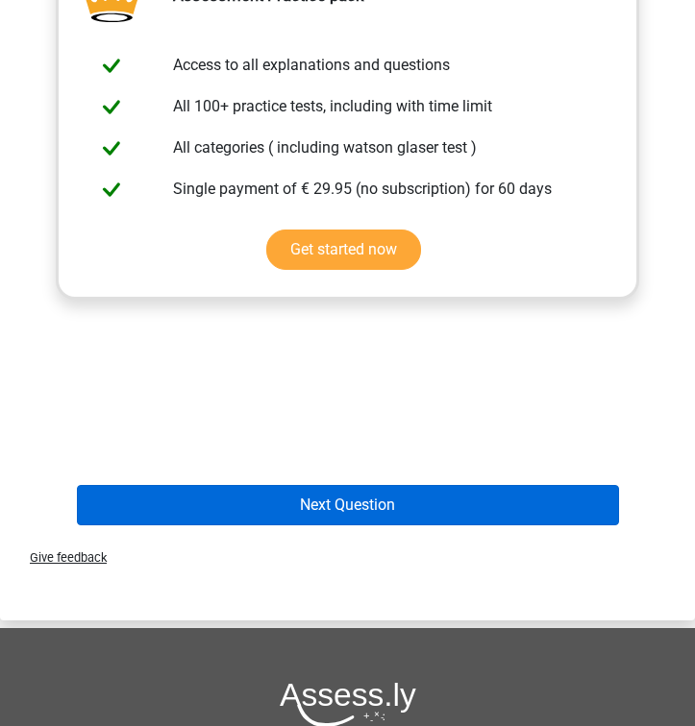
click at [409, 498] on button "Next Question" at bounding box center [348, 505] width 542 height 40
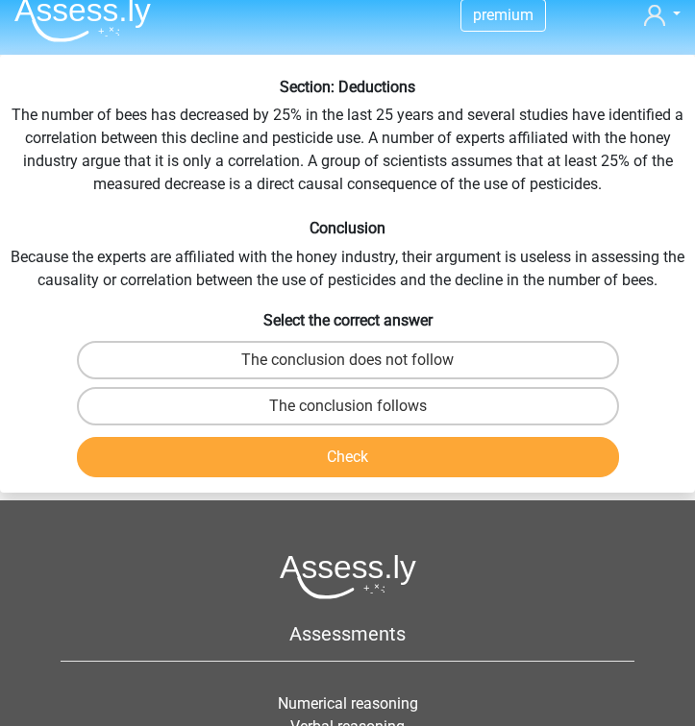
scroll to position [0, 0]
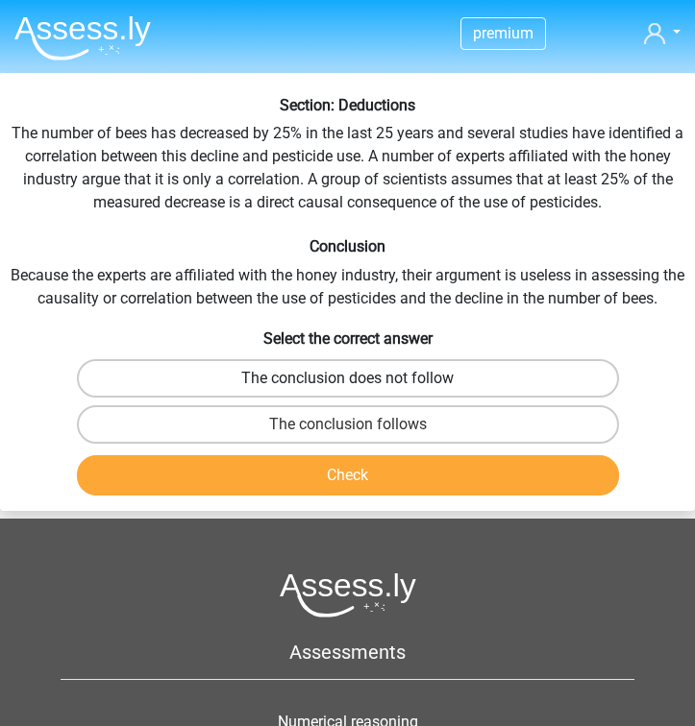
click at [341, 385] on label "The conclusion does not follow" at bounding box center [348, 378] width 542 height 38
click at [348, 385] on input "The conclusion does not follow" at bounding box center [354, 385] width 12 height 12
radio input "true"
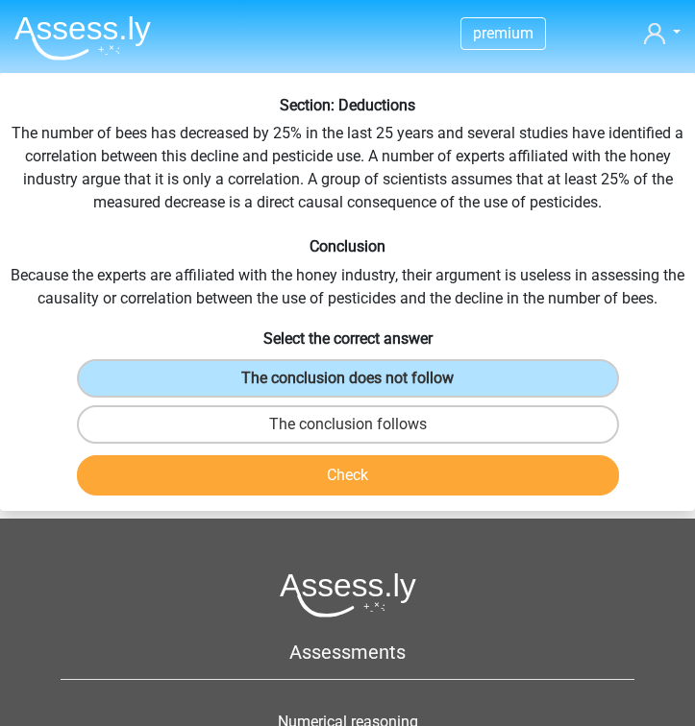
click at [336, 474] on button "Check" at bounding box center [348, 475] width 542 height 40
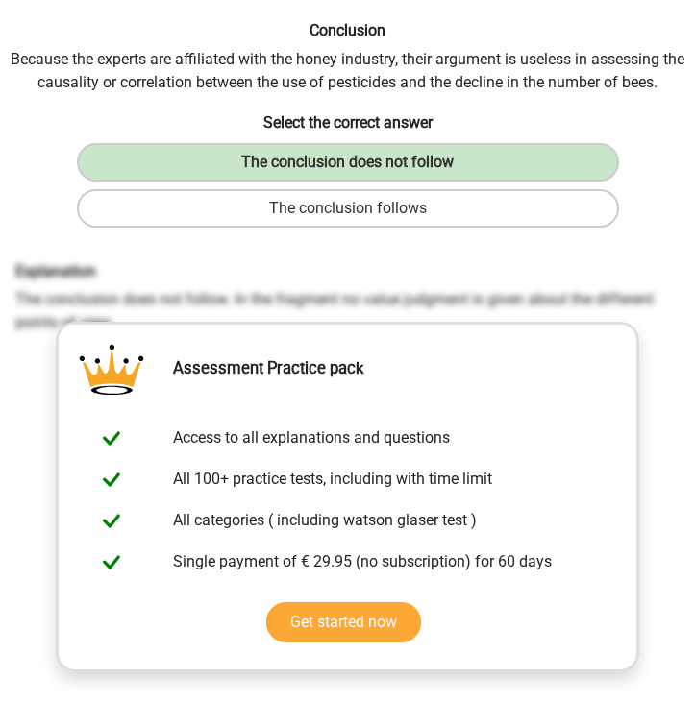
scroll to position [429, 0]
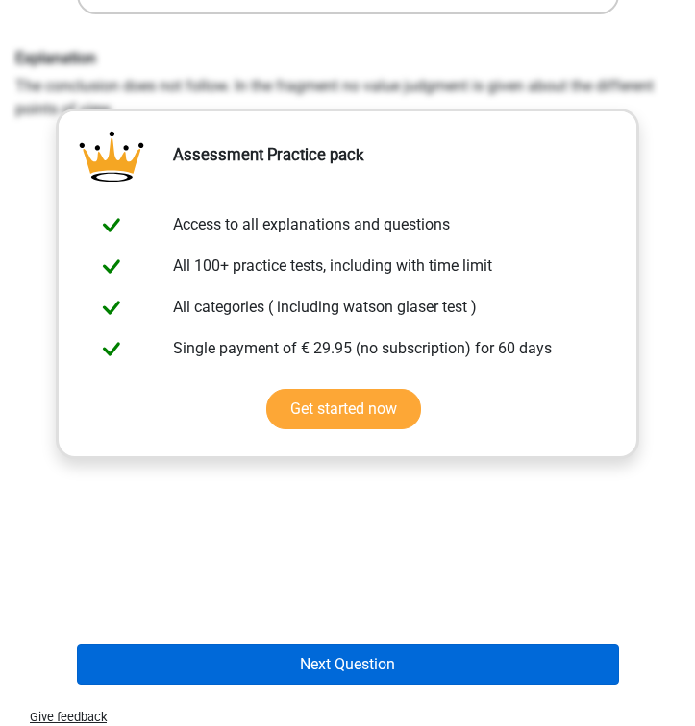
click at [314, 669] on button "Next Question" at bounding box center [348, 665] width 542 height 40
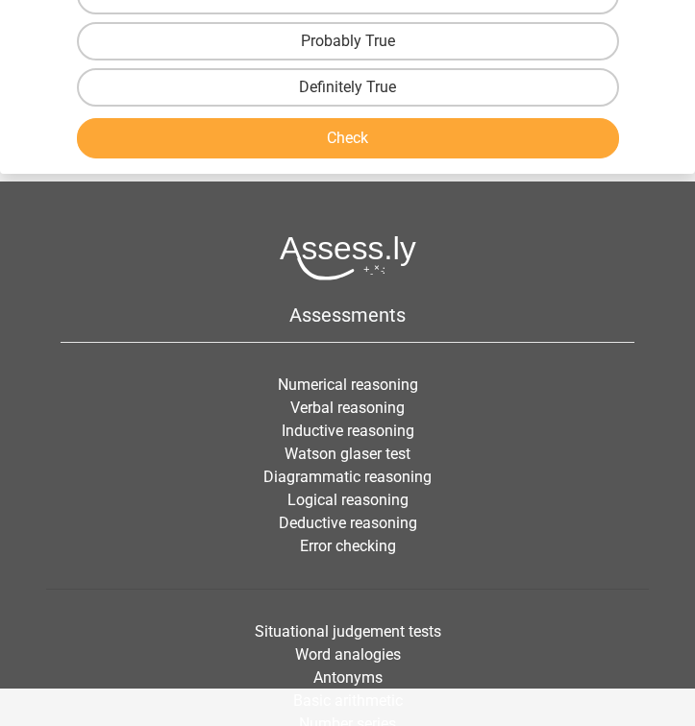
scroll to position [73, 0]
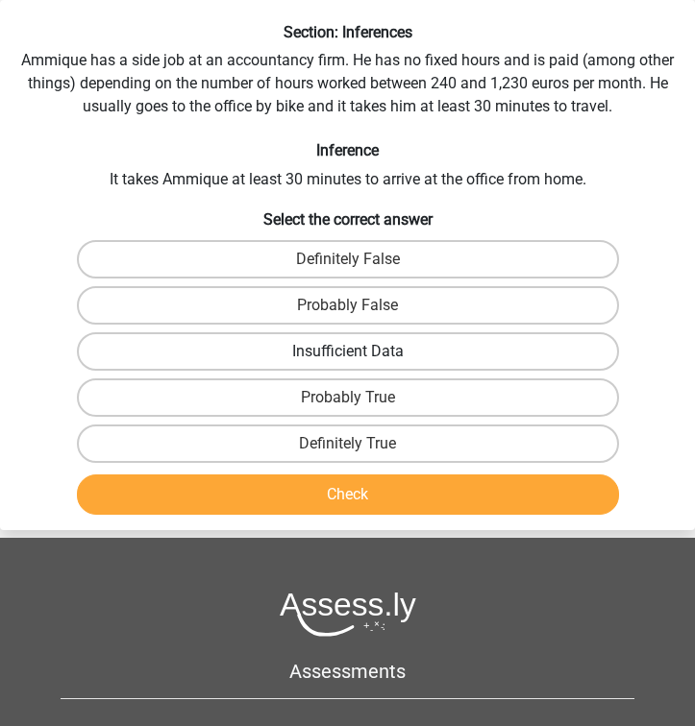
click at [378, 352] on label "Insufficient Data" at bounding box center [348, 351] width 542 height 38
click at [360, 352] on input "Insufficient Data" at bounding box center [354, 358] width 12 height 12
radio input "true"
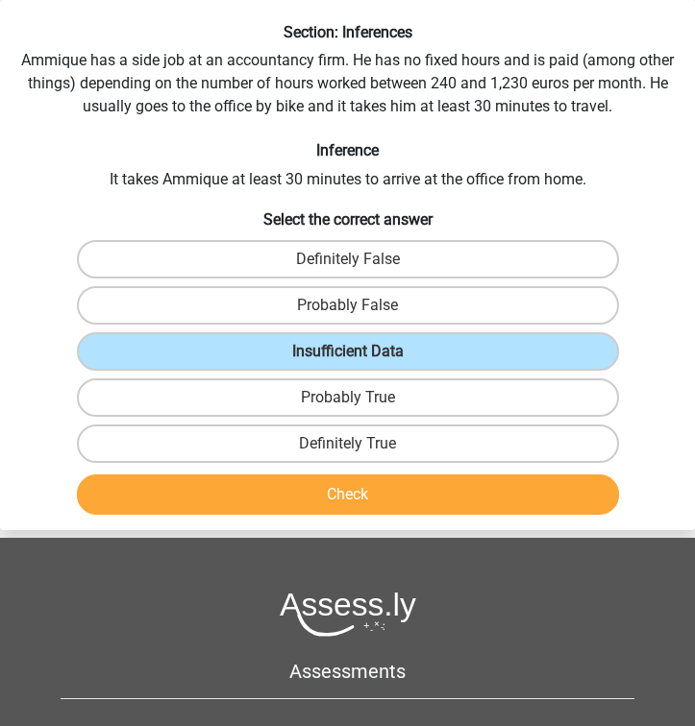
click at [345, 498] on button "Check" at bounding box center [348, 495] width 542 height 40
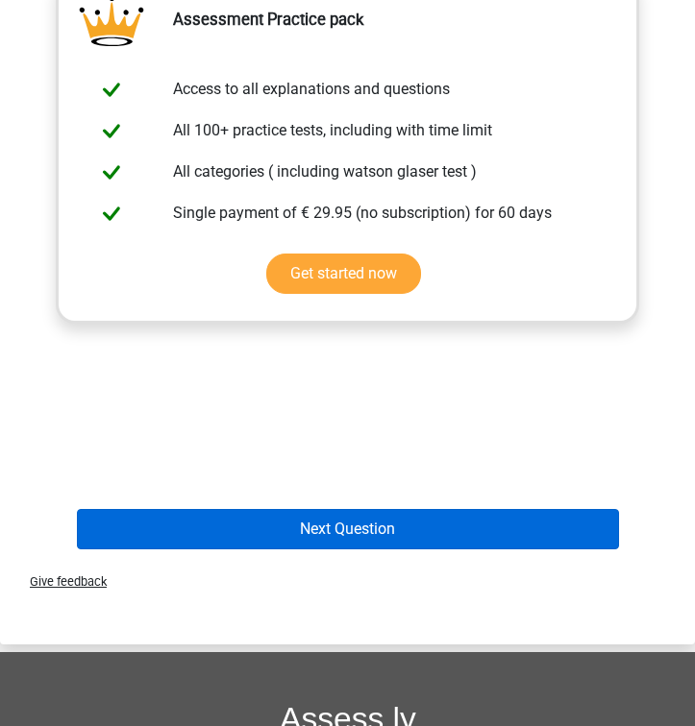
click at [331, 509] on button "Next Question" at bounding box center [348, 529] width 542 height 40
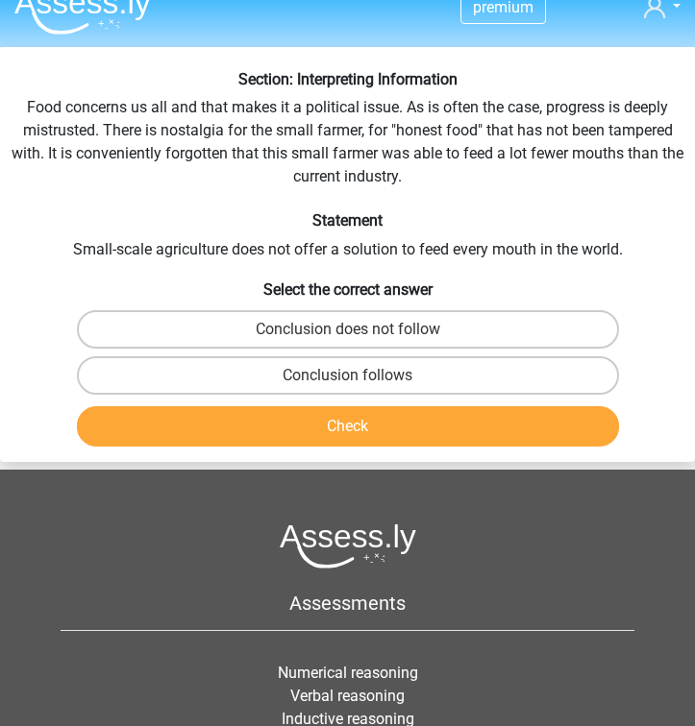
scroll to position [27, 0]
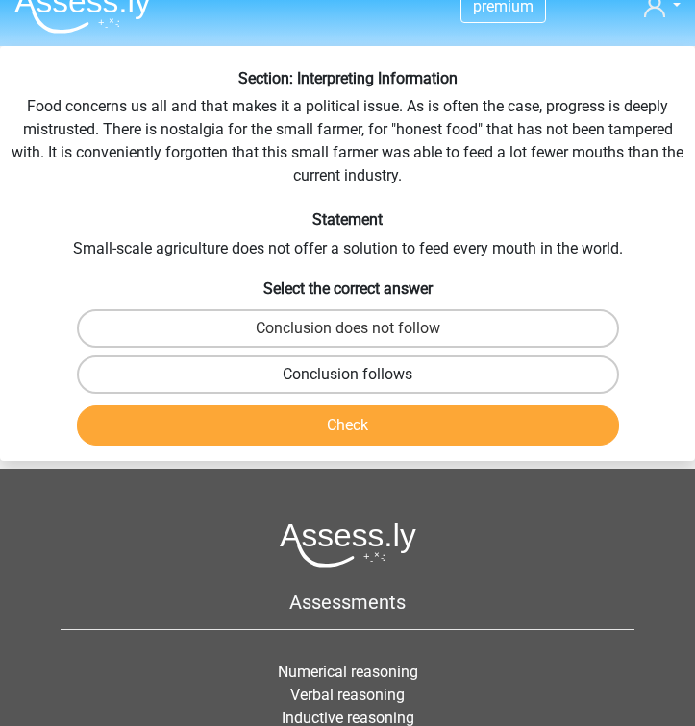
click at [567, 375] on label "Conclusion follows" at bounding box center [348, 374] width 542 height 38
click at [360, 375] on input "Conclusion follows" at bounding box center [354, 381] width 12 height 12
radio input "true"
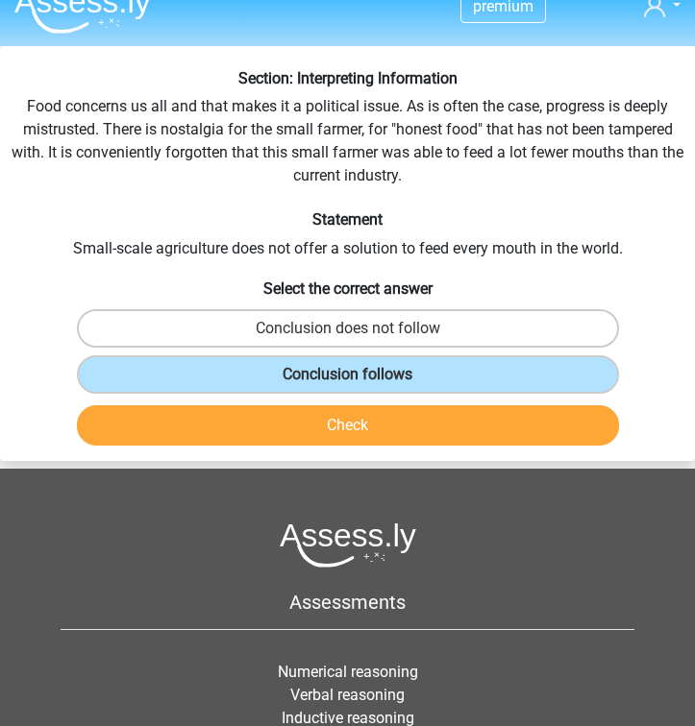
click at [472, 431] on button "Check" at bounding box center [348, 425] width 542 height 40
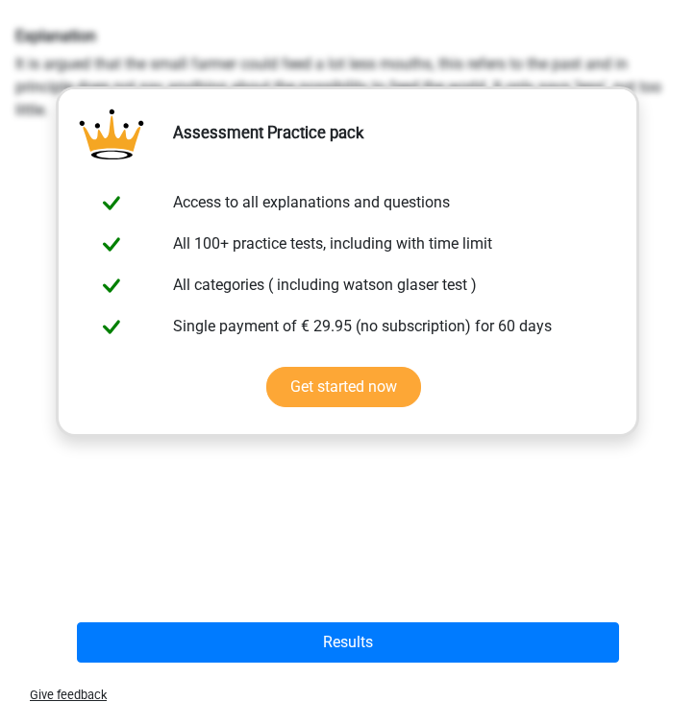
scroll to position [443, 0]
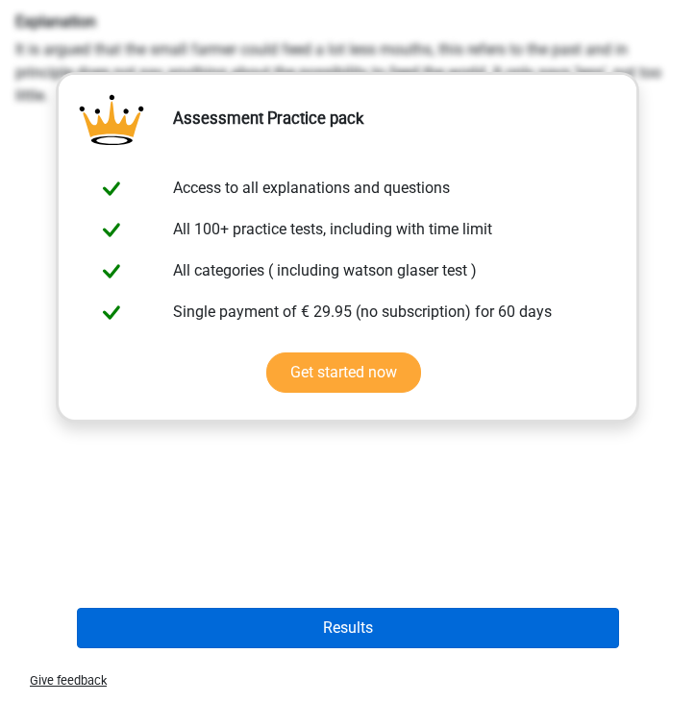
click at [281, 610] on button "Results" at bounding box center [348, 628] width 542 height 40
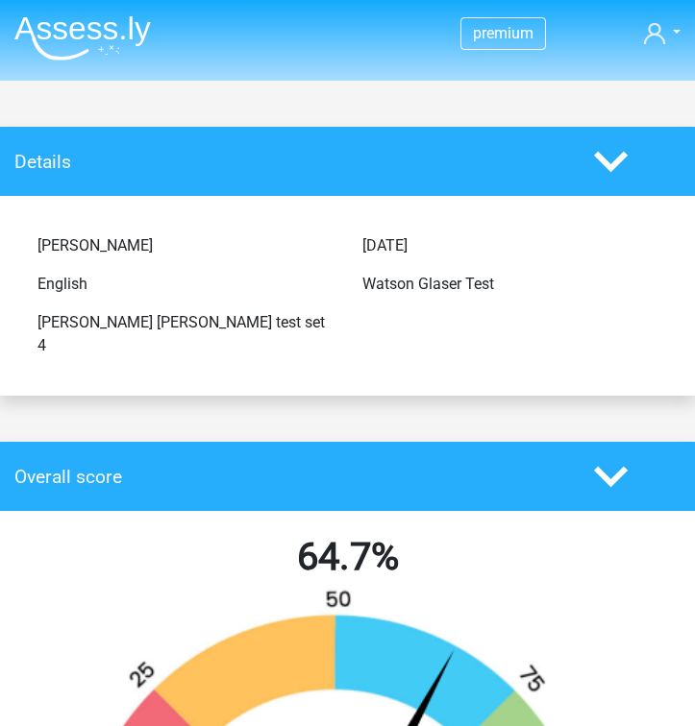
scroll to position [13, 0]
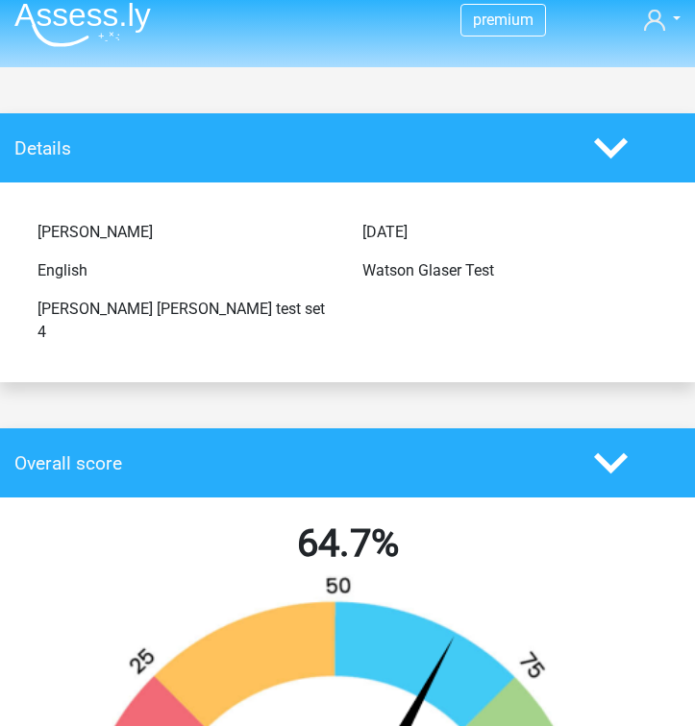
click at [149, 4] on img at bounding box center [82, 24] width 136 height 45
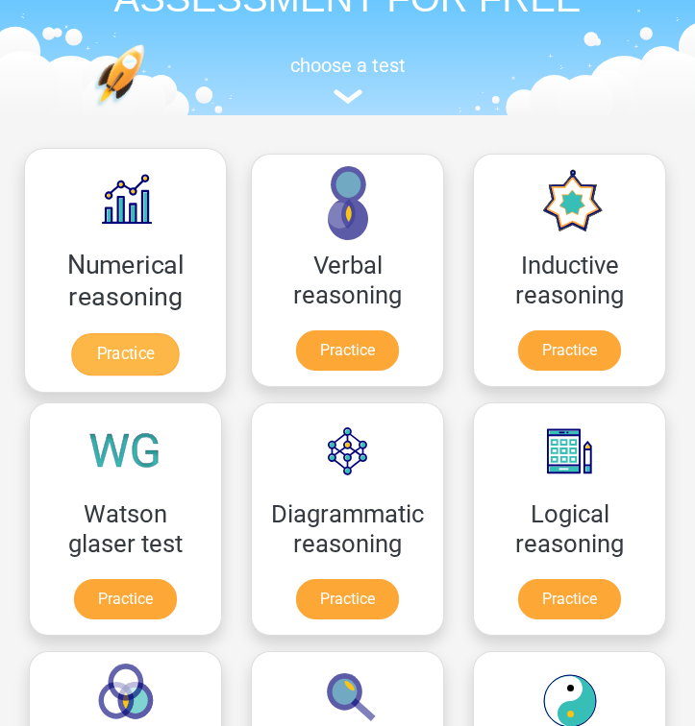
scroll to position [184, 0]
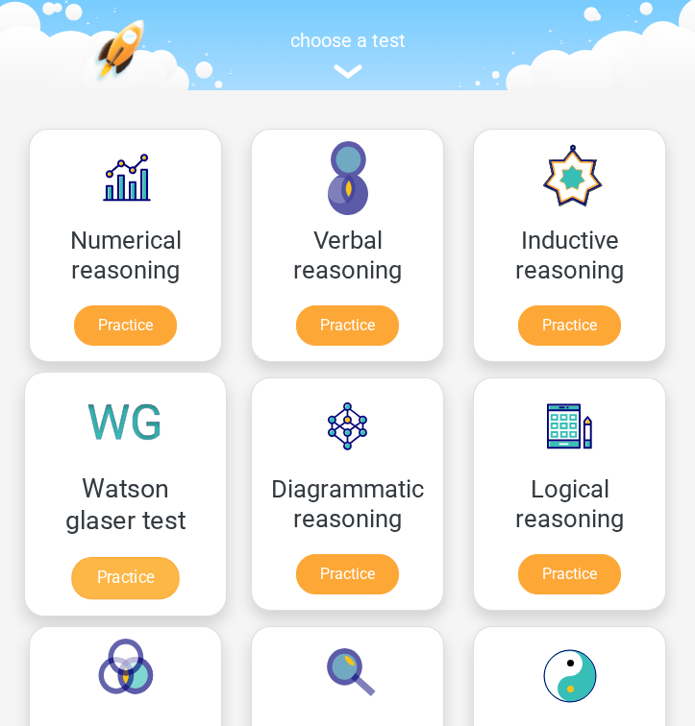
click at [123, 557] on link "Practice" at bounding box center [125, 578] width 108 height 42
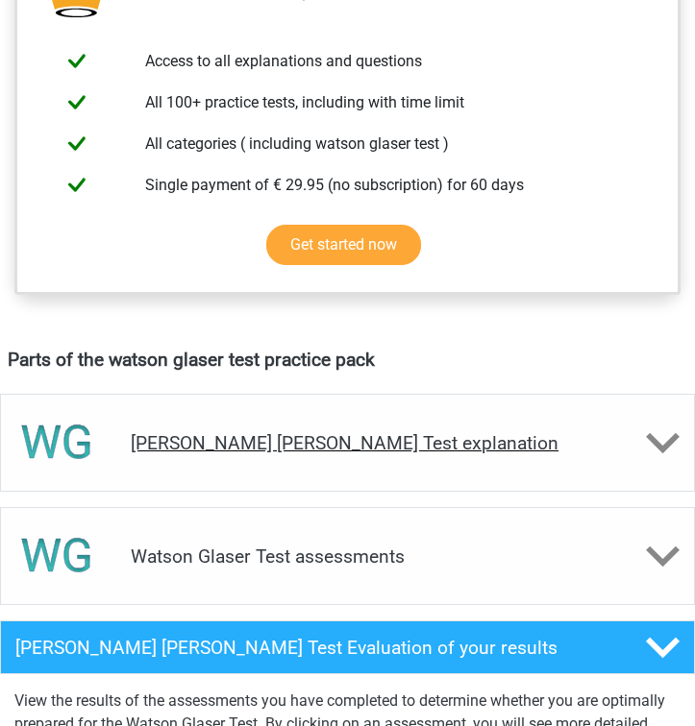
scroll to position [769, 0]
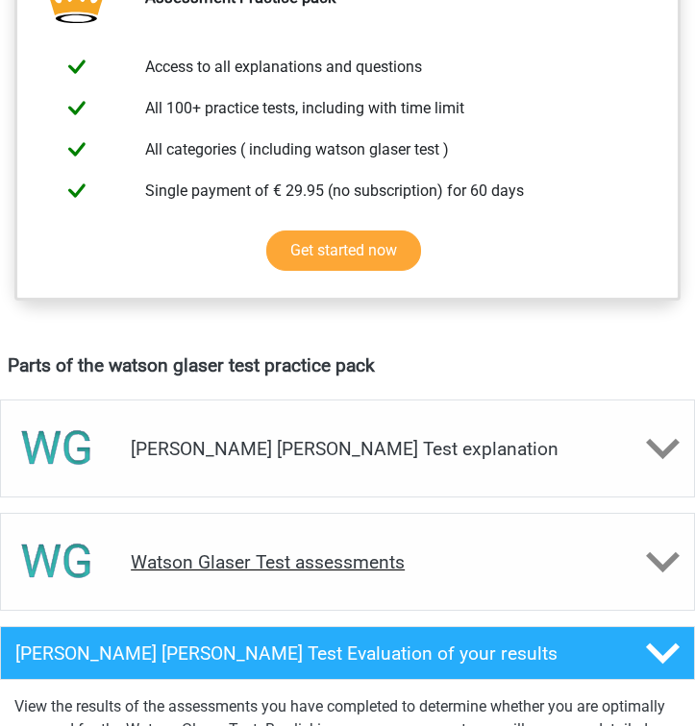
click at [226, 522] on div "Watson Glaser Test assessments" at bounding box center [347, 562] width 695 height 98
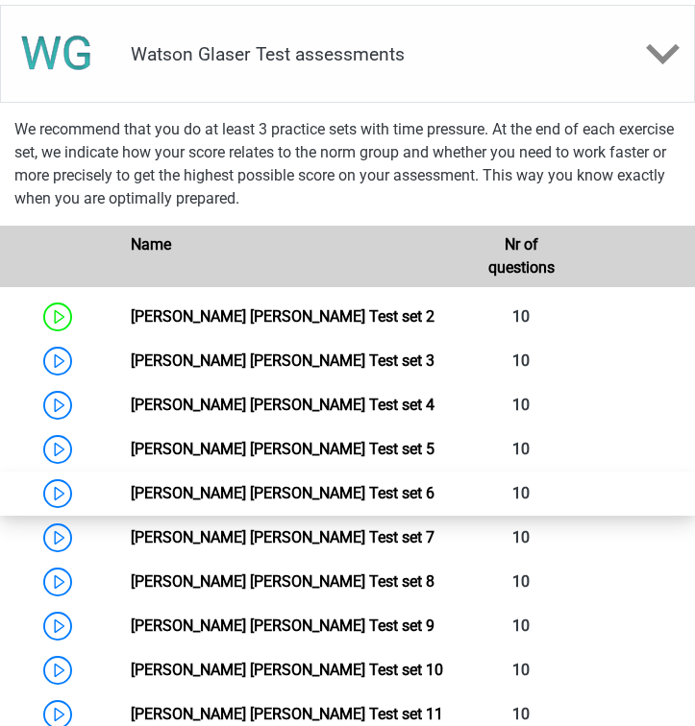
scroll to position [1303, 0]
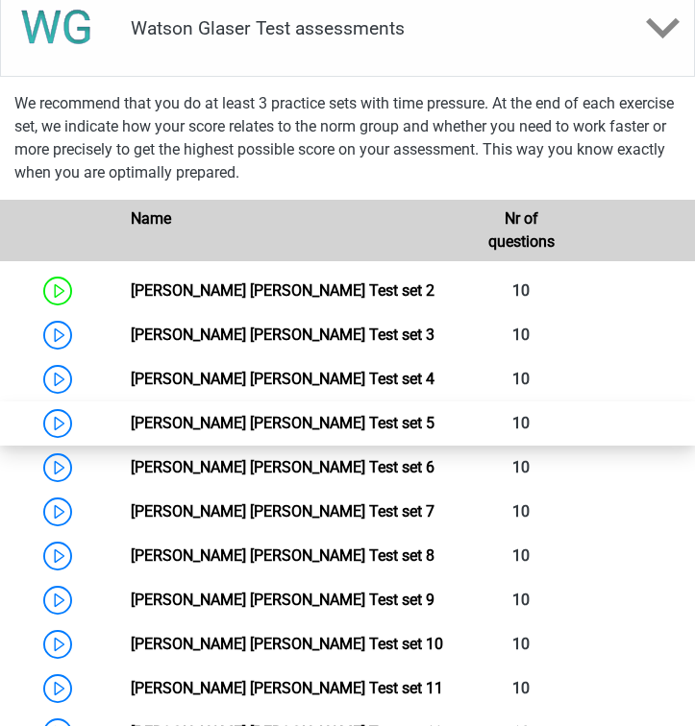
click at [240, 424] on link "[PERSON_NAME] [PERSON_NAME] Test set 5" at bounding box center [283, 423] width 304 height 18
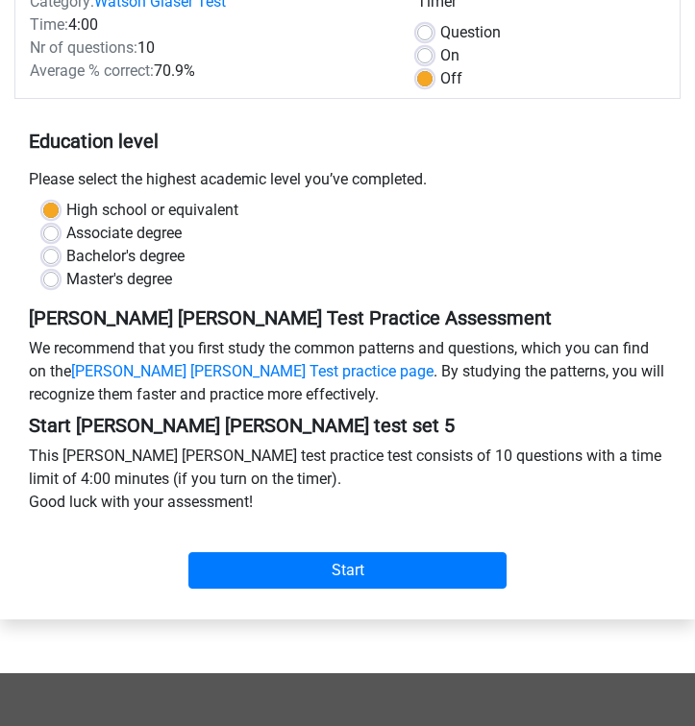
scroll to position [249, 0]
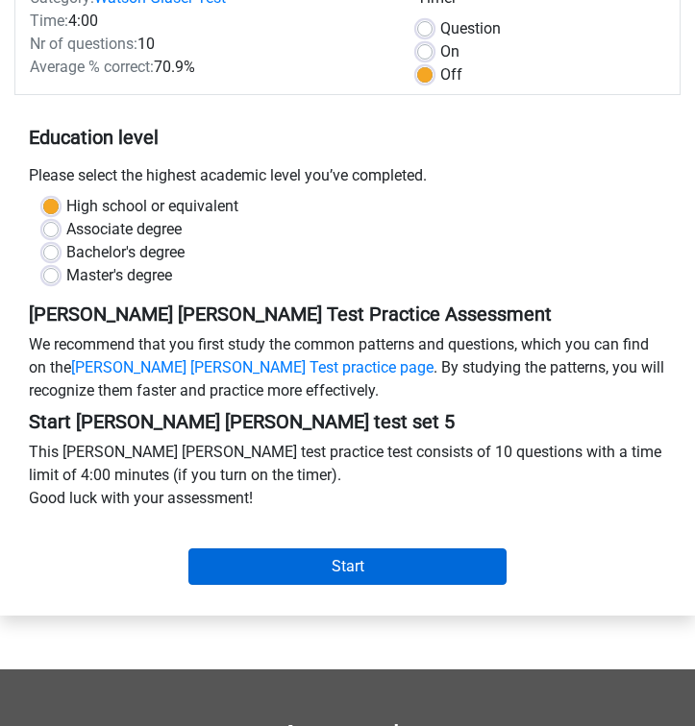
click at [265, 571] on input "Start" at bounding box center [347, 567] width 319 height 37
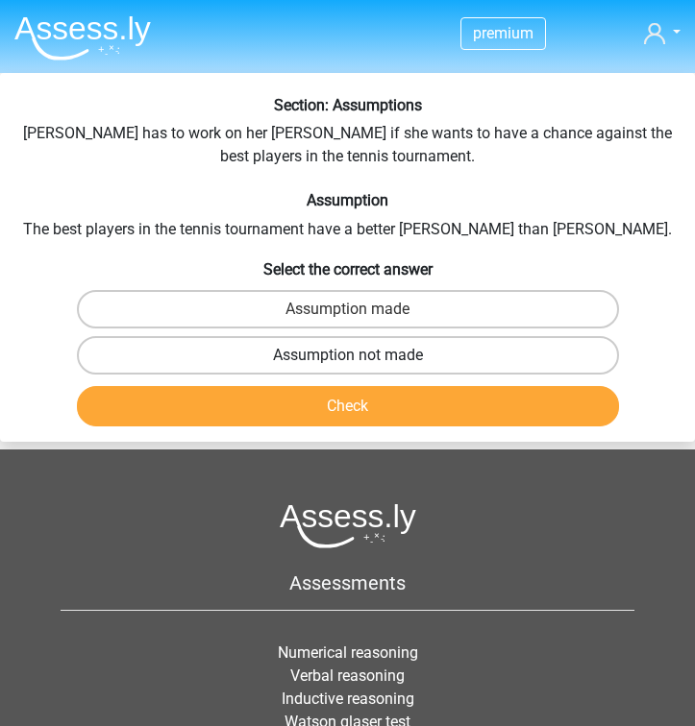
click at [593, 341] on label "Assumption not made" at bounding box center [348, 355] width 542 height 38
click at [360, 355] on input "Assumption not made" at bounding box center [354, 361] width 12 height 12
radio input "true"
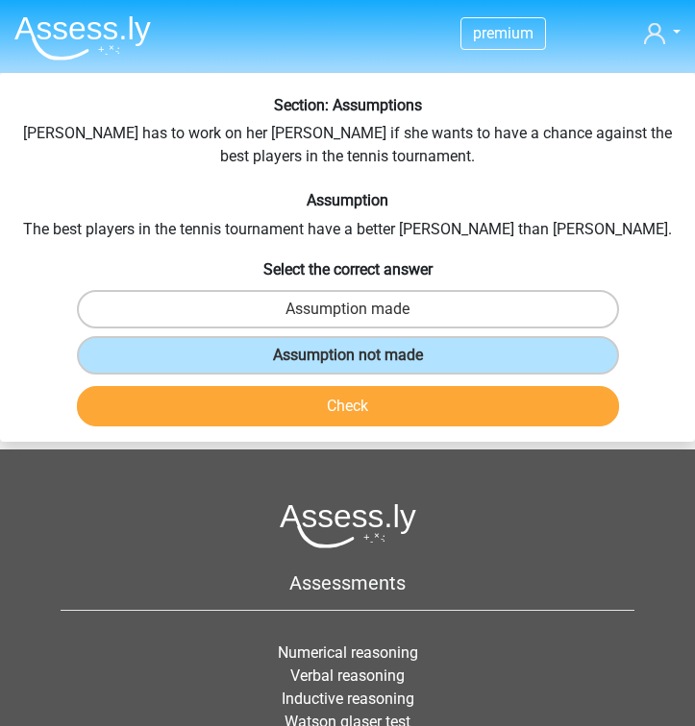
click at [523, 413] on button "Check" at bounding box center [348, 406] width 542 height 40
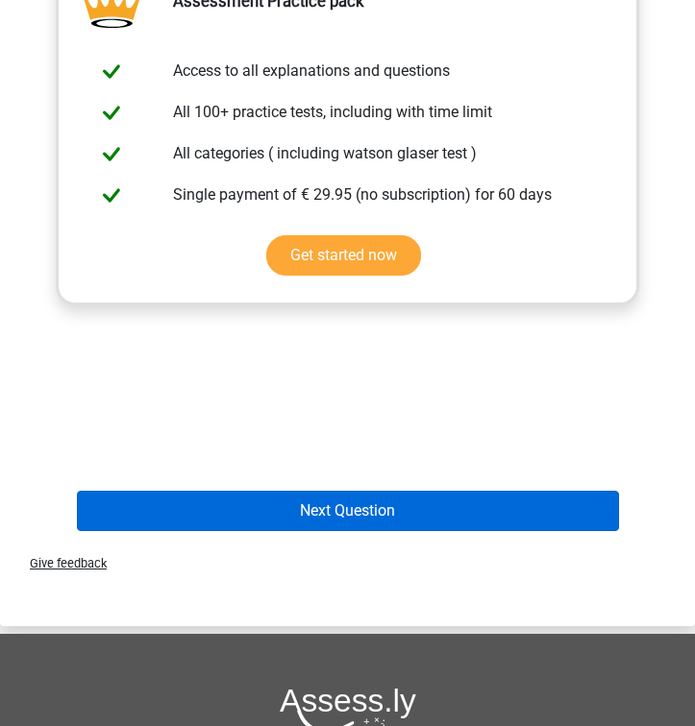
click at [471, 505] on button "Next Question" at bounding box center [348, 511] width 542 height 40
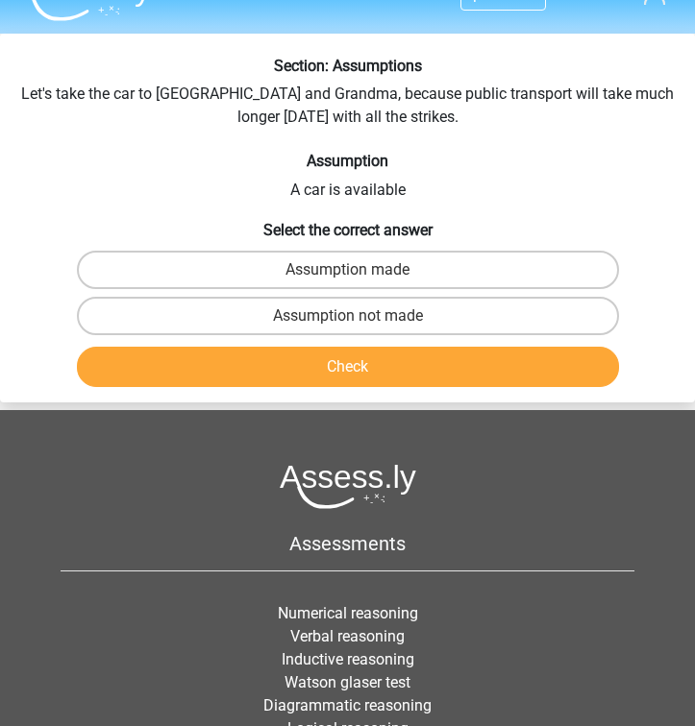
scroll to position [39, 0]
click at [520, 267] on label "Assumption made" at bounding box center [348, 270] width 542 height 38
click at [360, 270] on input "Assumption made" at bounding box center [354, 276] width 12 height 12
radio input "true"
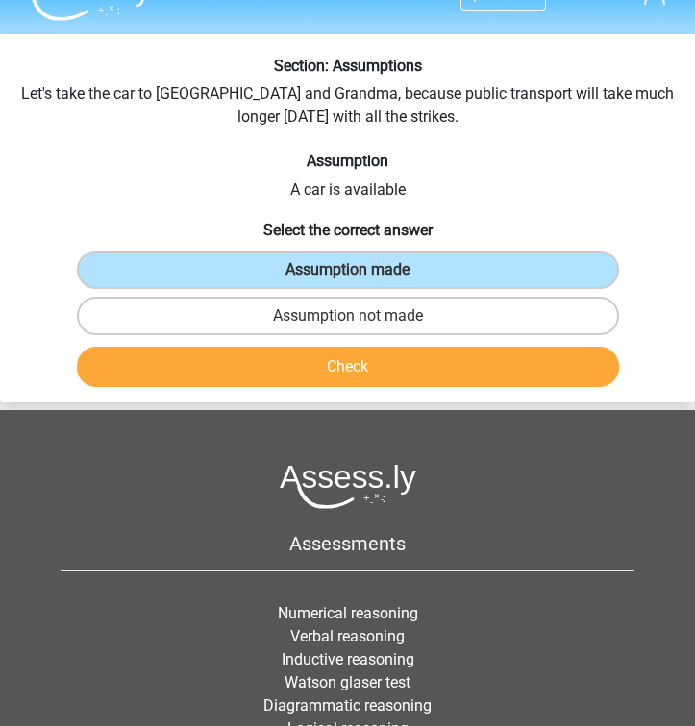
click at [487, 365] on button "Check" at bounding box center [348, 367] width 542 height 40
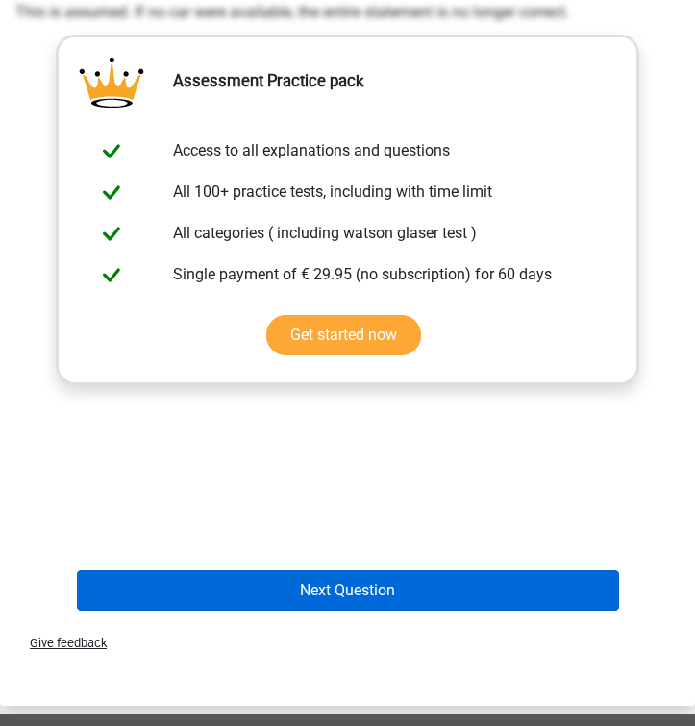
click at [432, 578] on button "Next Question" at bounding box center [348, 591] width 542 height 40
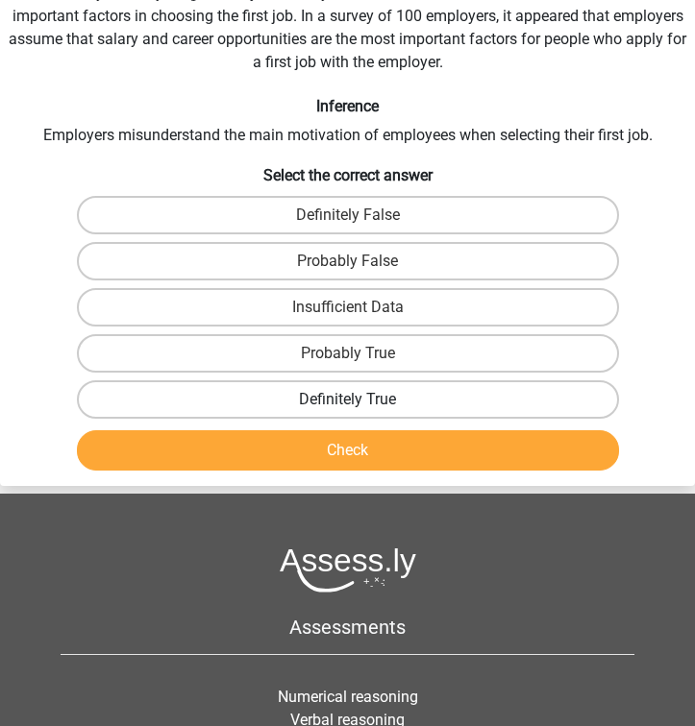
scroll to position [73, 0]
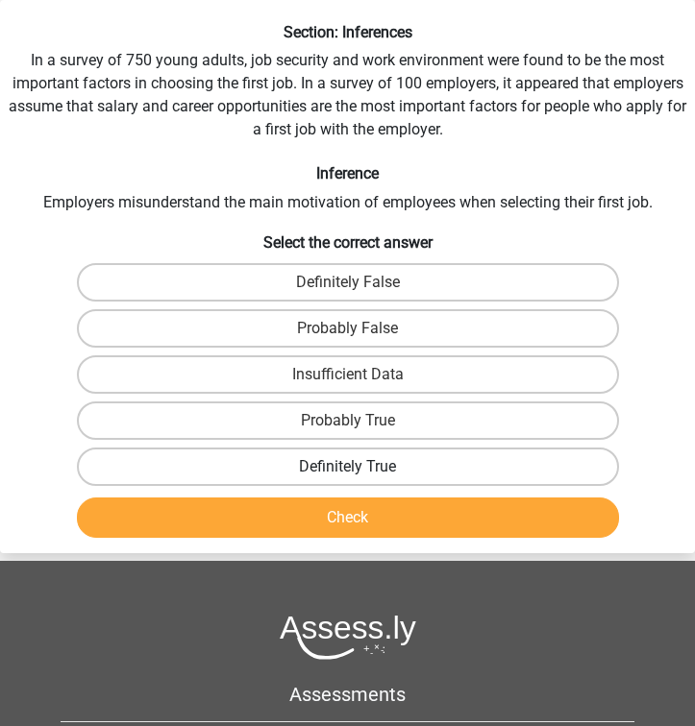
click at [507, 459] on label "Definitely True" at bounding box center [348, 467] width 542 height 38
click at [360, 467] on input "Definitely True" at bounding box center [354, 473] width 12 height 12
radio input "true"
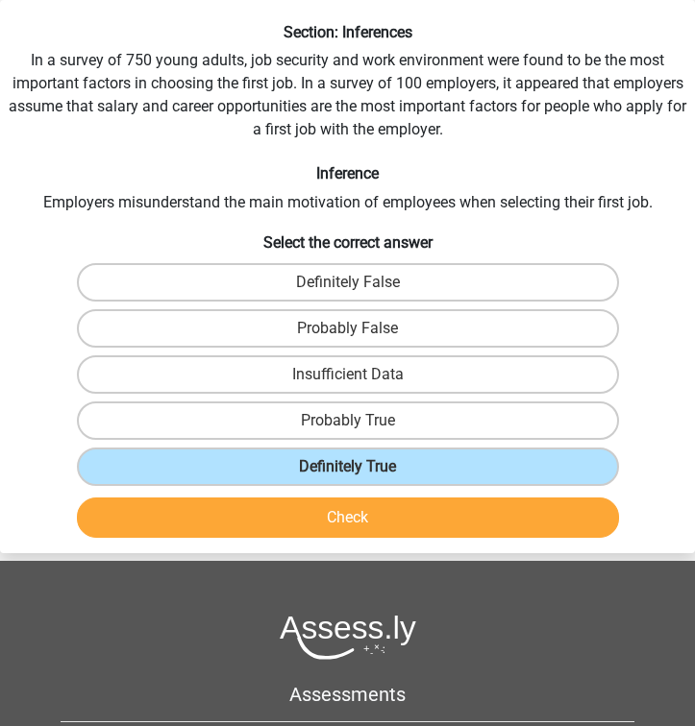
click at [477, 512] on button "Check" at bounding box center [348, 518] width 542 height 40
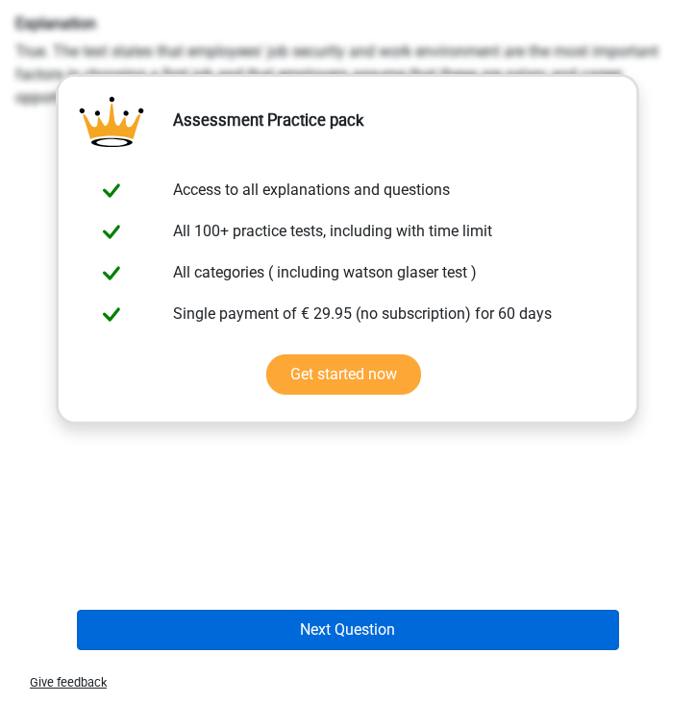
click at [441, 635] on button "Next Question" at bounding box center [348, 630] width 542 height 40
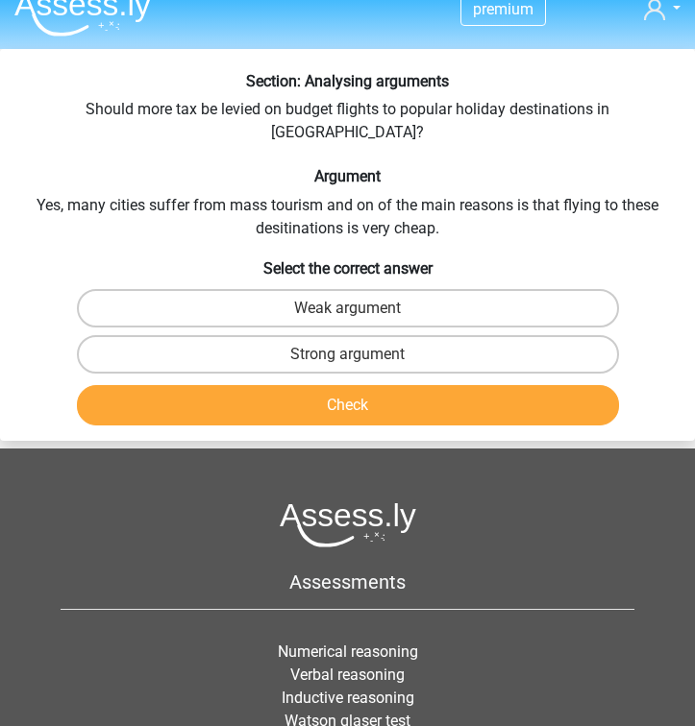
scroll to position [9, 0]
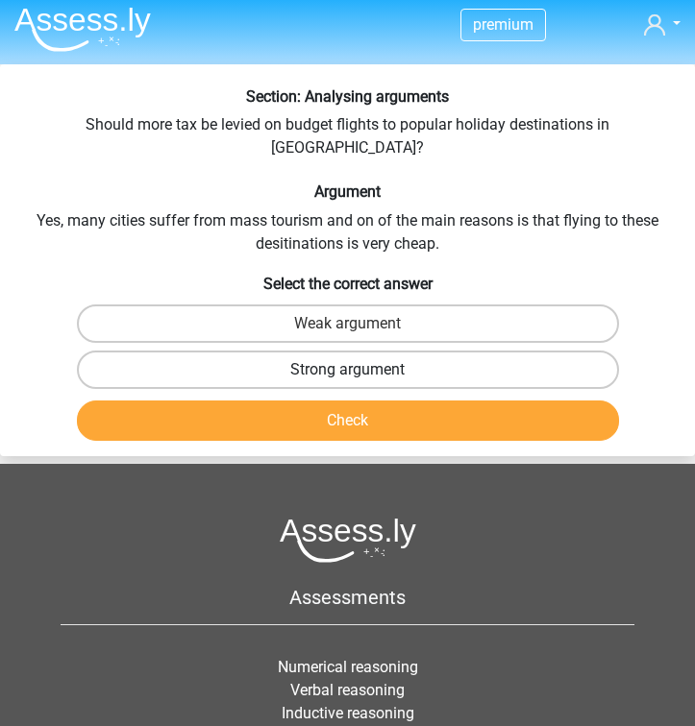
click at [563, 351] on label "Strong argument" at bounding box center [348, 370] width 542 height 38
click at [360, 370] on input "Strong argument" at bounding box center [354, 376] width 12 height 12
radio input "true"
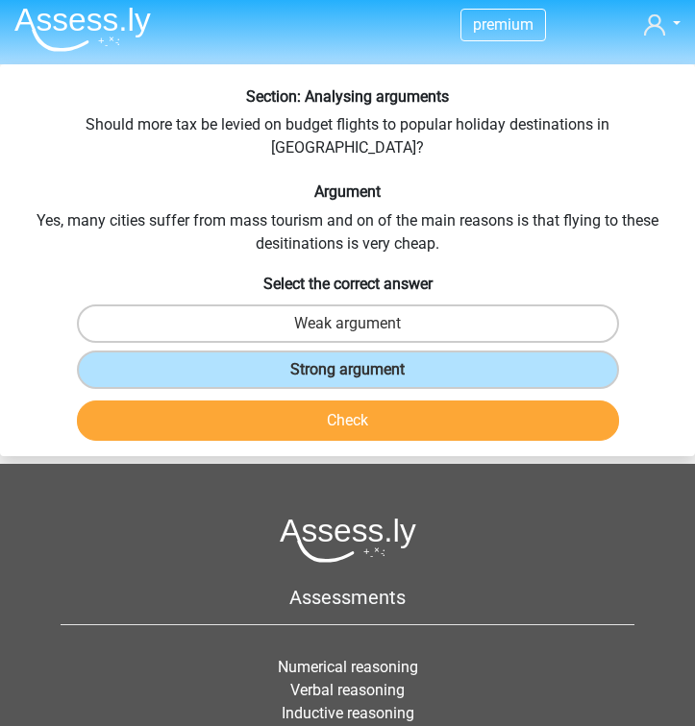
click at [532, 401] on button "Check" at bounding box center [348, 421] width 542 height 40
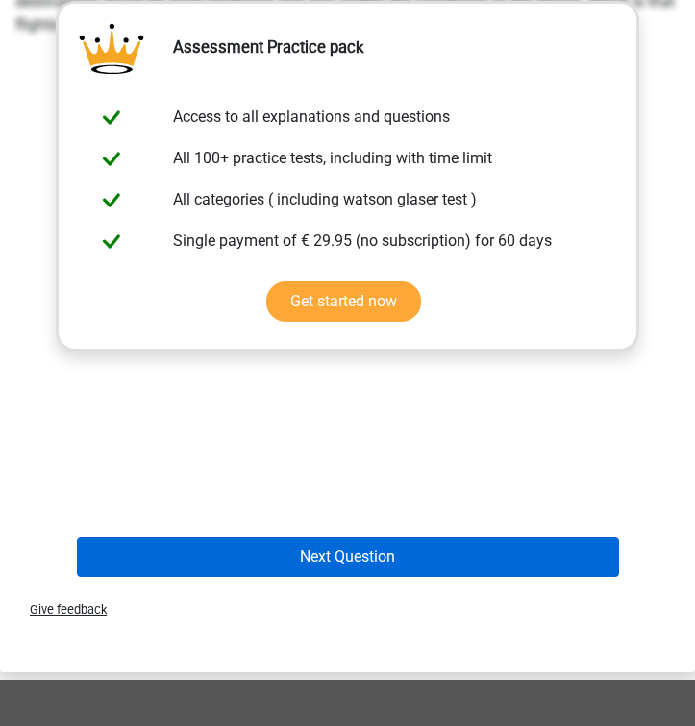
click at [466, 537] on button "Next Question" at bounding box center [348, 557] width 542 height 40
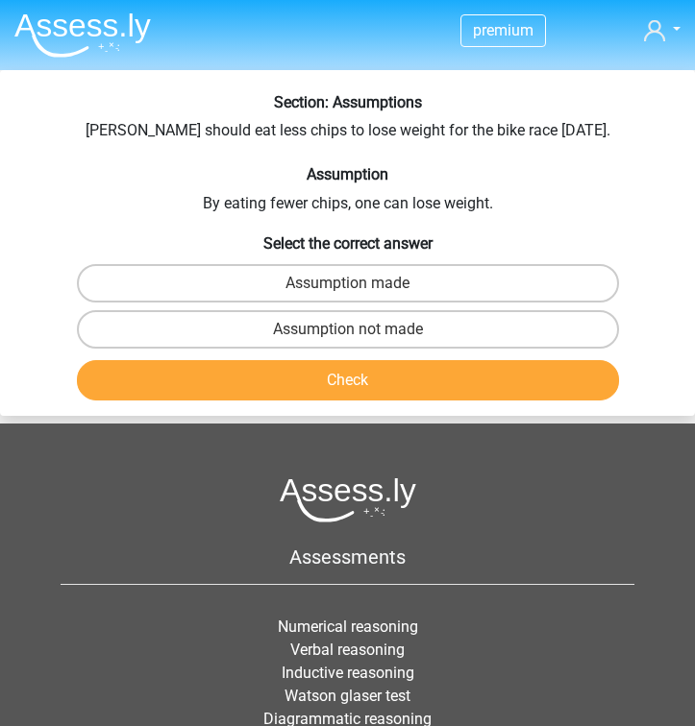
scroll to position [3, 0]
click at [529, 286] on label "Assumption made" at bounding box center [348, 283] width 542 height 38
click at [360, 286] on input "Assumption made" at bounding box center [354, 289] width 12 height 12
radio input "true"
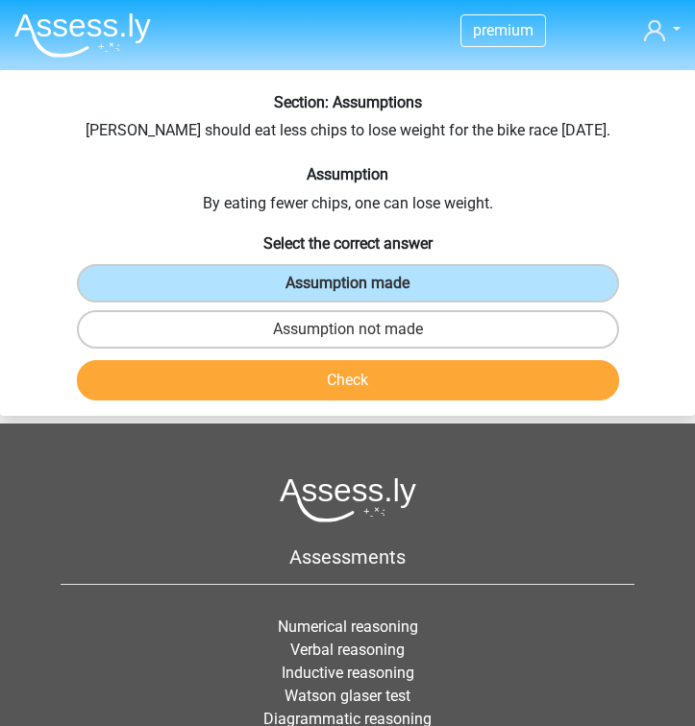
click at [476, 375] on button "Check" at bounding box center [348, 380] width 542 height 40
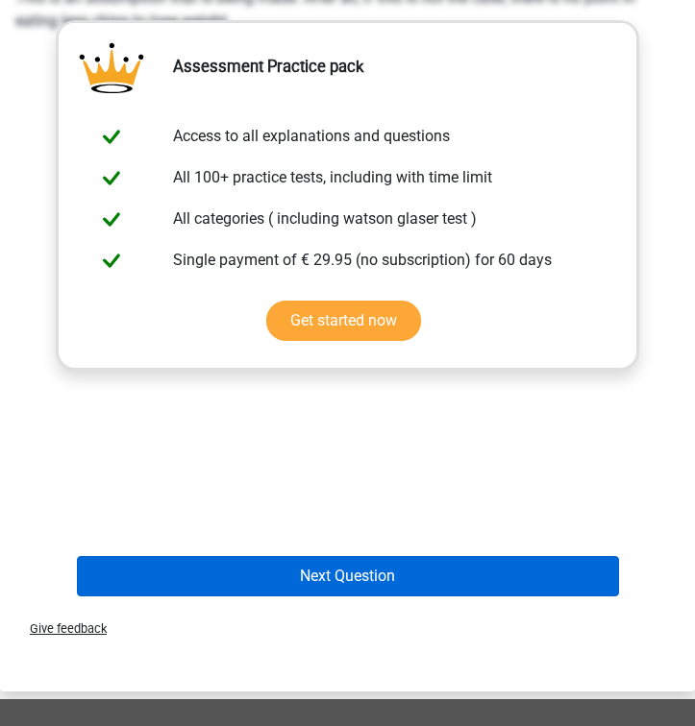
click at [424, 576] on button "Next Question" at bounding box center [348, 576] width 542 height 40
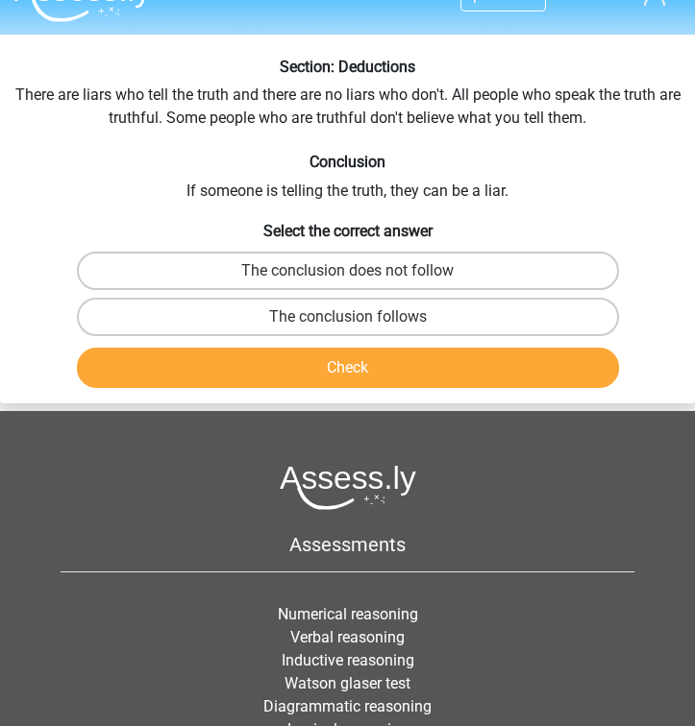
scroll to position [0, 0]
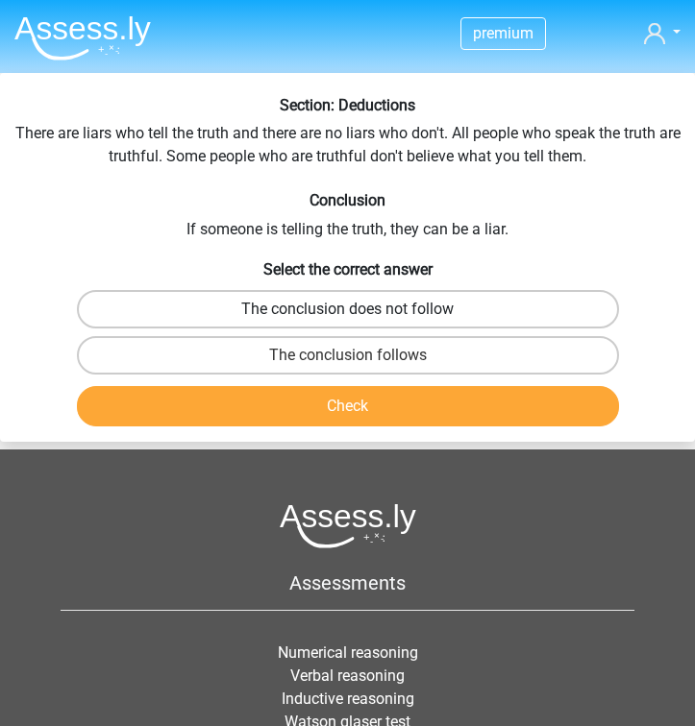
click at [474, 308] on label "The conclusion does not follow" at bounding box center [348, 309] width 542 height 38
click at [360, 309] on input "The conclusion does not follow" at bounding box center [354, 315] width 12 height 12
radio input "true"
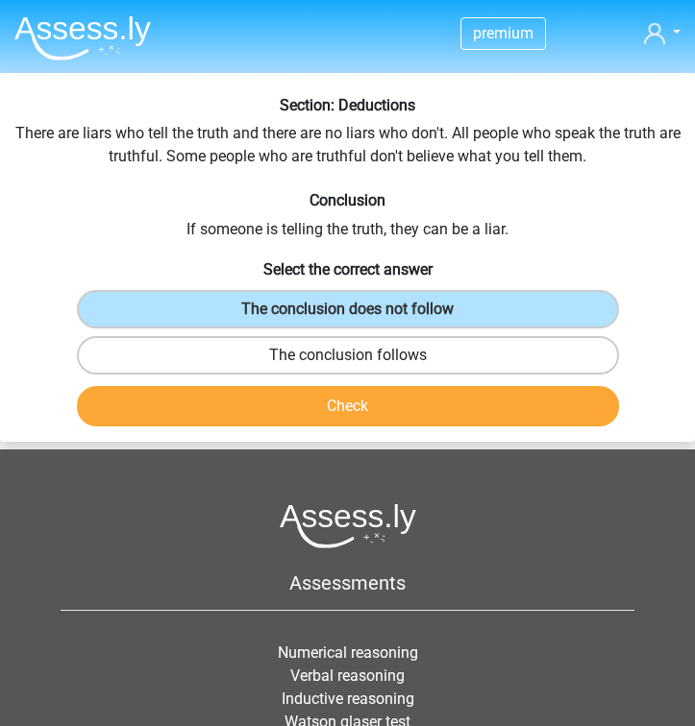
click at [450, 342] on label "The conclusion follows" at bounding box center [348, 355] width 542 height 38
click at [360, 355] on input "The conclusion follows" at bounding box center [354, 361] width 12 height 12
radio input "true"
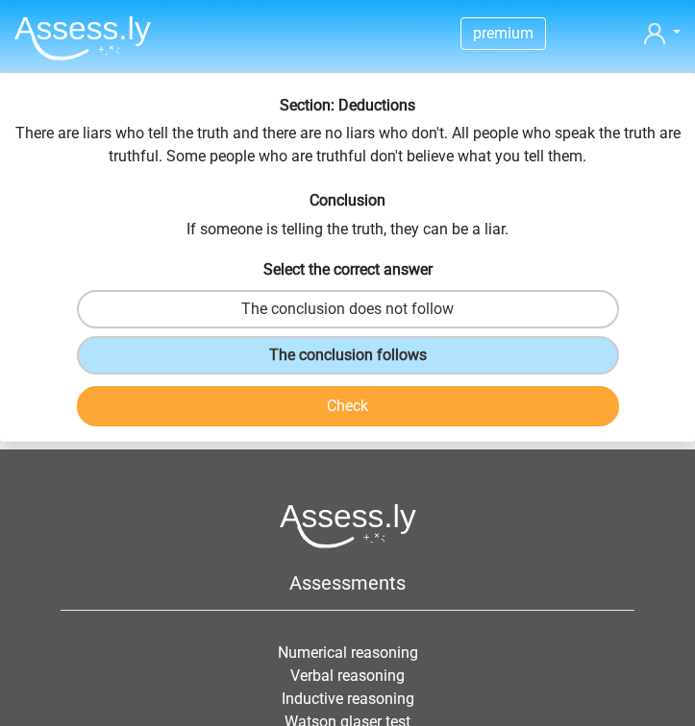
click at [427, 395] on button "Check" at bounding box center [348, 406] width 542 height 40
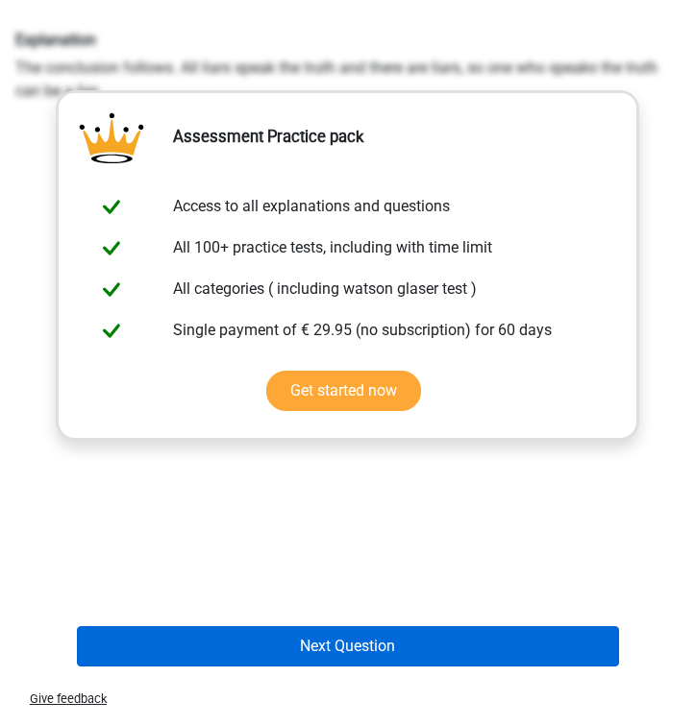
click at [360, 661] on button "Next Question" at bounding box center [348, 646] width 542 height 40
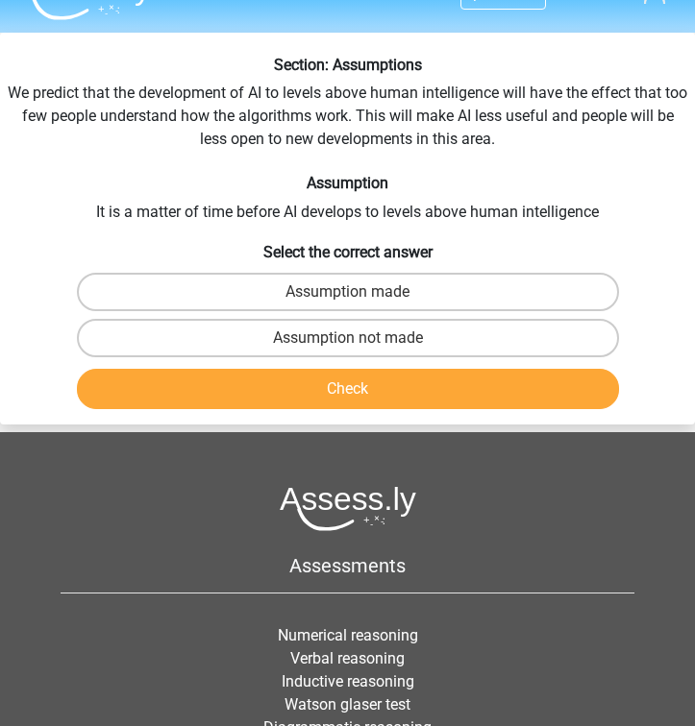
scroll to position [42, 0]
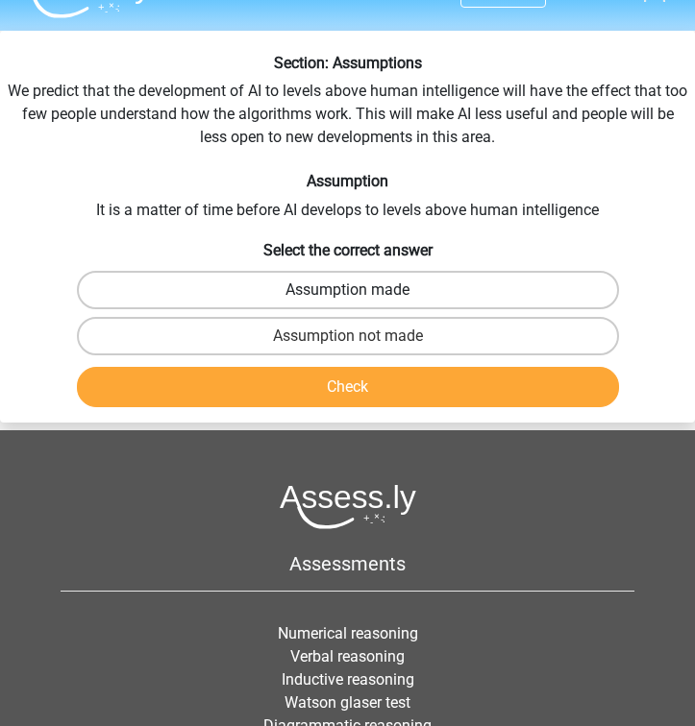
click at [312, 288] on label "Assumption made" at bounding box center [348, 290] width 542 height 38
click at [348, 290] on input "Assumption made" at bounding box center [354, 296] width 12 height 12
radio input "true"
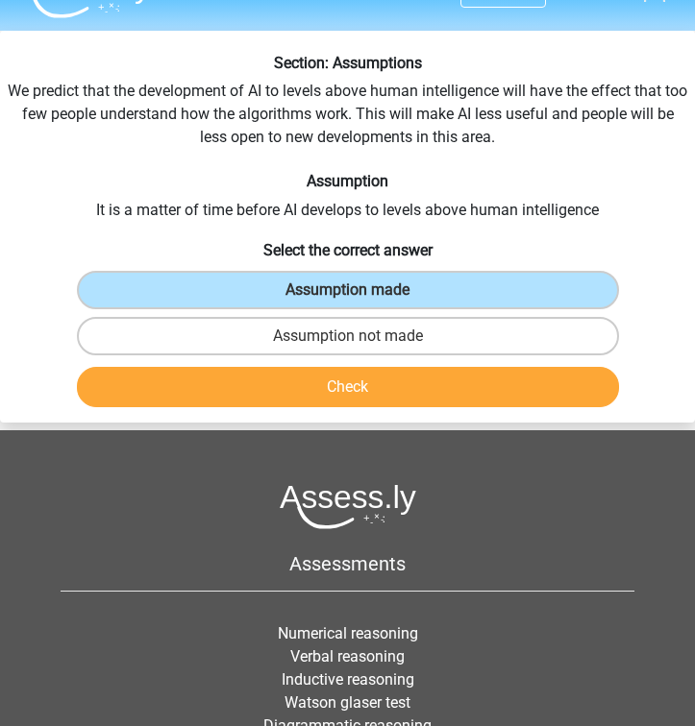
click at [281, 383] on button "Check" at bounding box center [348, 387] width 542 height 40
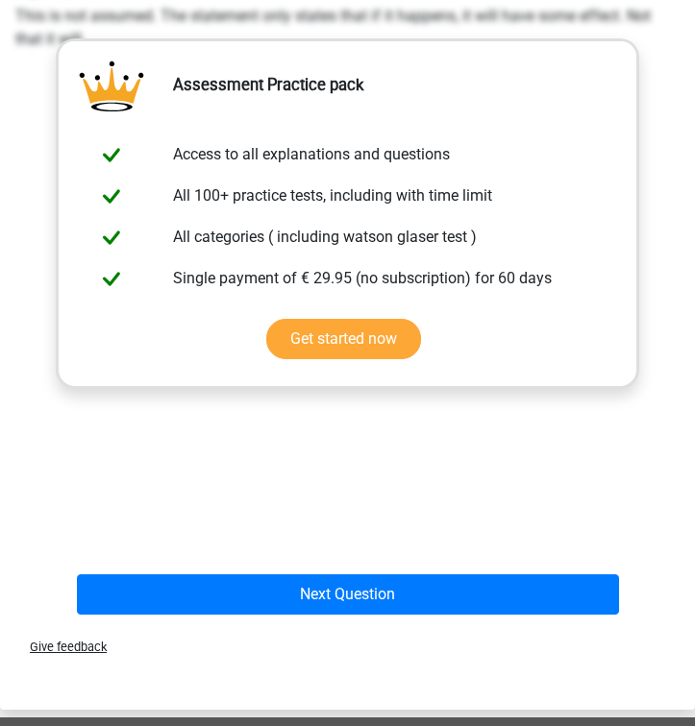
scroll to position [474, 0]
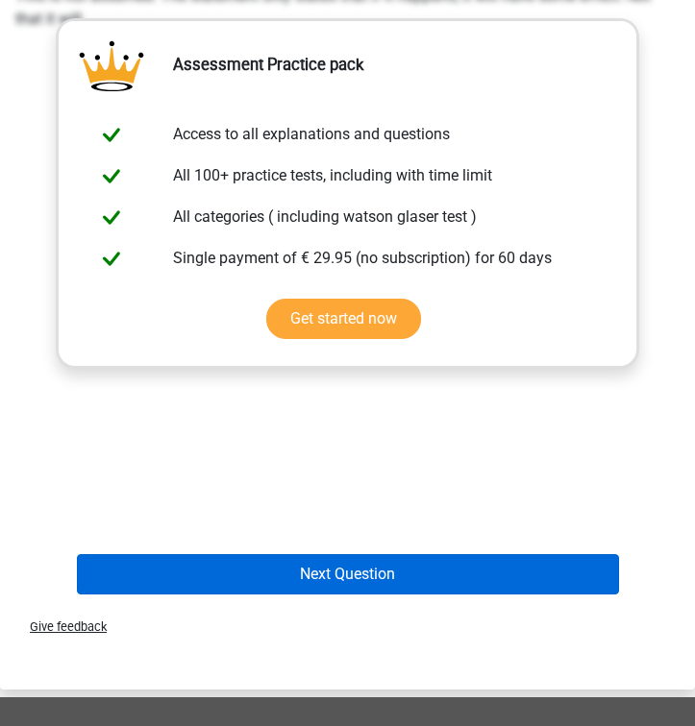
click at [239, 566] on button "Next Question" at bounding box center [348, 574] width 542 height 40
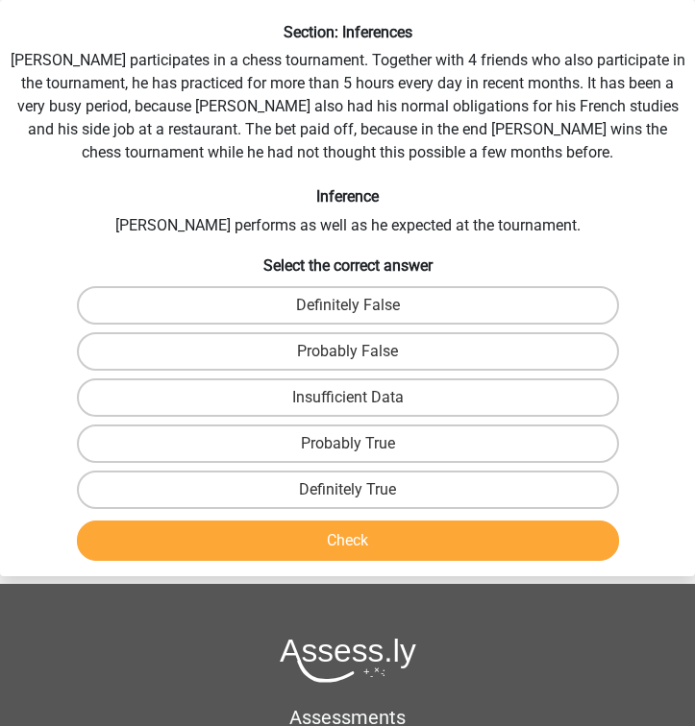
scroll to position [73, 0]
click at [338, 395] on label "Insufficient Data" at bounding box center [348, 398] width 542 height 38
click at [348, 398] on input "Insufficient Data" at bounding box center [354, 404] width 12 height 12
radio input "true"
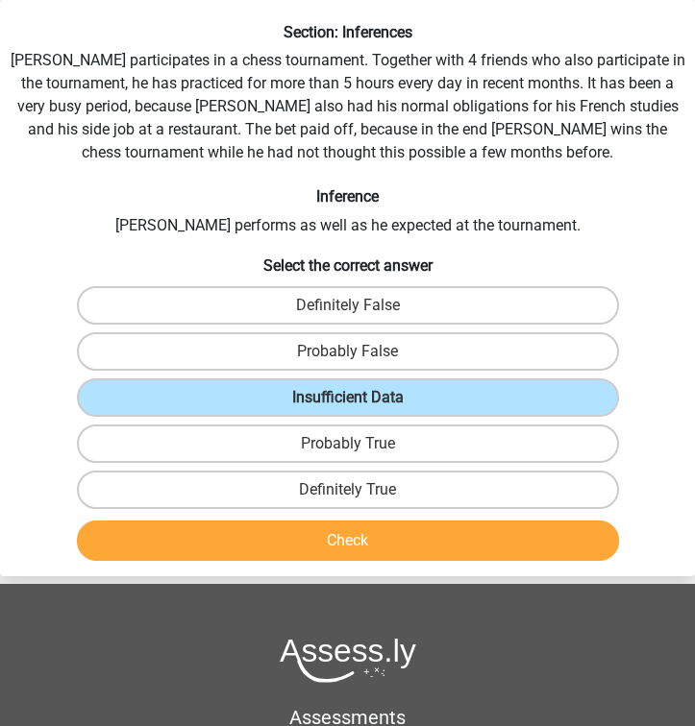
click at [322, 539] on button "Check" at bounding box center [348, 541] width 542 height 40
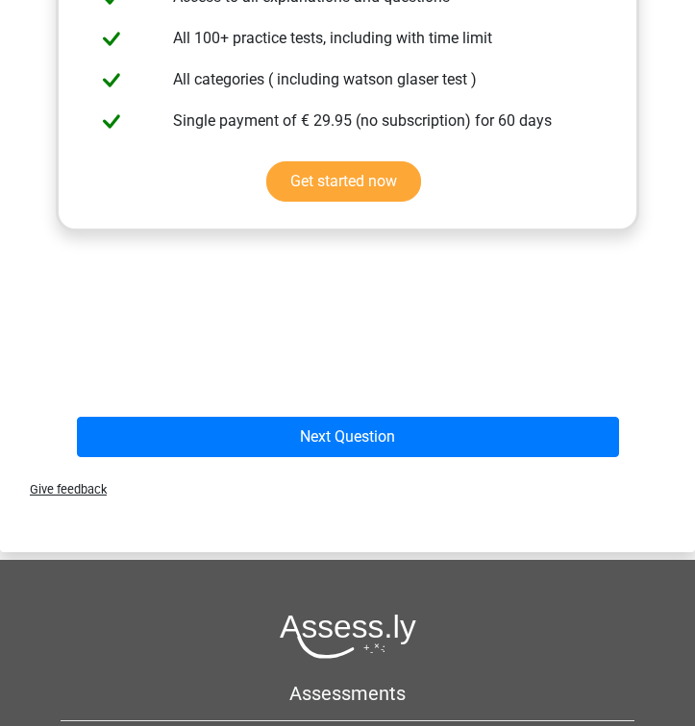
scroll to position [929, 0]
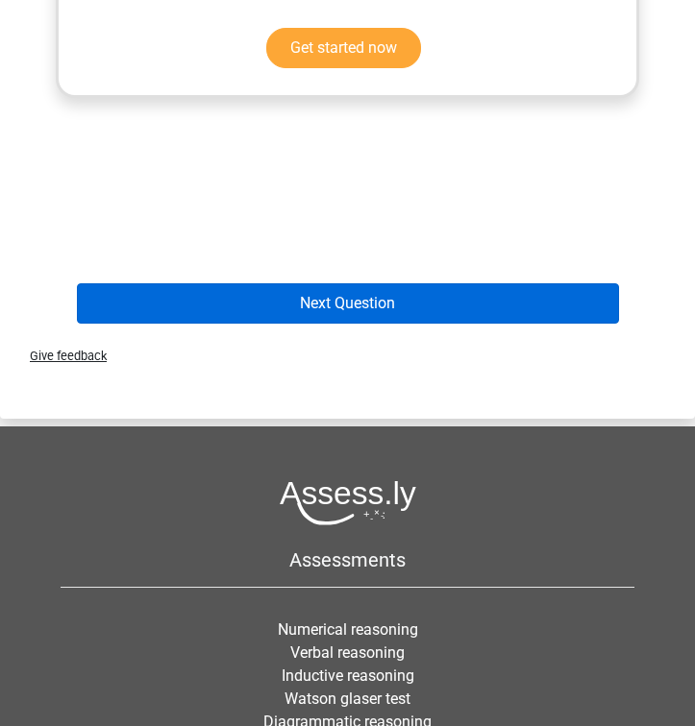
click at [449, 314] on button "Next Question" at bounding box center [348, 303] width 542 height 40
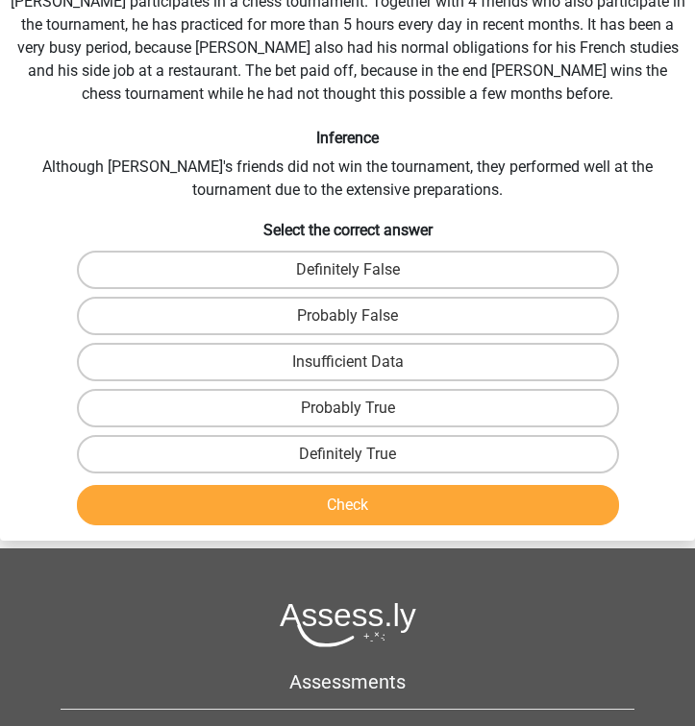
scroll to position [73, 0]
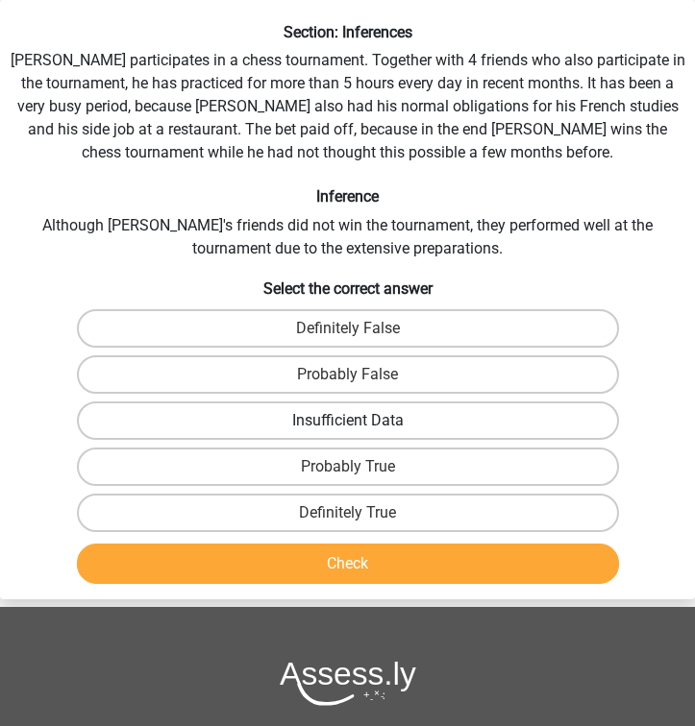
click at [326, 413] on label "Insufficient Data" at bounding box center [348, 421] width 542 height 38
click at [348, 421] on input "Insufficient Data" at bounding box center [354, 427] width 12 height 12
radio input "true"
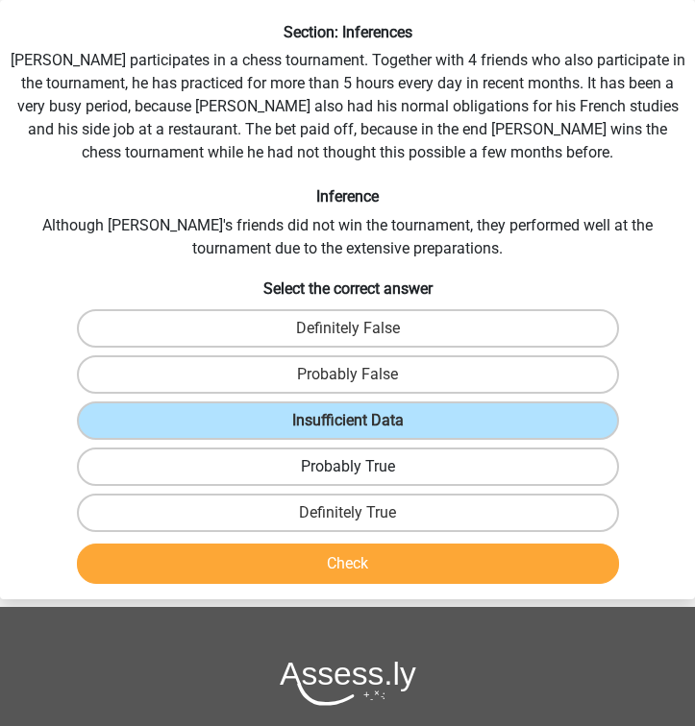
click at [335, 485] on label "Probably True" at bounding box center [348, 467] width 542 height 38
click at [348, 479] on input "Probably True" at bounding box center [354, 473] width 12 height 12
radio input "true"
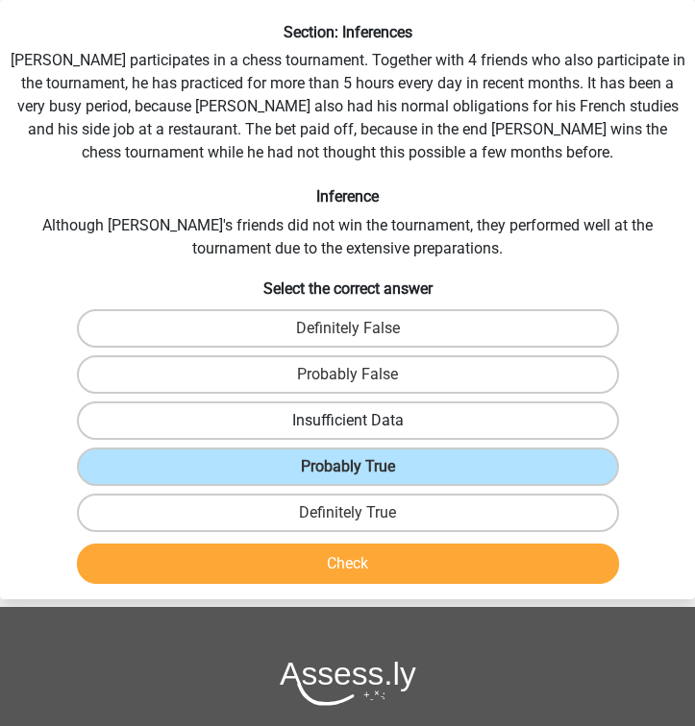
click at [560, 415] on label "Insufficient Data" at bounding box center [348, 421] width 542 height 38
click at [360, 421] on input "Insufficient Data" at bounding box center [354, 427] width 12 height 12
radio input "true"
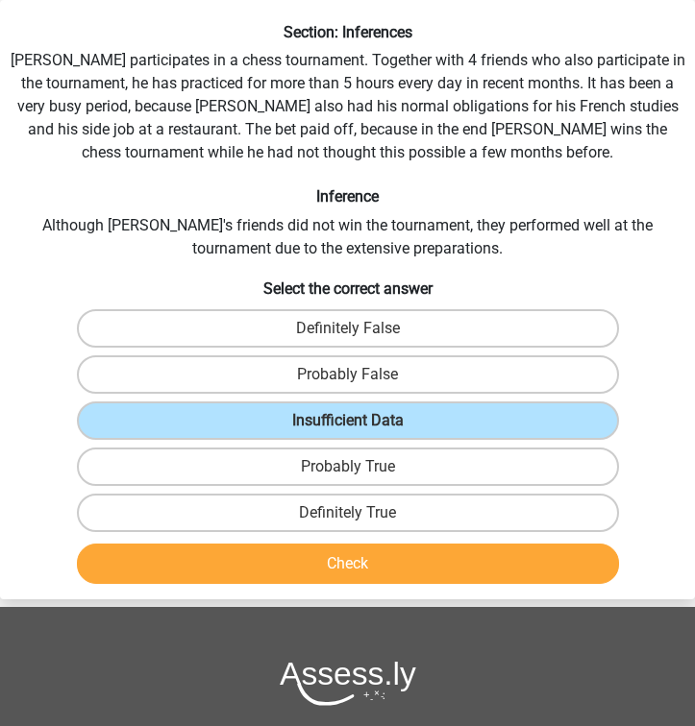
click at [528, 552] on button "Check" at bounding box center [348, 564] width 542 height 40
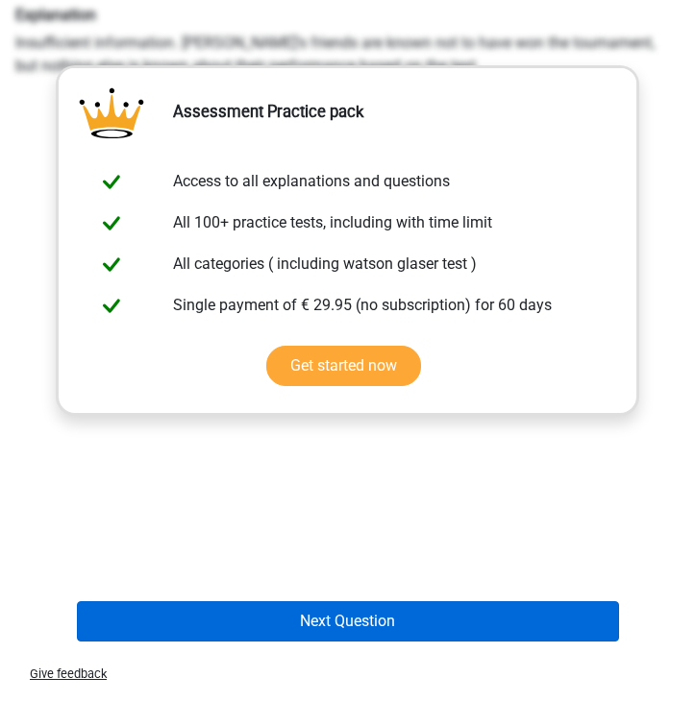
click at [474, 620] on button "Next Question" at bounding box center [348, 621] width 542 height 40
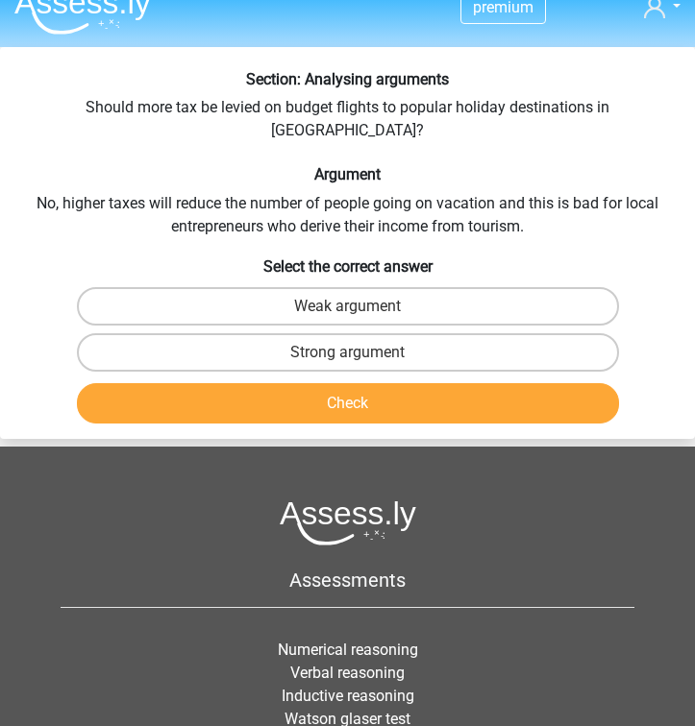
scroll to position [27, 0]
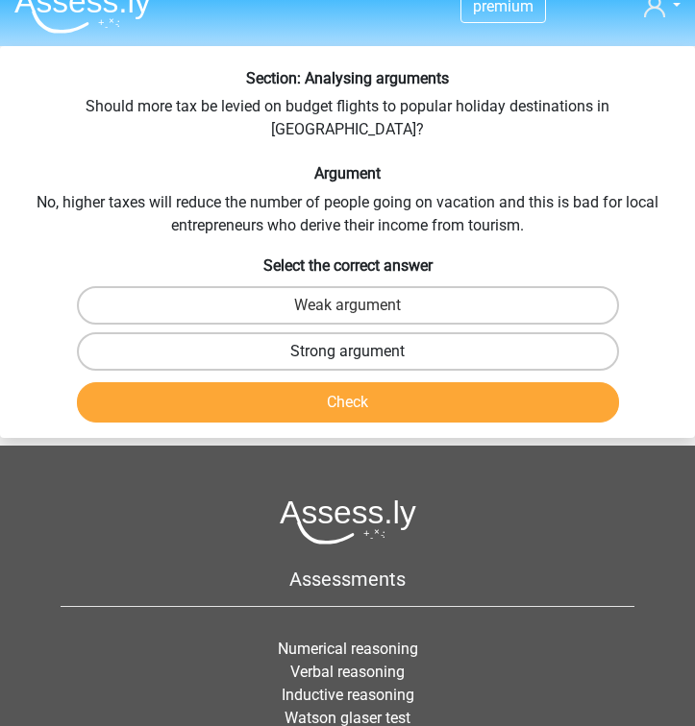
click at [559, 332] on label "Strong argument" at bounding box center [348, 351] width 542 height 38
click at [360, 352] on input "Strong argument" at bounding box center [354, 358] width 12 height 12
radio input "true"
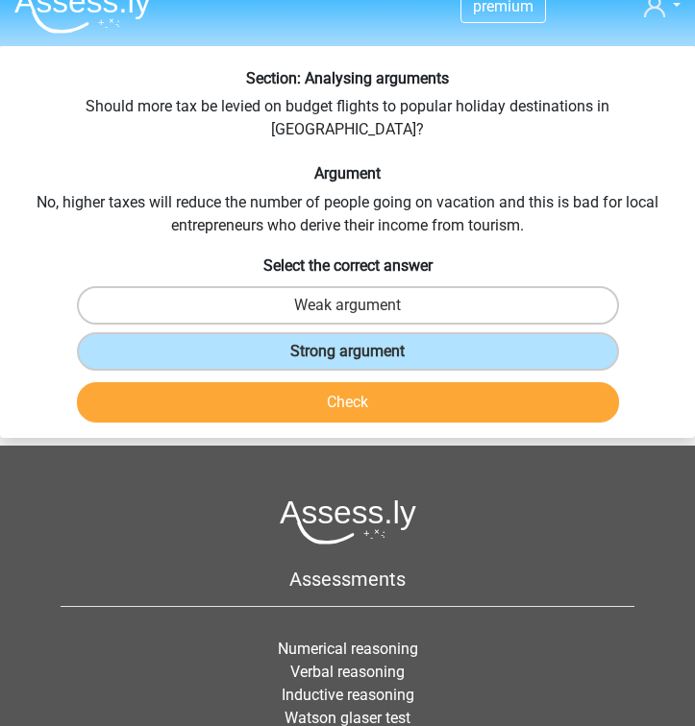
click at [515, 383] on button "Check" at bounding box center [348, 402] width 542 height 40
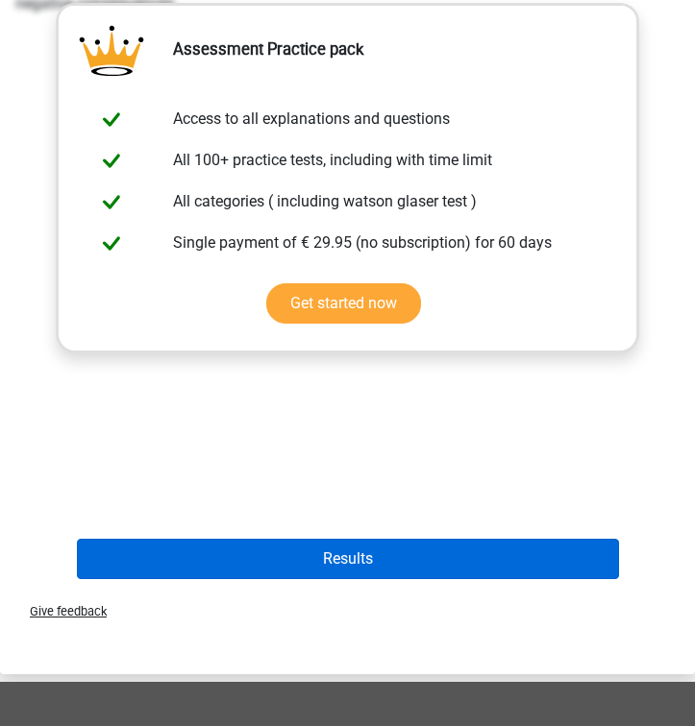
scroll to position [583, 0]
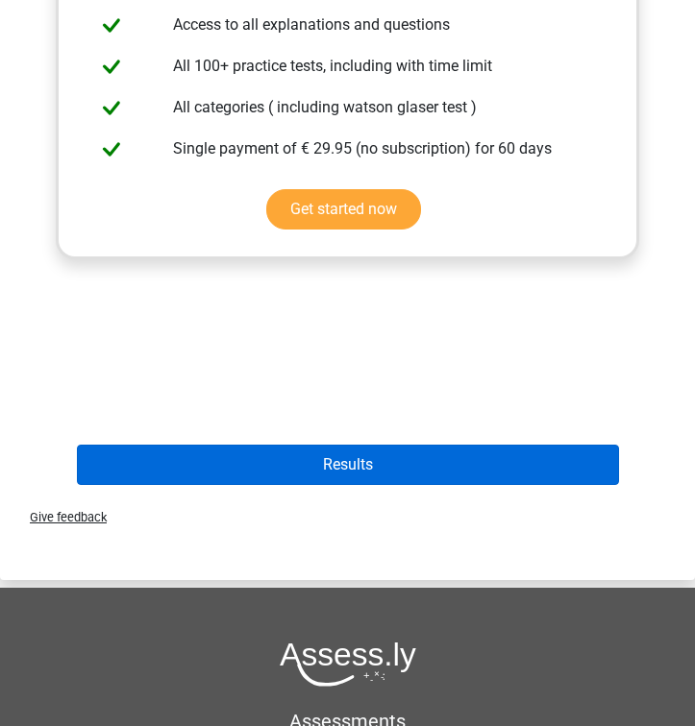
click at [471, 450] on button "Results" at bounding box center [348, 465] width 542 height 40
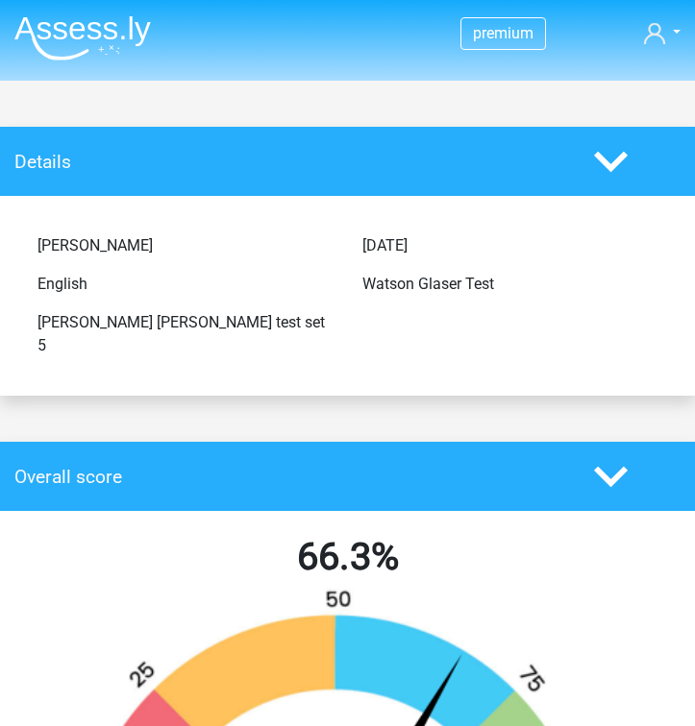
click at [495, 466] on h4 "Overall score" at bounding box center [289, 477] width 551 height 22
